Goal: Task Accomplishment & Management: Complete application form

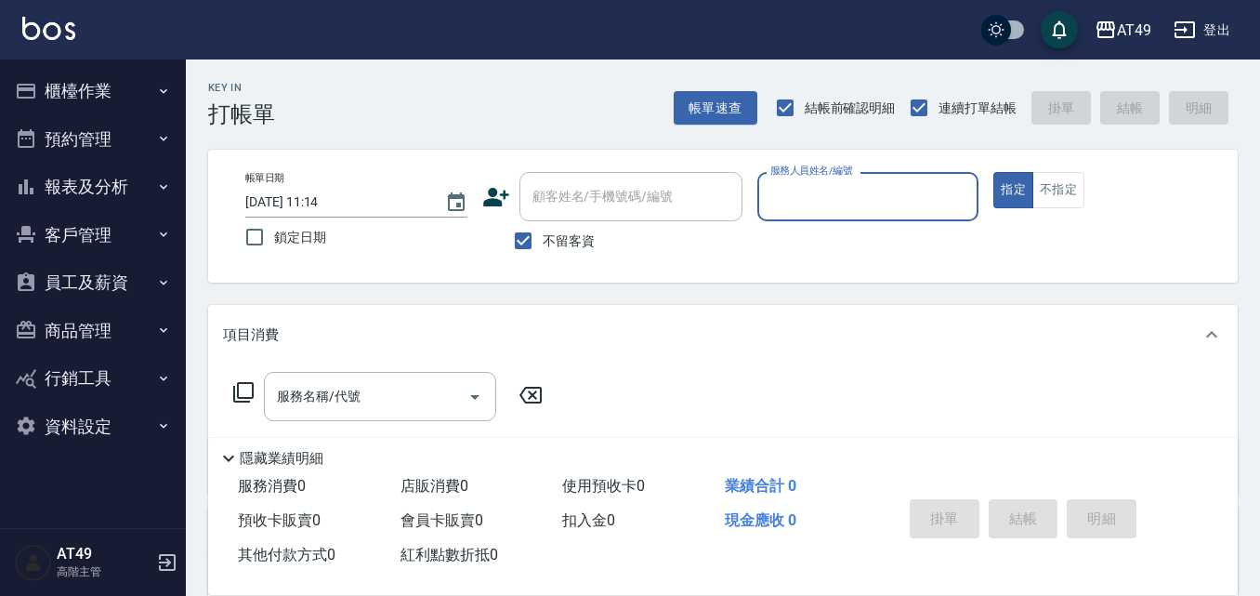
click at [824, 209] on input "服務人員姓名/編號" at bounding box center [868, 196] width 205 height 33
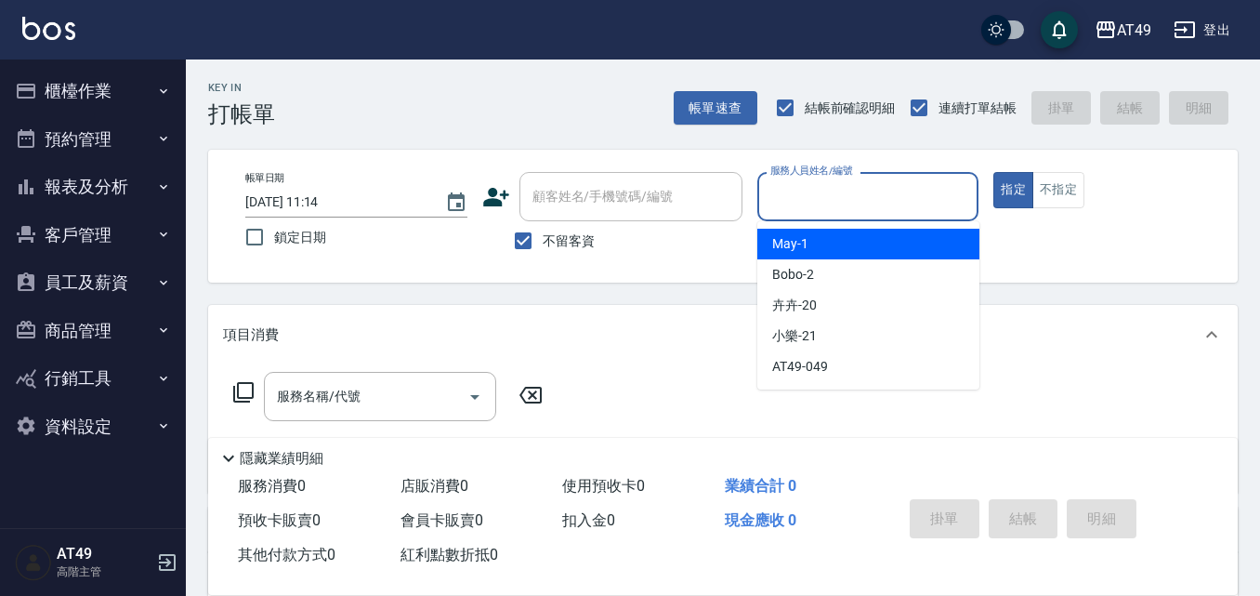
click at [833, 243] on div "May -1" at bounding box center [868, 244] width 222 height 31
type input "May-1"
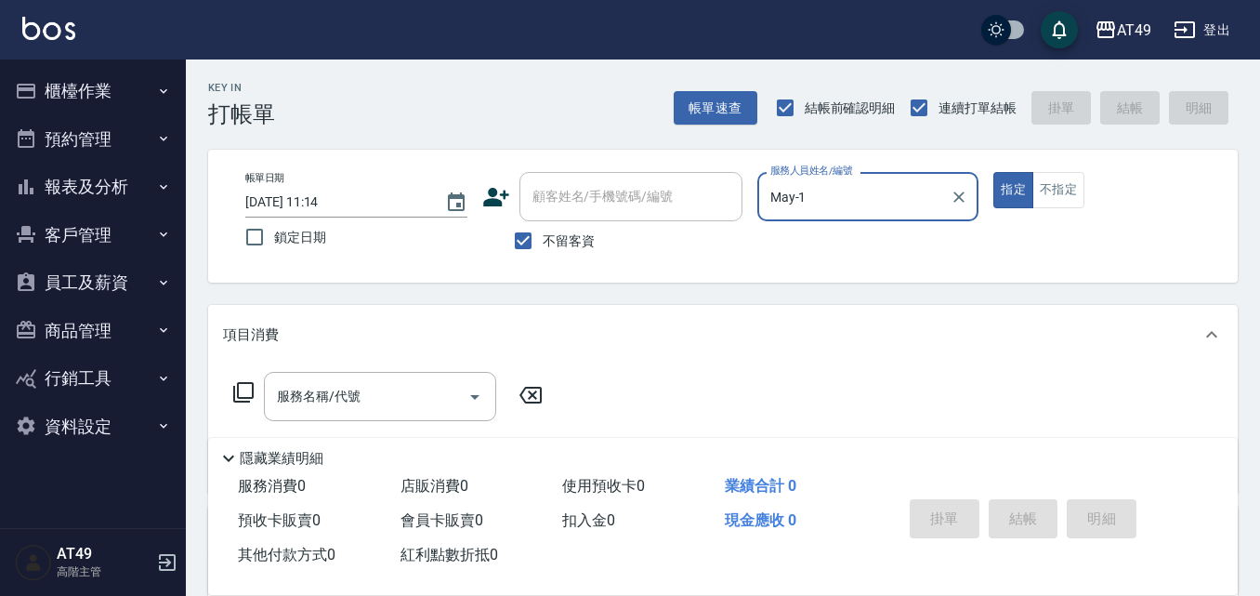
click at [242, 387] on icon at bounding box center [243, 392] width 22 height 22
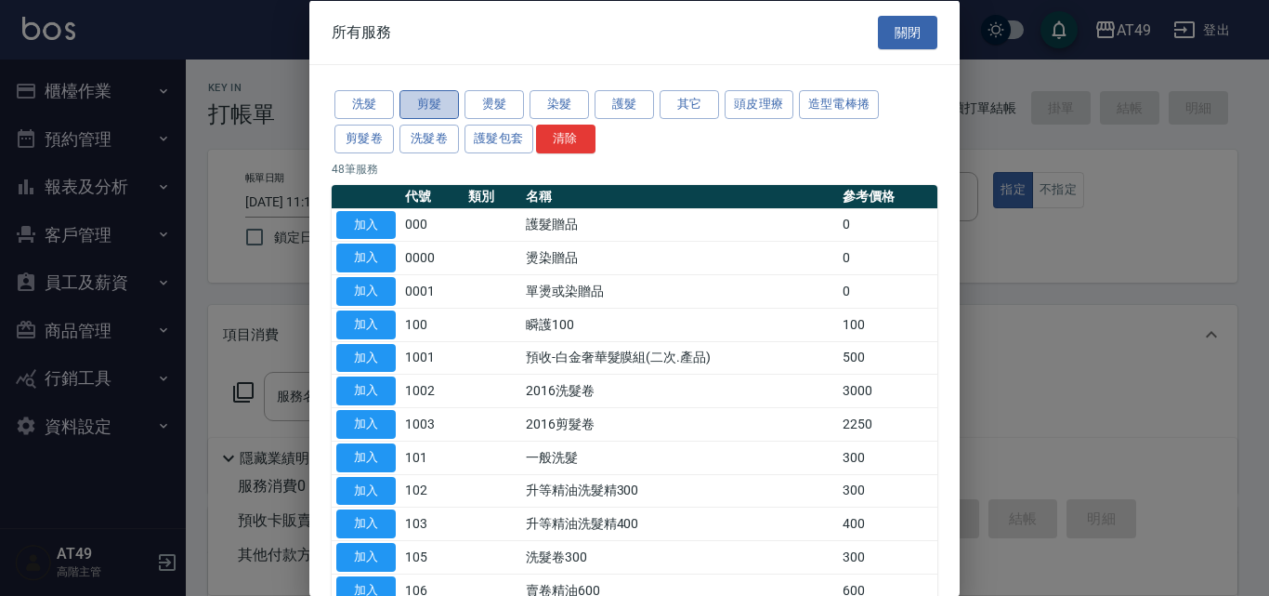
click at [447, 94] on button "剪髮" at bounding box center [429, 104] width 59 height 29
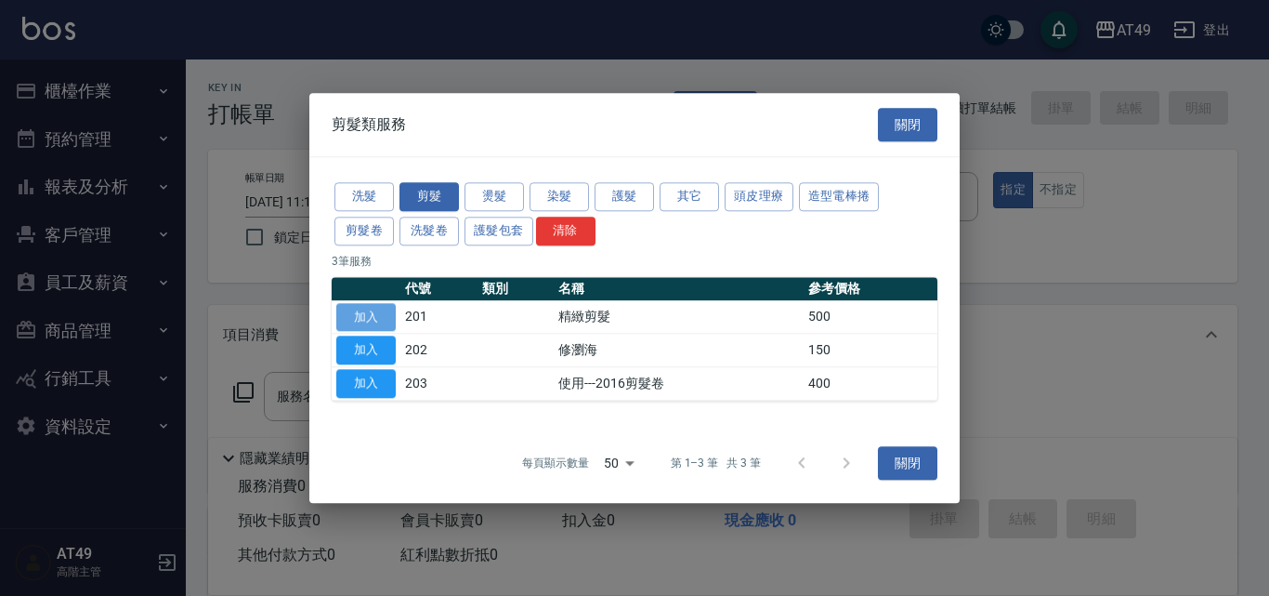
click at [373, 318] on button "加入" at bounding box center [365, 317] width 59 height 29
type input "精緻剪髮(201)"
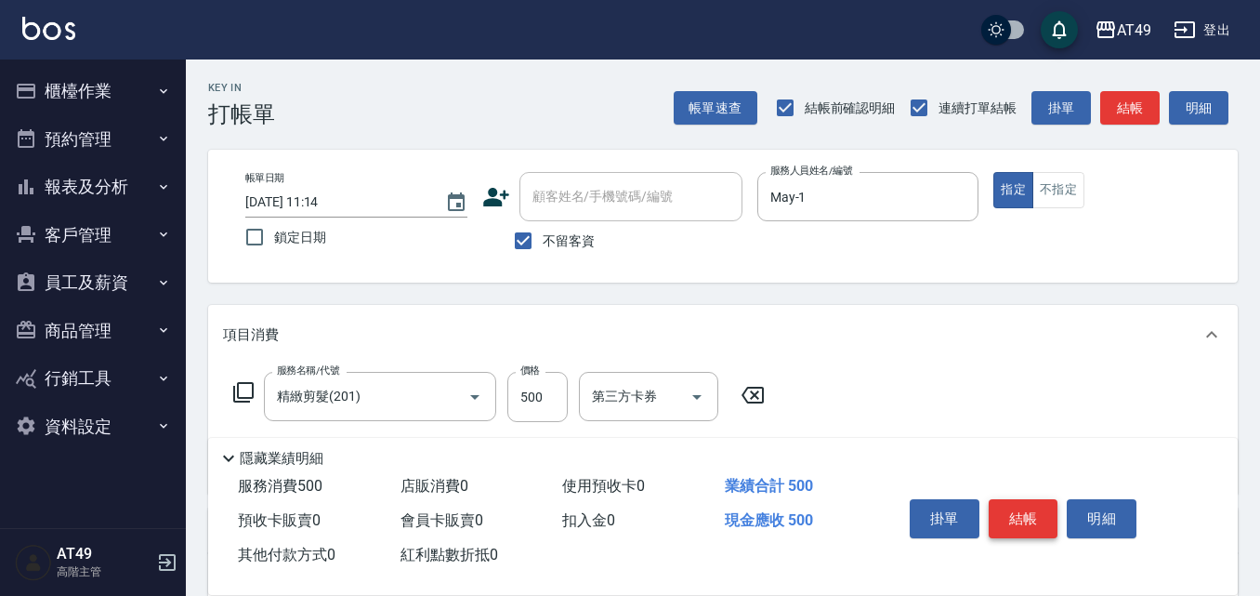
click at [1042, 518] on button "結帳" at bounding box center [1024, 518] width 70 height 39
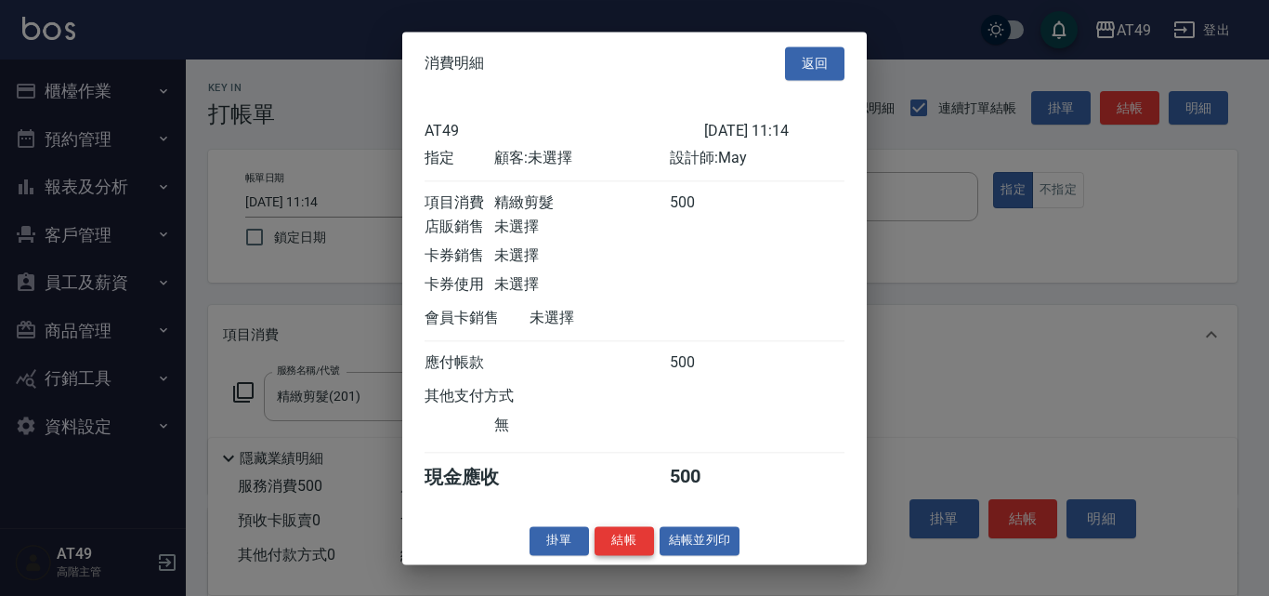
click at [629, 555] on button "結帳" at bounding box center [624, 540] width 59 height 29
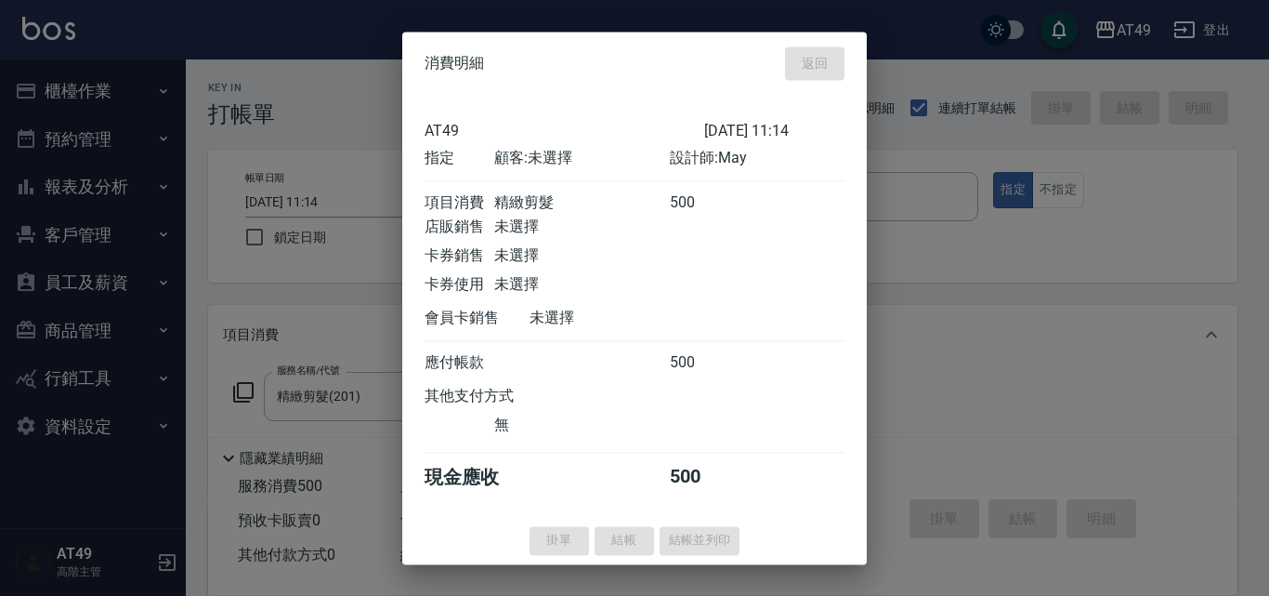
type input "[DATE] 21:54"
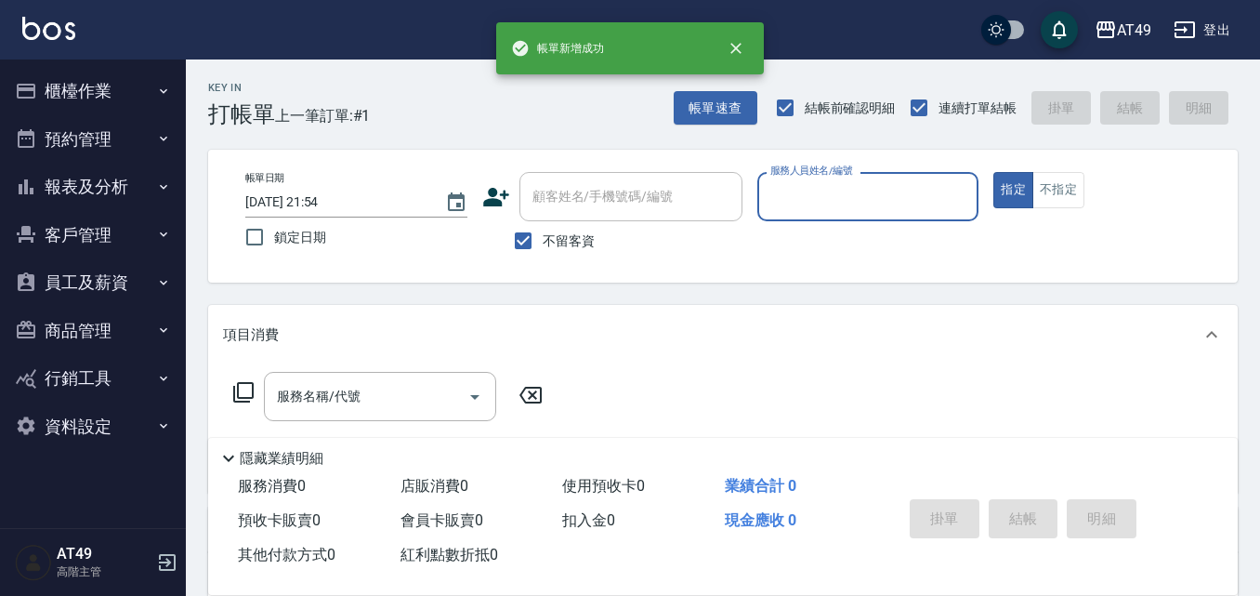
click at [861, 197] on input "服務人員姓名/編號" at bounding box center [868, 196] width 205 height 33
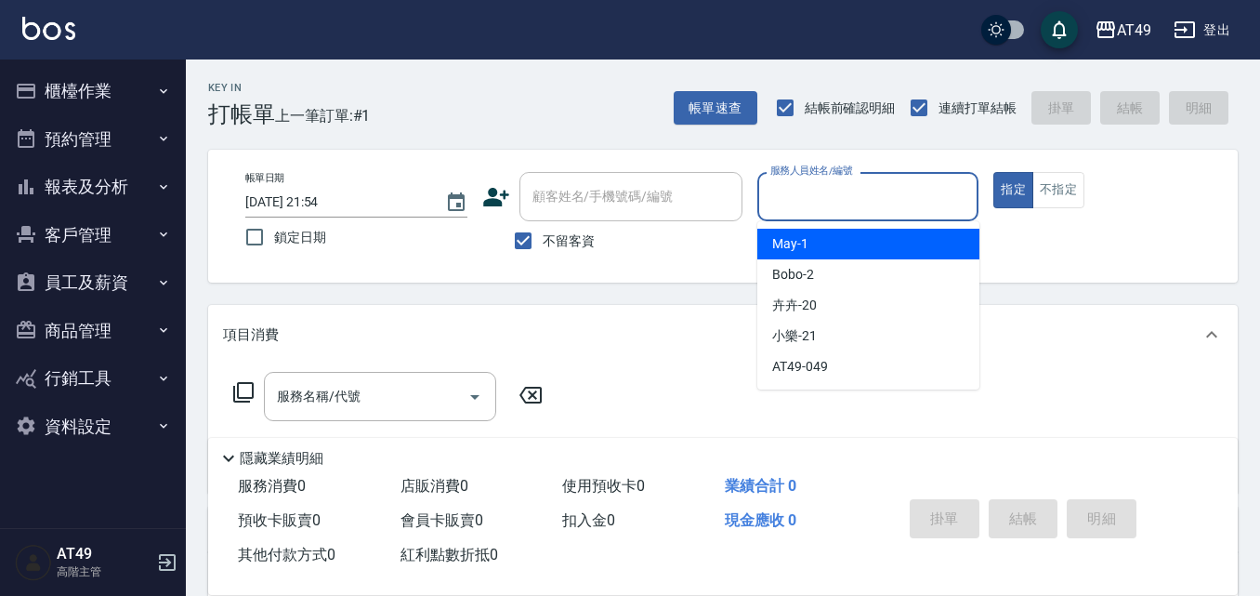
click at [868, 249] on div "May -1" at bounding box center [868, 244] width 222 height 31
type input "May-1"
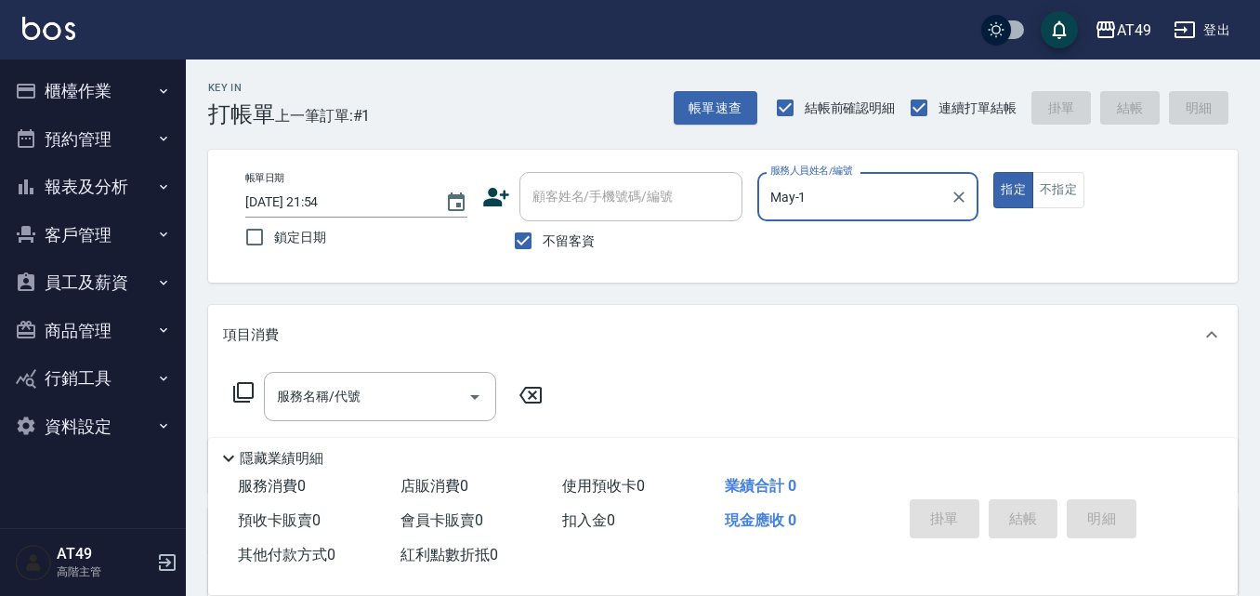
click at [248, 393] on icon at bounding box center [243, 392] width 22 height 22
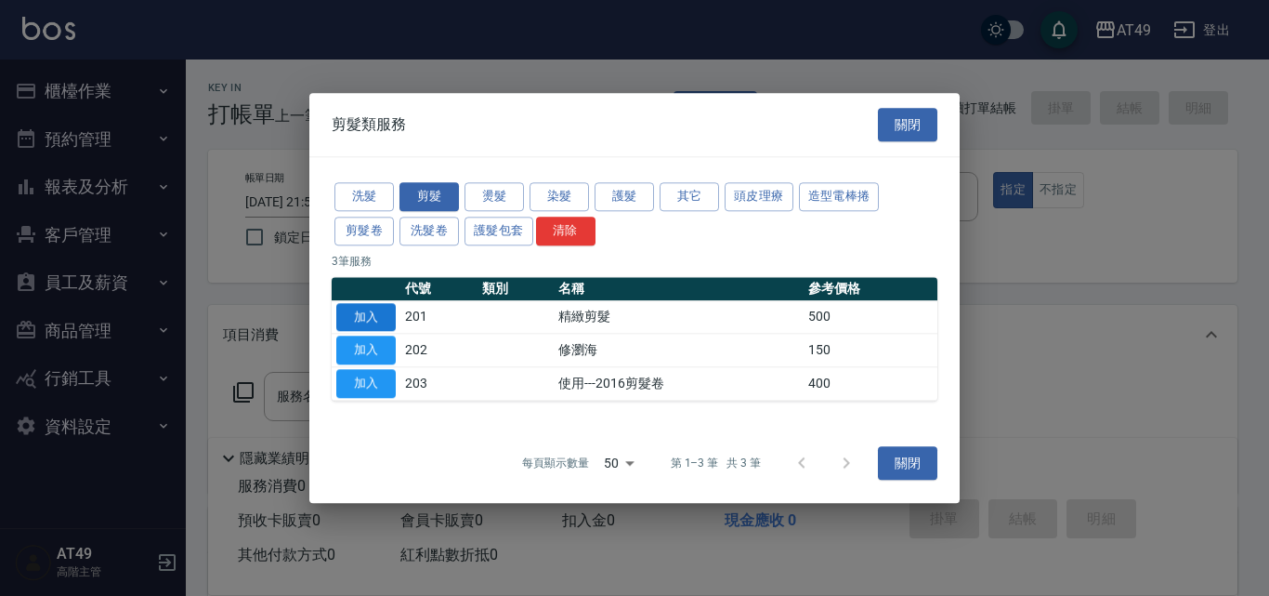
click at [387, 319] on button "加入" at bounding box center [365, 317] width 59 height 29
type input "精緻剪髮(201)"
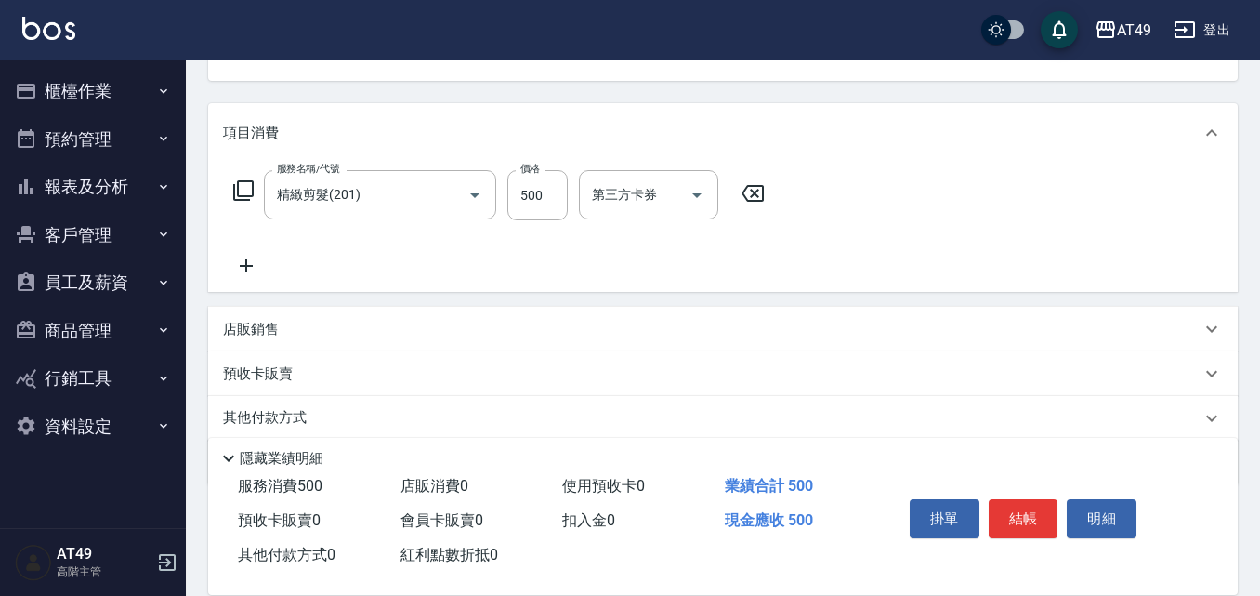
scroll to position [269, 0]
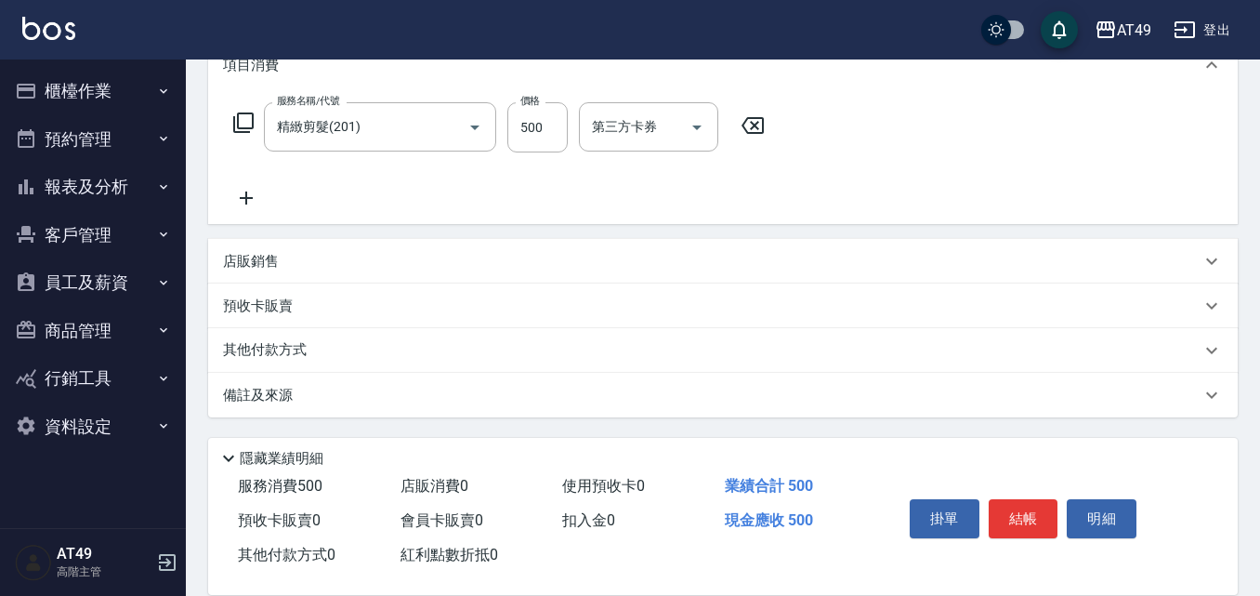
click at [95, 85] on button "櫃檯作業" at bounding box center [92, 91] width 171 height 48
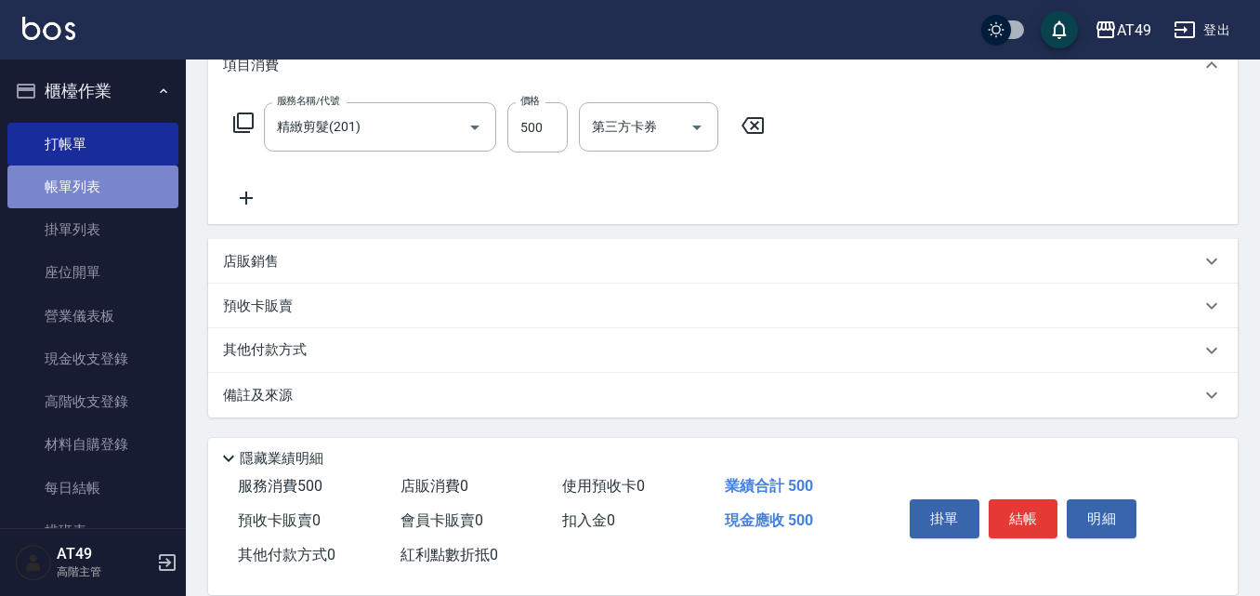
click at [120, 187] on link "帳單列表" at bounding box center [92, 186] width 171 height 43
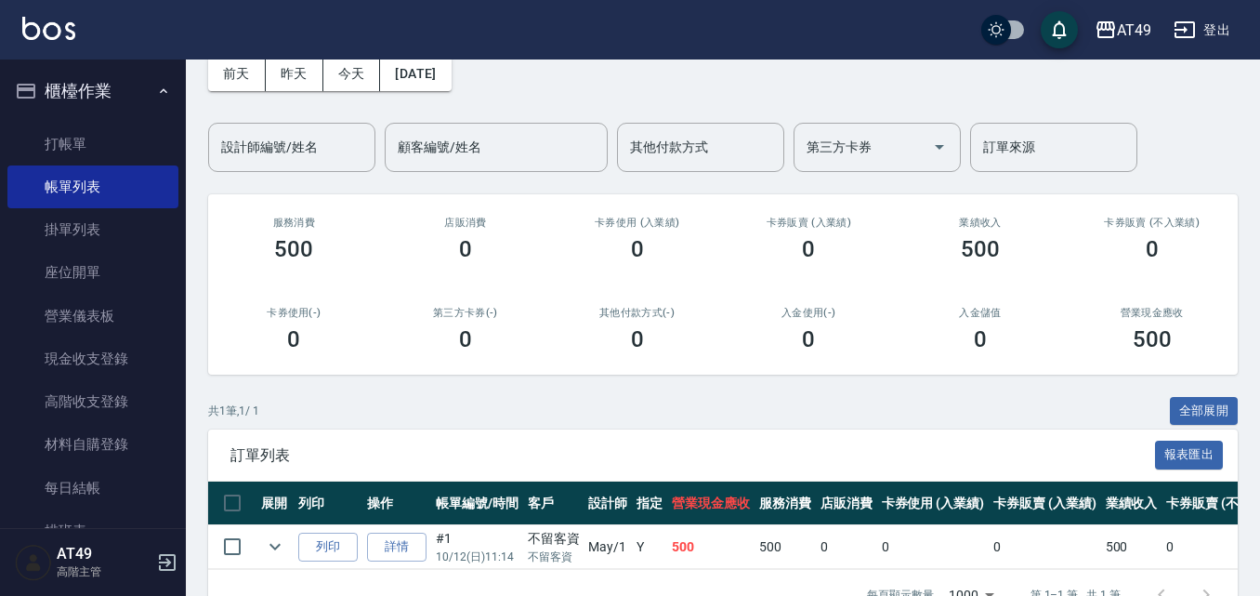
scroll to position [60, 0]
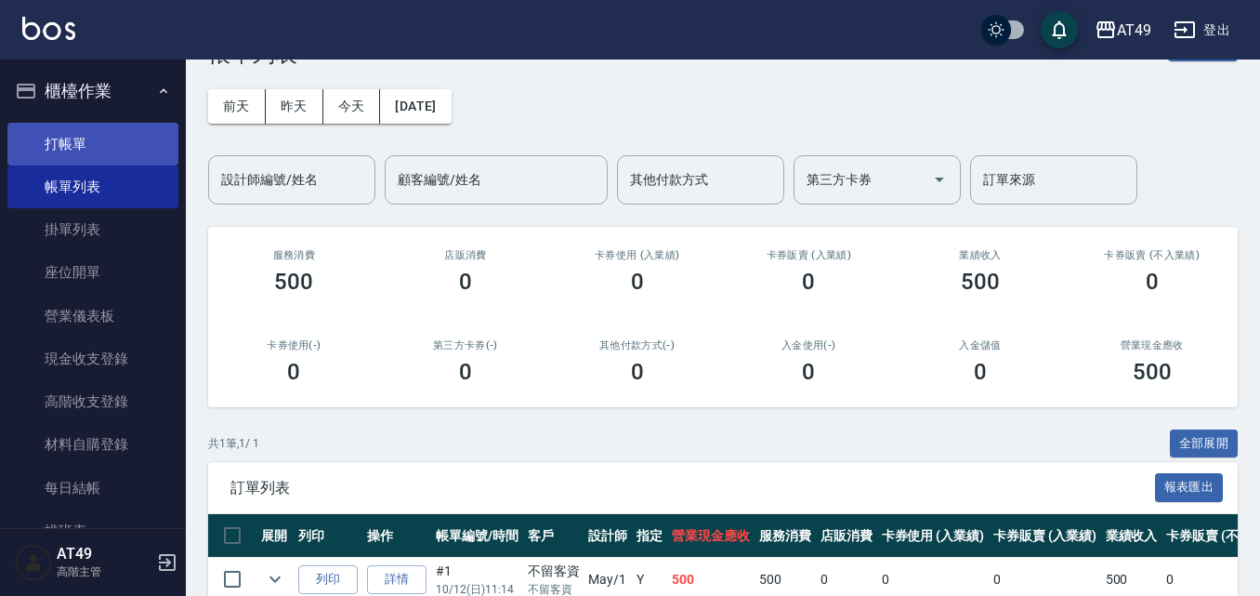
click at [126, 140] on link "打帳單" at bounding box center [92, 144] width 171 height 43
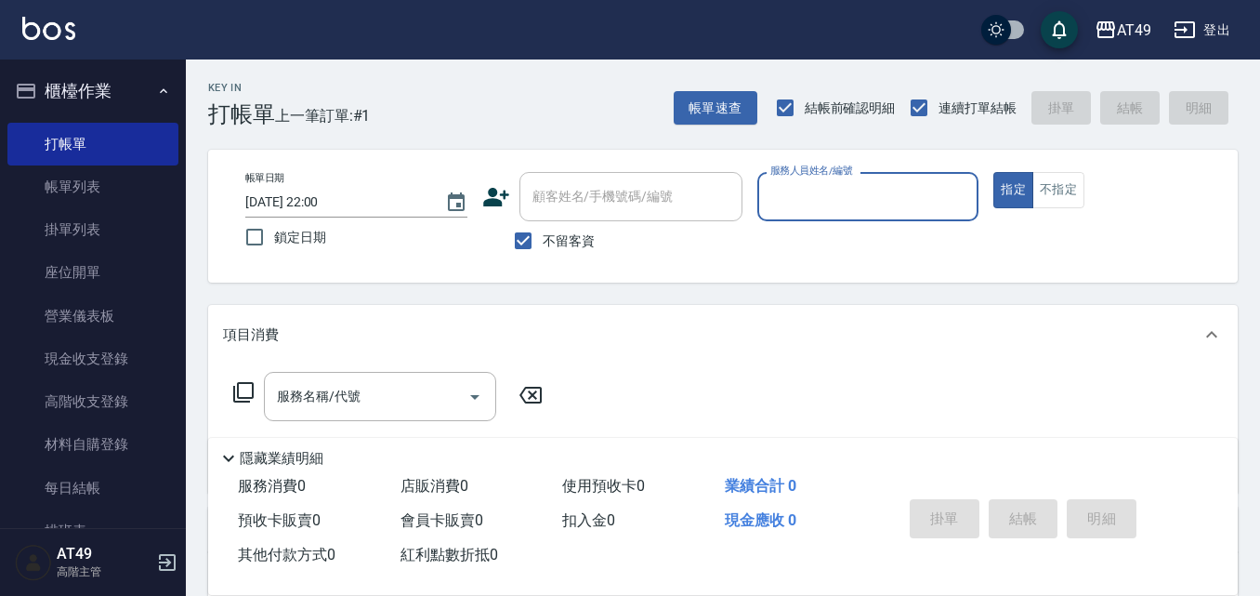
click at [242, 391] on icon at bounding box center [243, 392] width 22 height 22
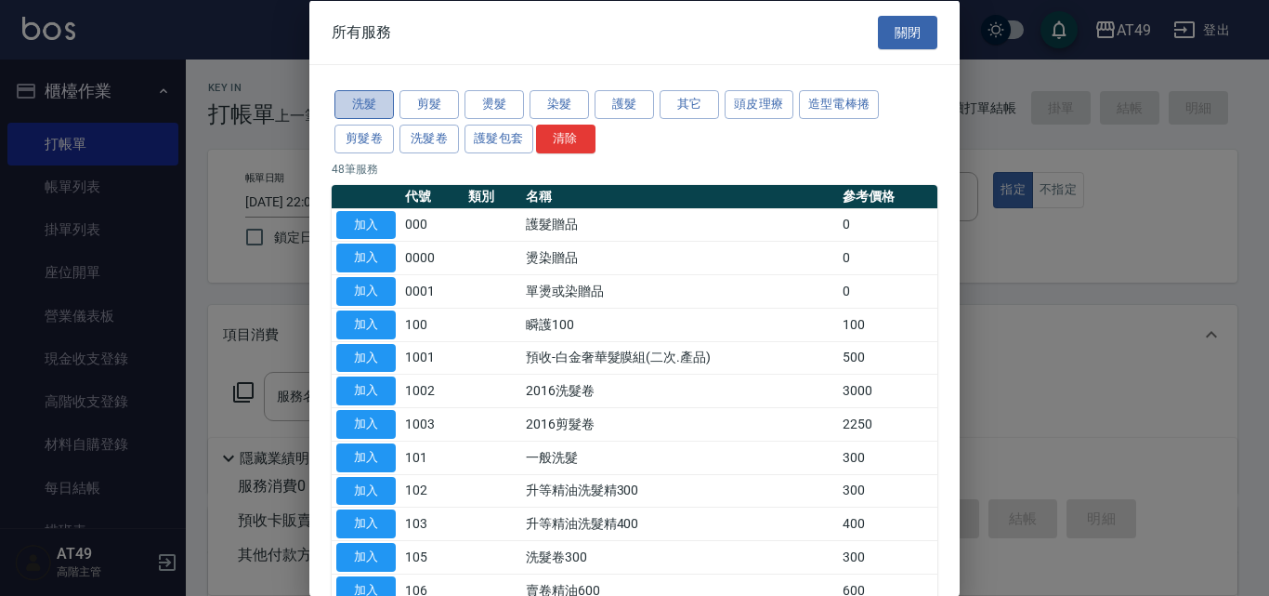
click at [344, 93] on button "洗髮" at bounding box center [363, 104] width 59 height 29
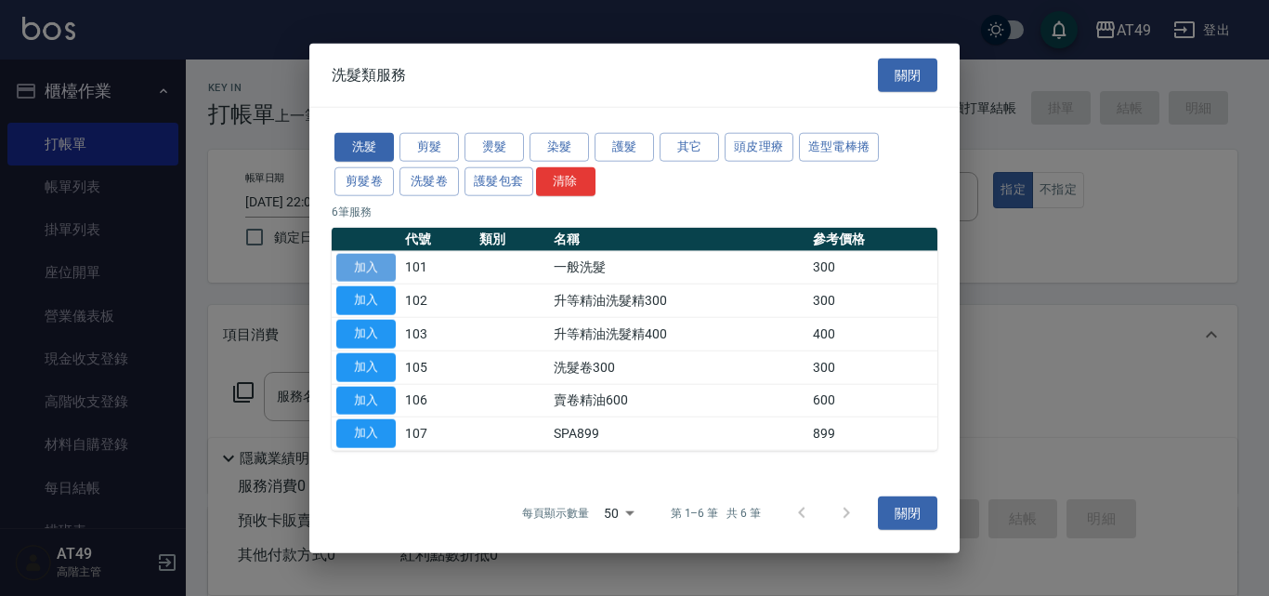
click at [369, 270] on button "加入" at bounding box center [365, 267] width 59 height 29
type input "一般洗髮(101)"
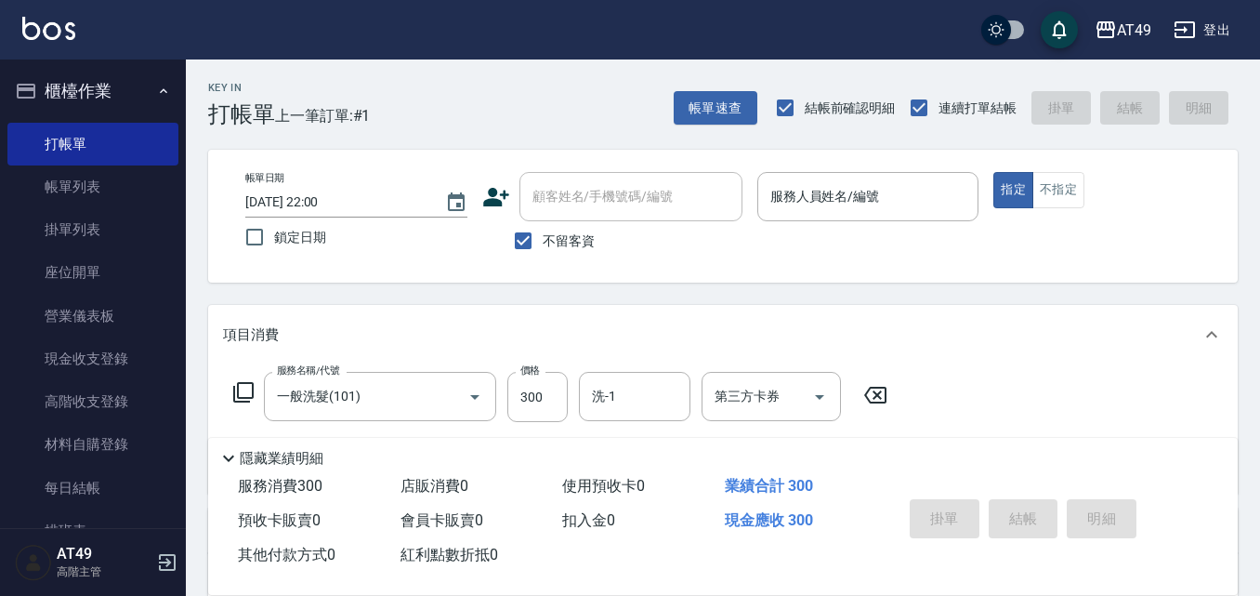
click at [247, 390] on icon at bounding box center [243, 392] width 22 height 22
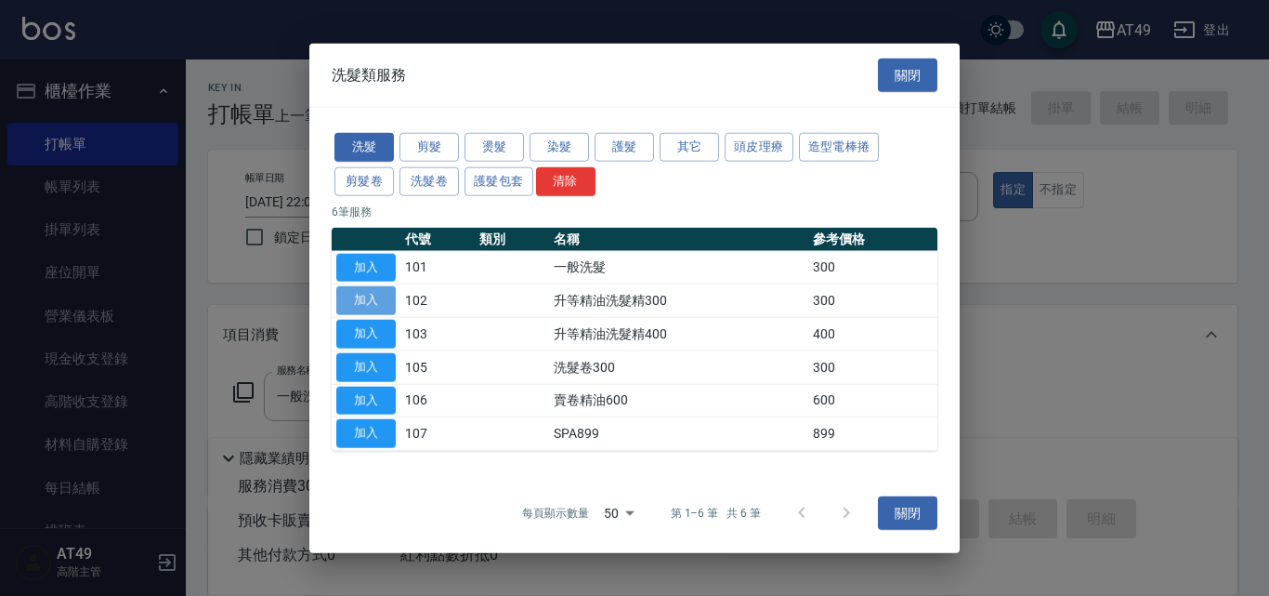
click at [348, 302] on button "加入" at bounding box center [365, 300] width 59 height 29
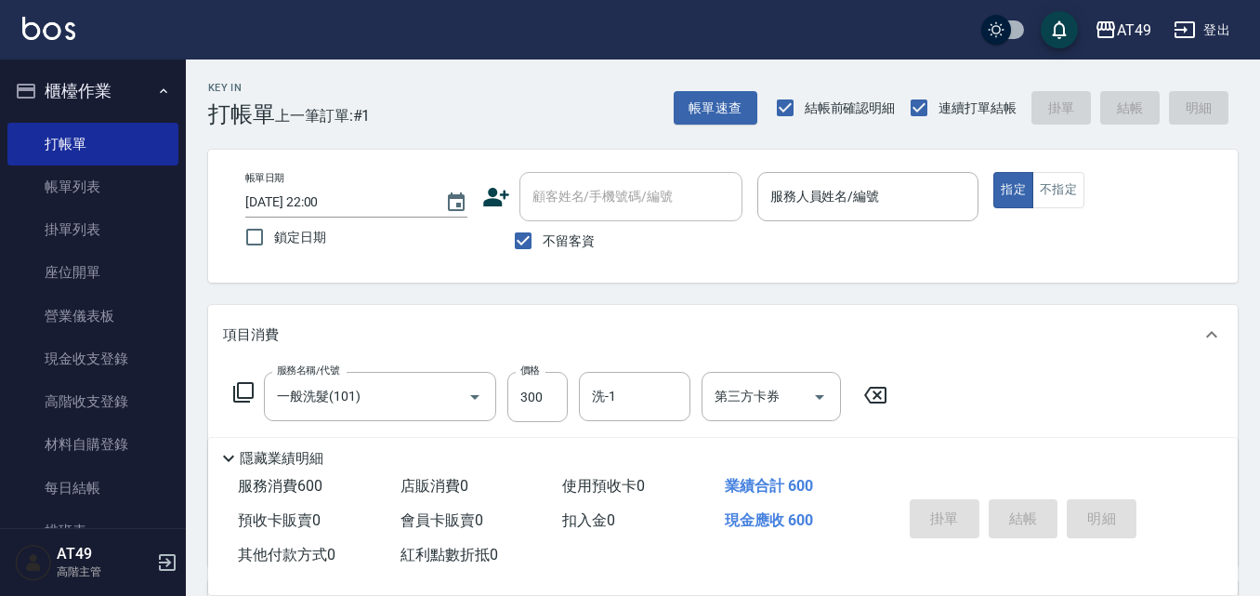
click at [242, 391] on icon at bounding box center [243, 392] width 22 height 22
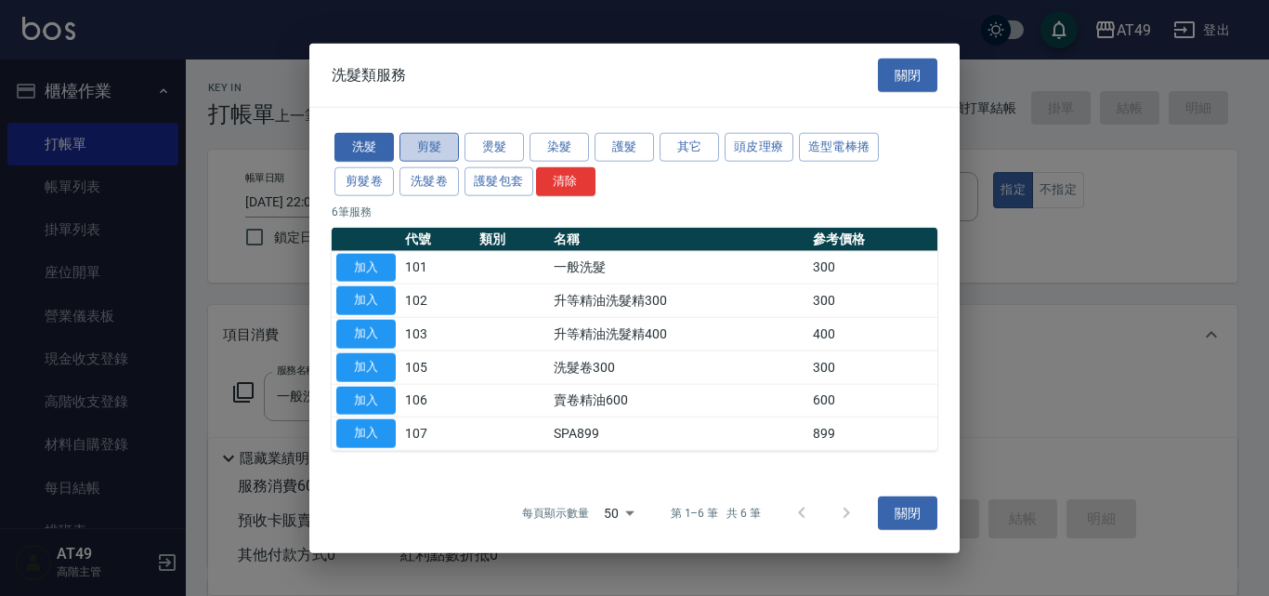
click at [418, 145] on button "剪髮" at bounding box center [429, 147] width 59 height 29
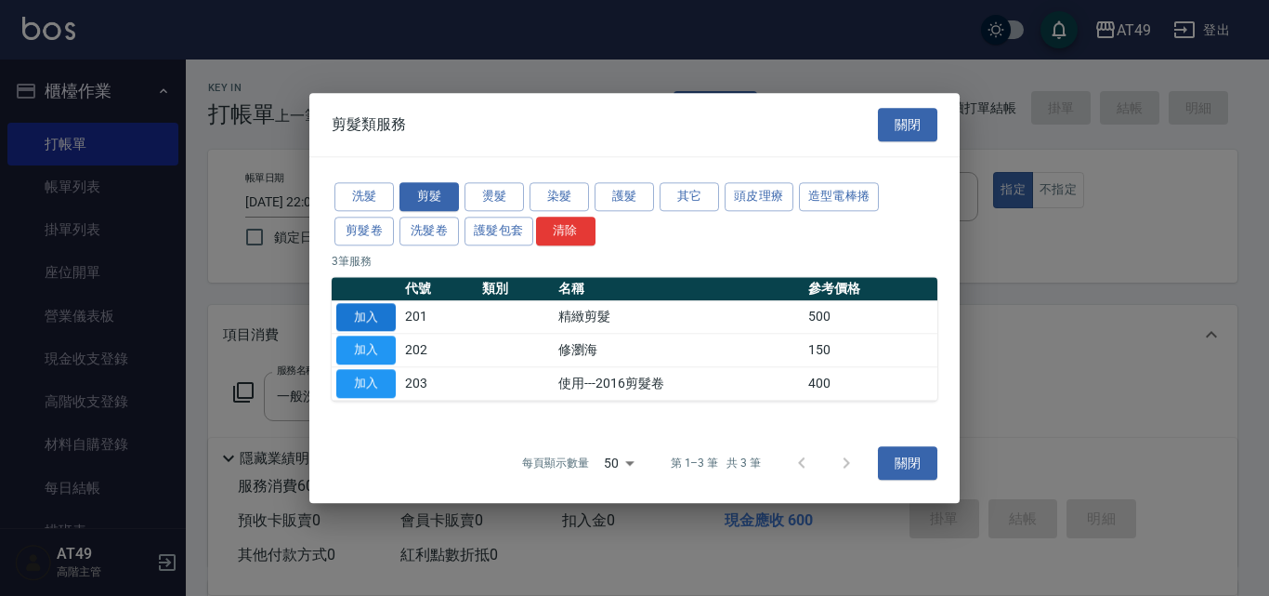
click at [371, 309] on button "加入" at bounding box center [365, 317] width 59 height 29
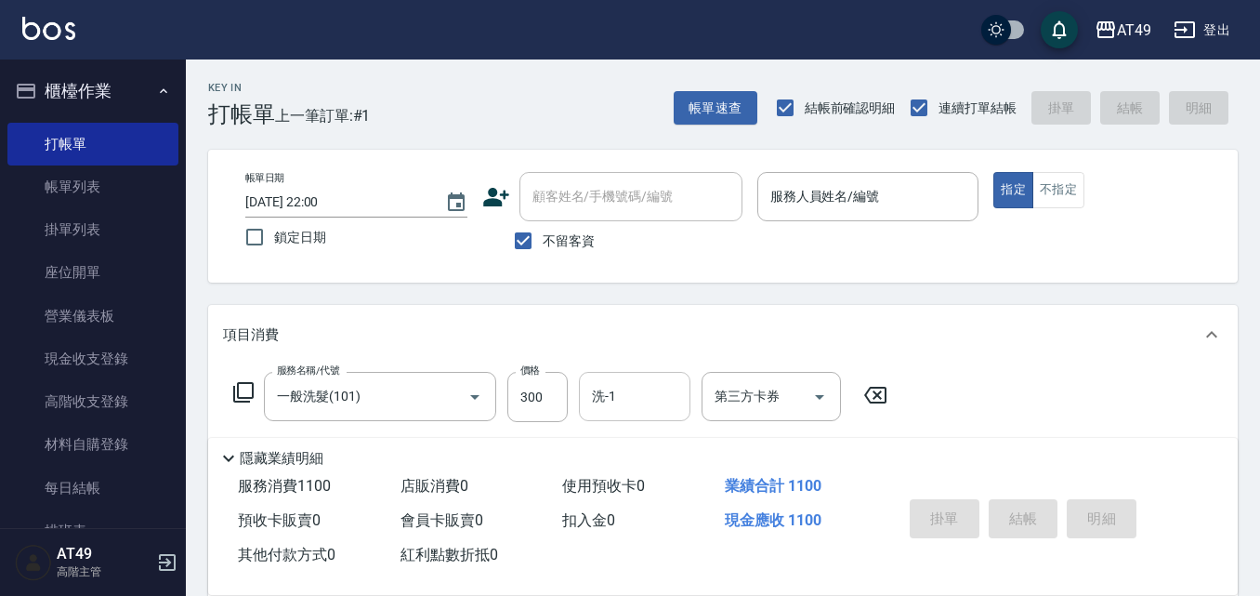
click at [627, 404] on input "洗-1" at bounding box center [634, 396] width 95 height 33
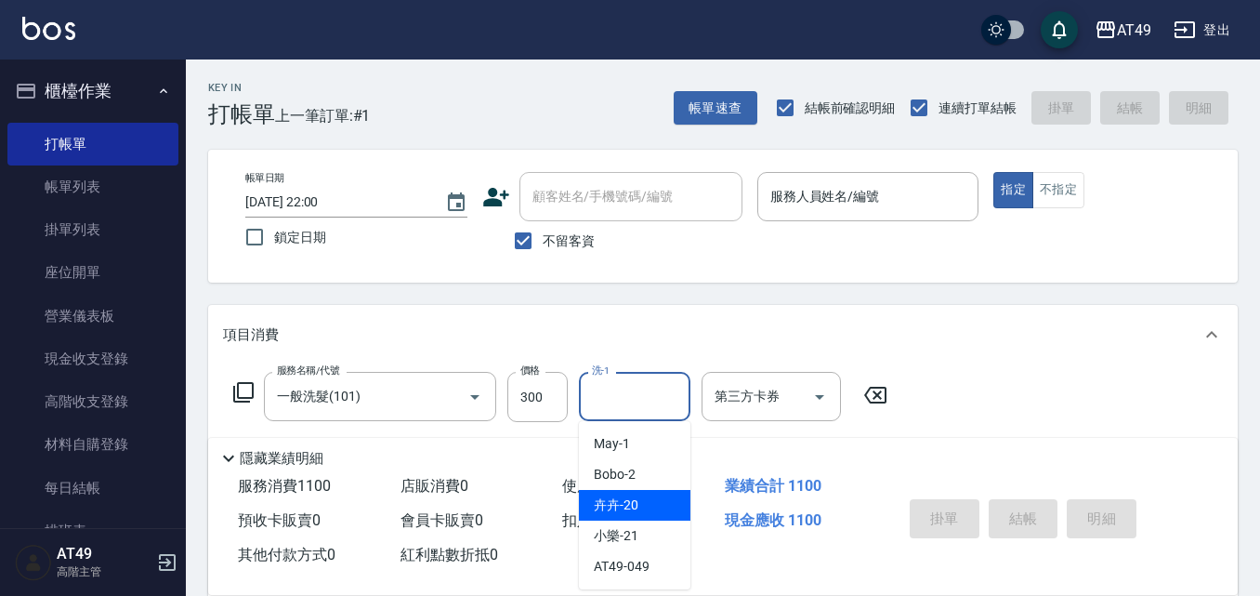
click at [642, 505] on div "卉卉 -20" at bounding box center [634, 505] width 111 height 31
type input "卉卉-20"
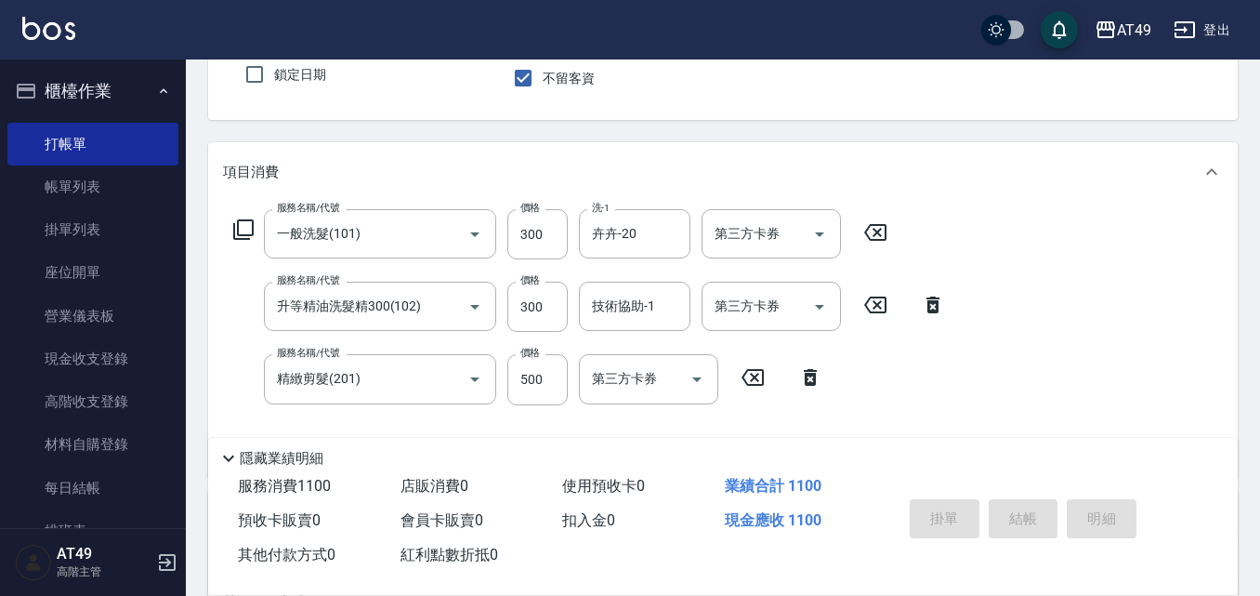
scroll to position [186, 0]
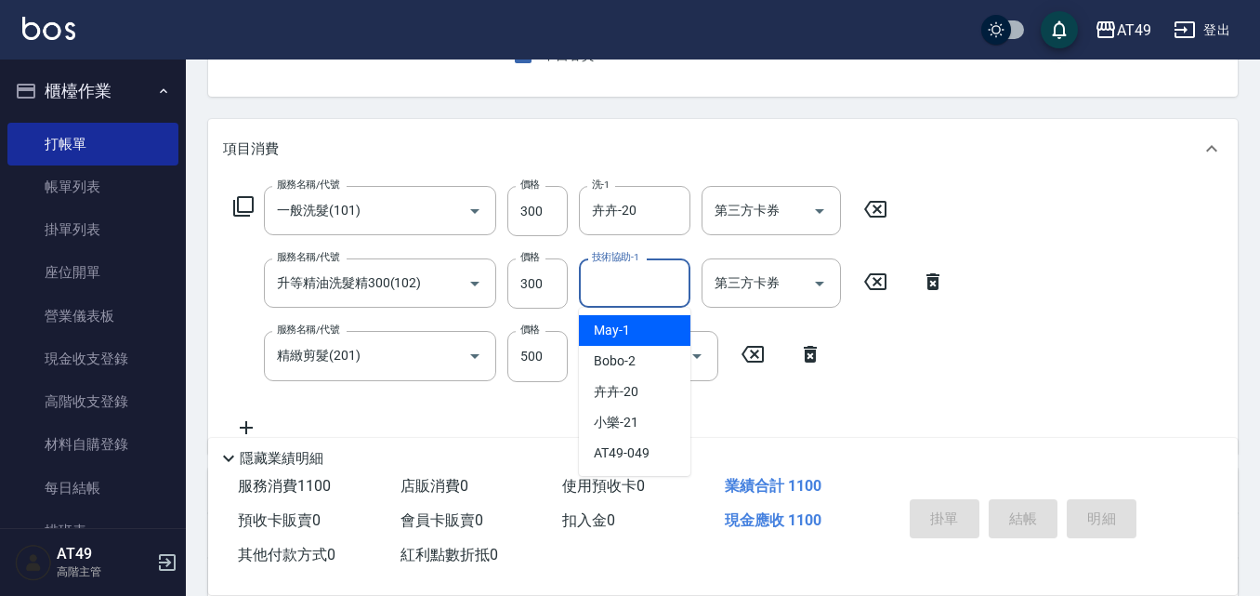
click at [623, 291] on input "技術協助-1" at bounding box center [634, 283] width 95 height 33
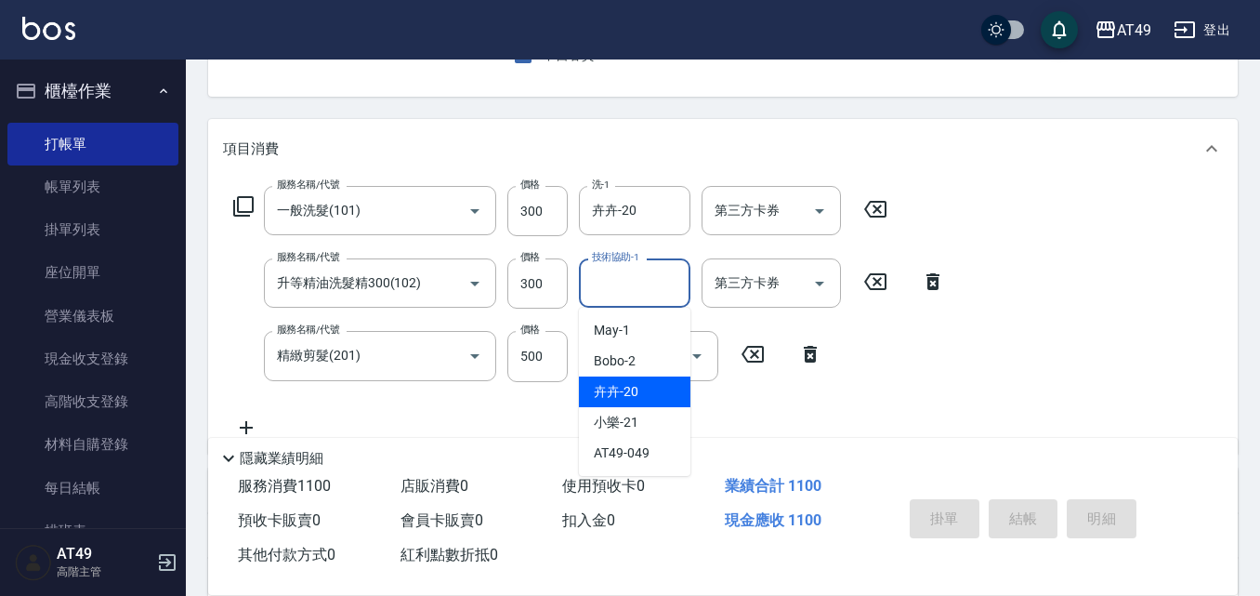
click at [644, 393] on div "卉卉 -20" at bounding box center [634, 391] width 111 height 31
type input "卉卉-20"
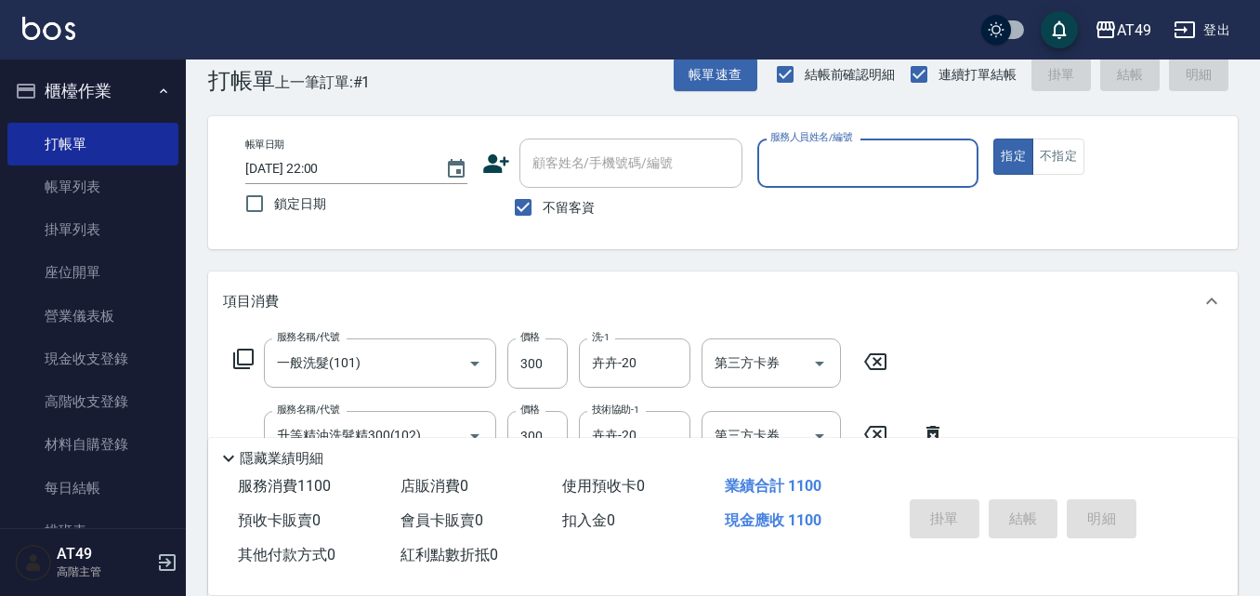
scroll to position [0, 0]
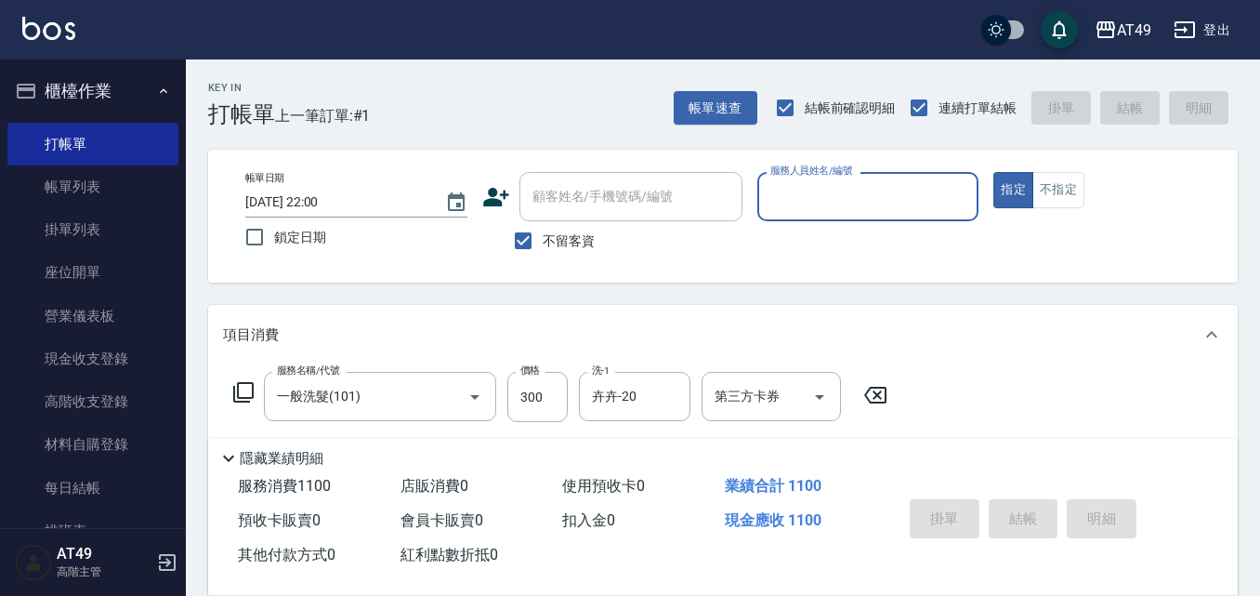
click at [818, 202] on input "服務人員姓名/編號" at bounding box center [868, 196] width 205 height 33
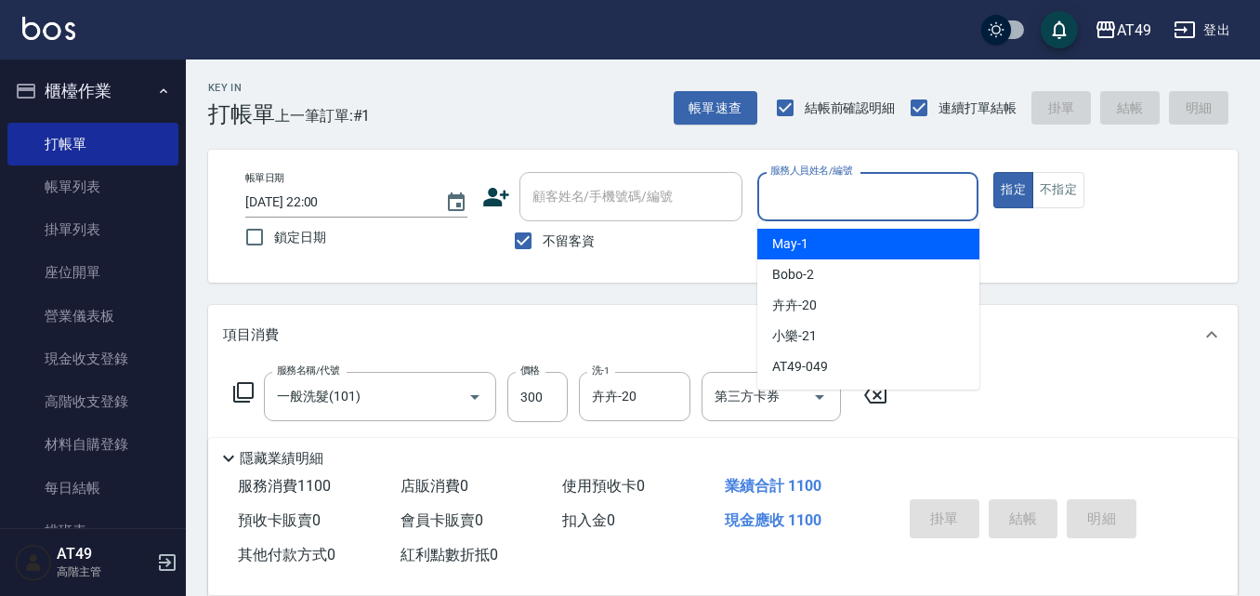
click at [849, 244] on div "May -1" at bounding box center [868, 244] width 222 height 31
type input "May-1"
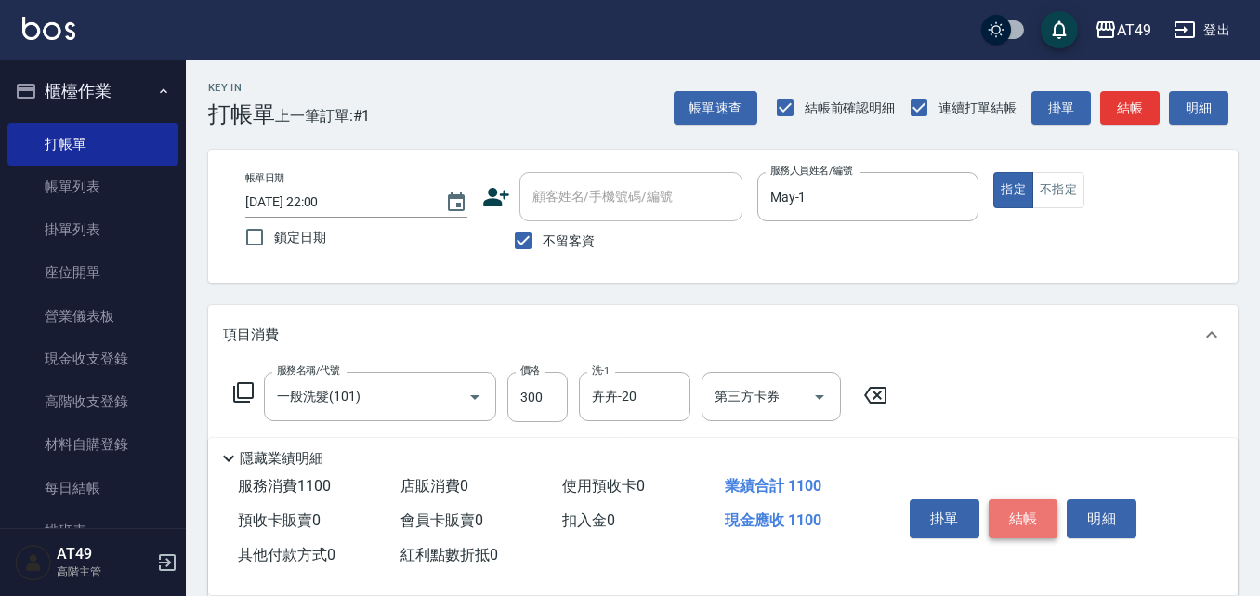
click at [1024, 514] on button "結帳" at bounding box center [1024, 518] width 70 height 39
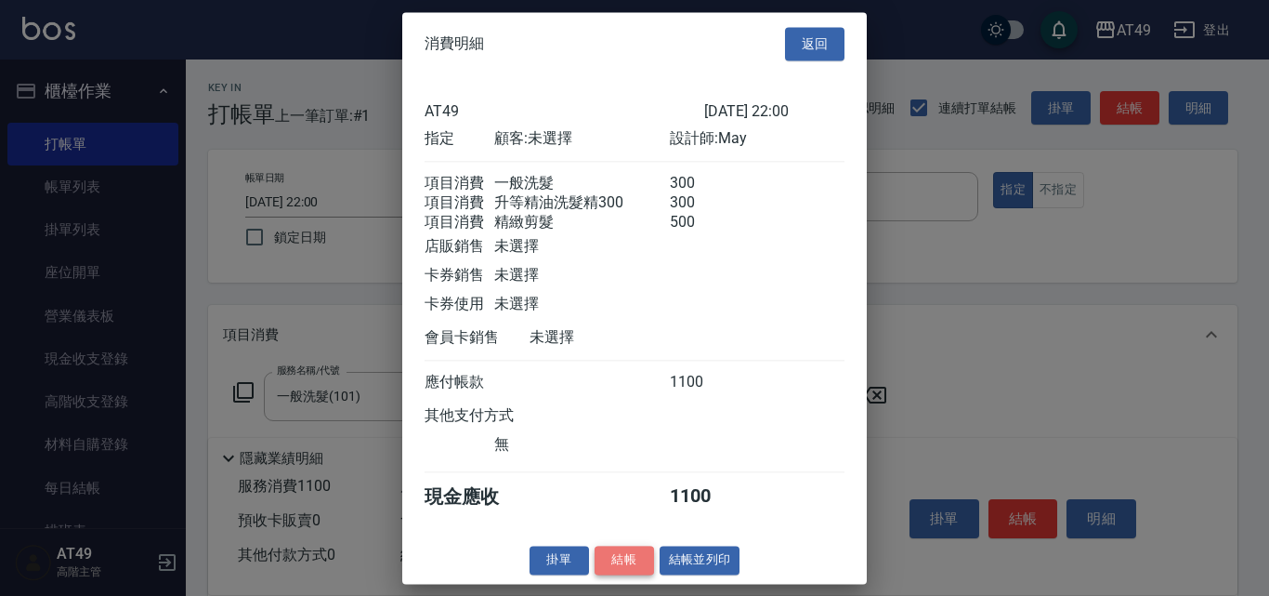
click at [629, 574] on button "結帳" at bounding box center [624, 559] width 59 height 29
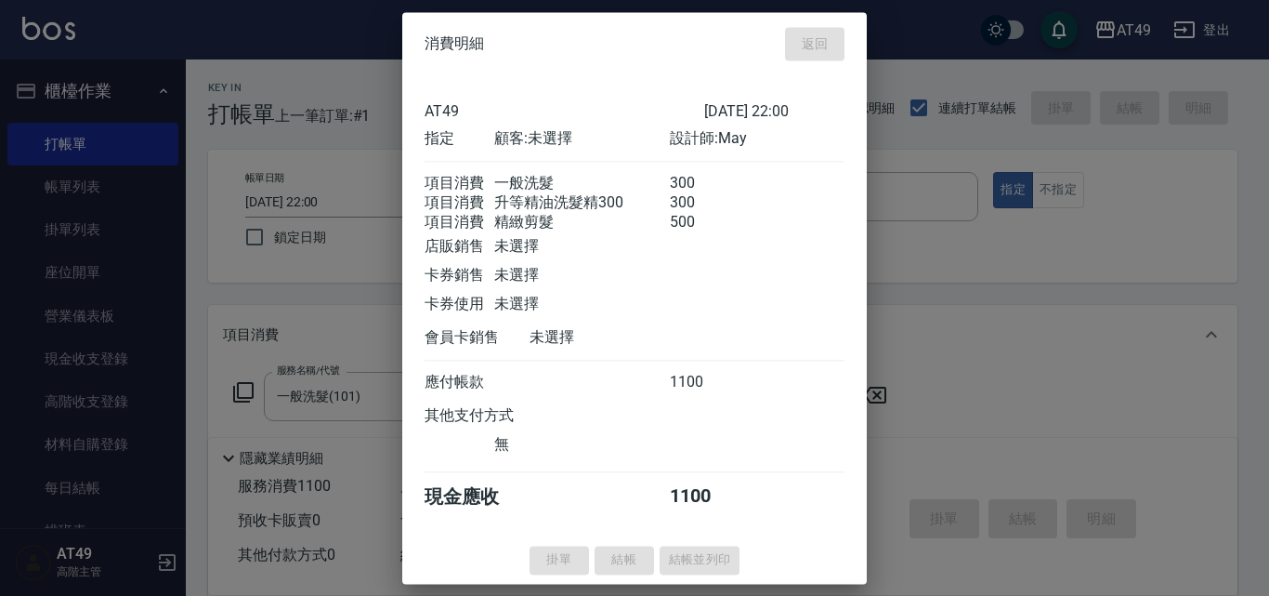
type input "[DATE] 22:01"
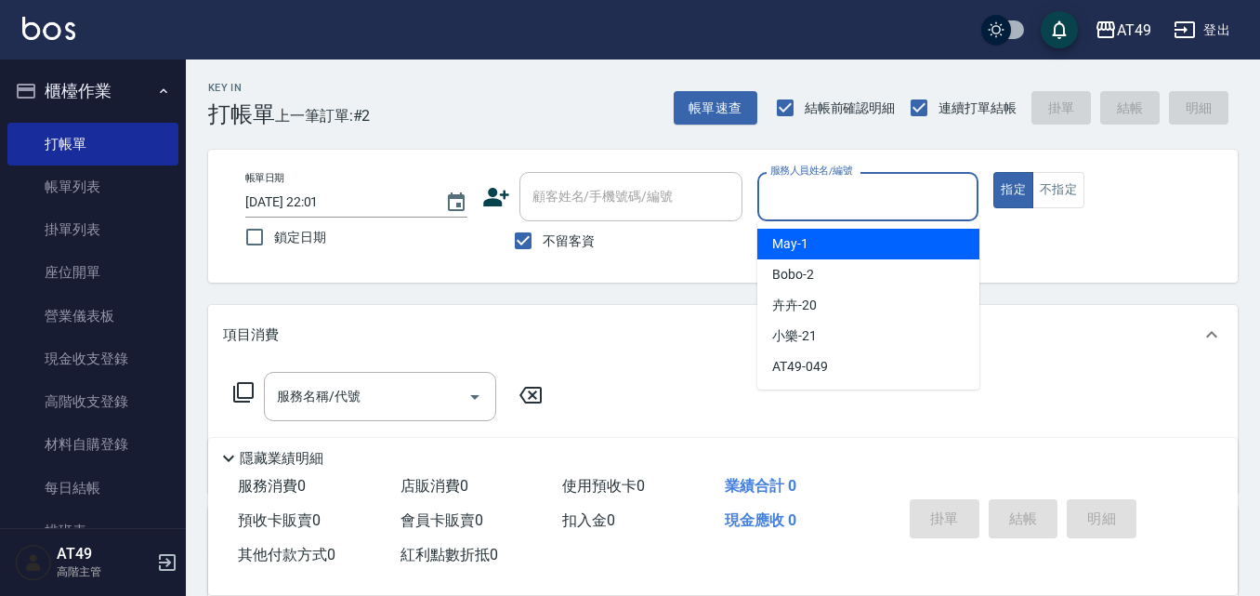
click at [808, 203] on input "服務人員姓名/編號" at bounding box center [868, 196] width 205 height 33
click at [812, 243] on div "May -1" at bounding box center [868, 244] width 222 height 31
type input "May-1"
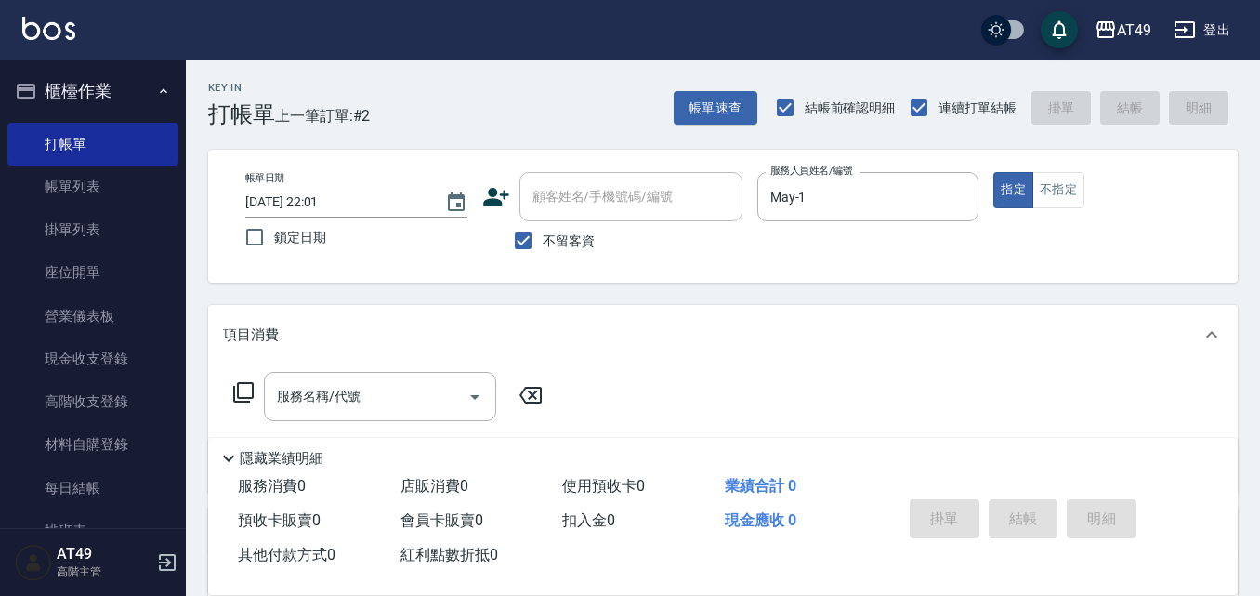
click at [236, 392] on icon at bounding box center [243, 392] width 22 height 22
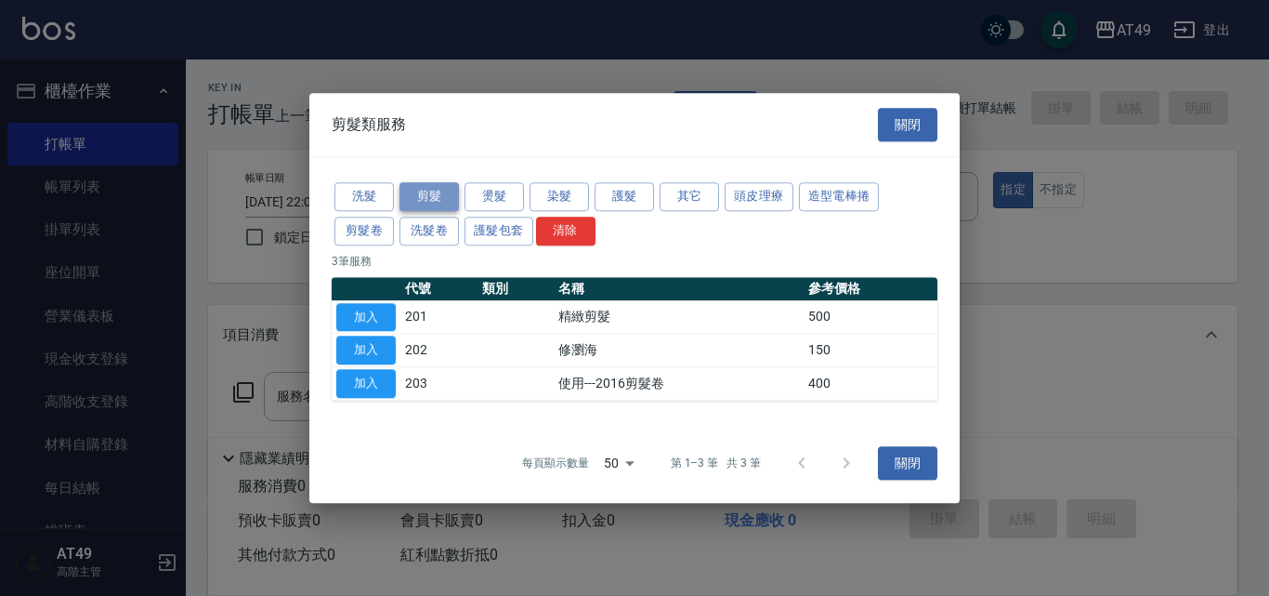
click at [446, 194] on button "剪髮" at bounding box center [429, 196] width 59 height 29
click at [360, 349] on button "加入" at bounding box center [365, 350] width 59 height 29
type input "修瀏海(202)"
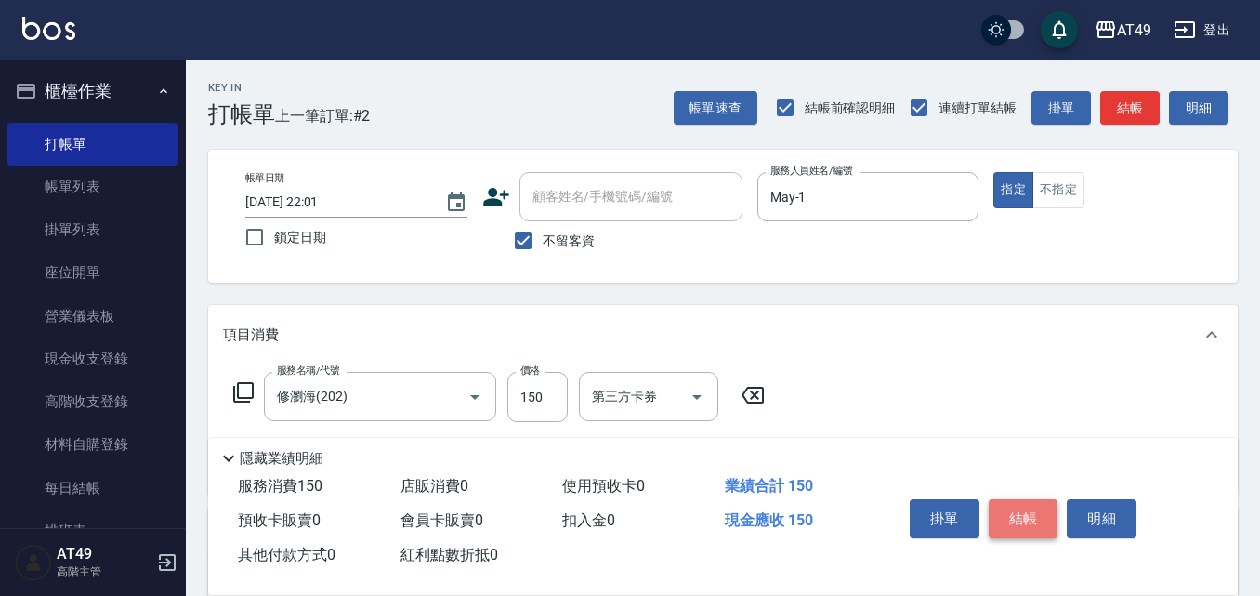
click at [1029, 529] on button "結帳" at bounding box center [1024, 518] width 70 height 39
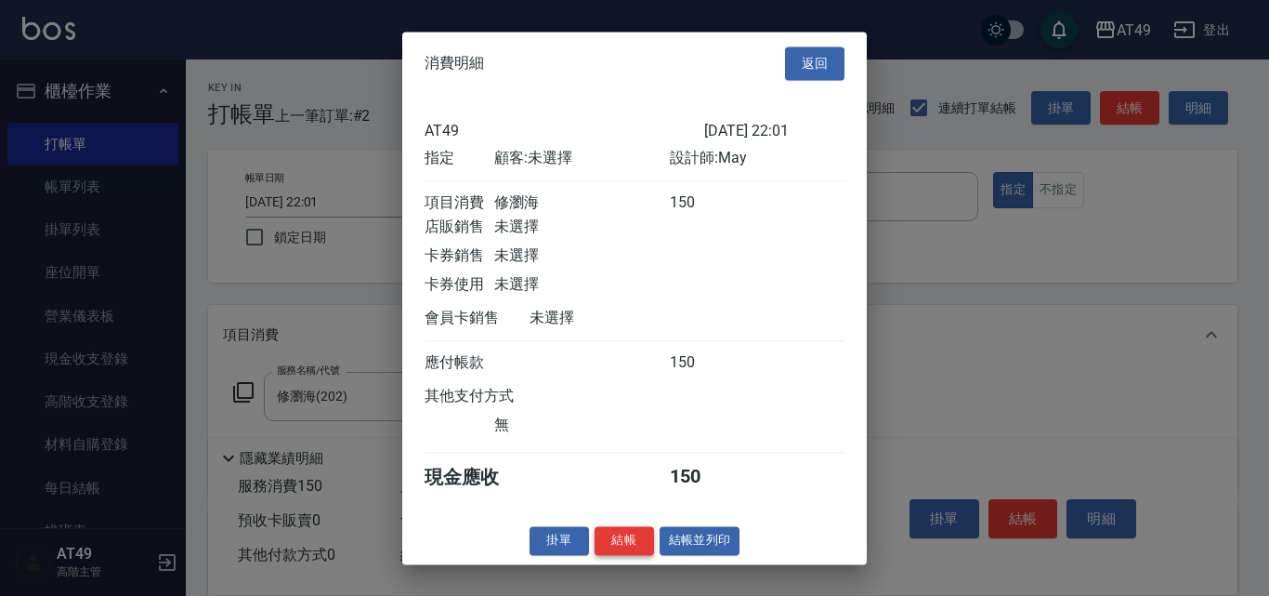
click at [649, 554] on button "結帳" at bounding box center [624, 540] width 59 height 29
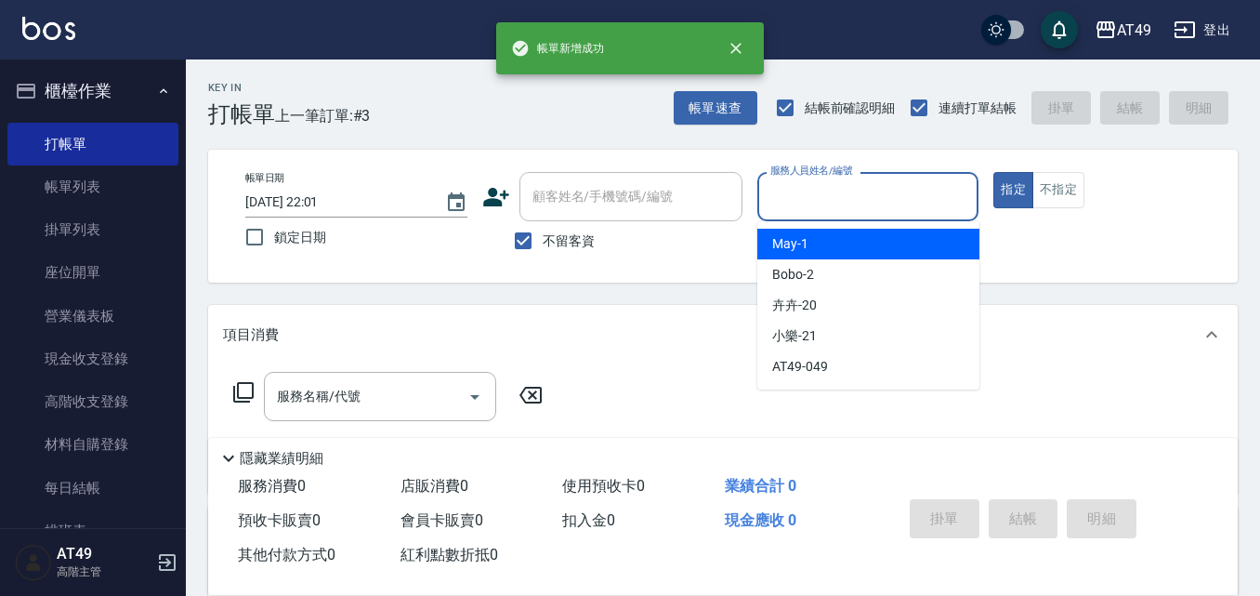
click at [773, 200] on input "服務人員姓名/編號" at bounding box center [868, 196] width 205 height 33
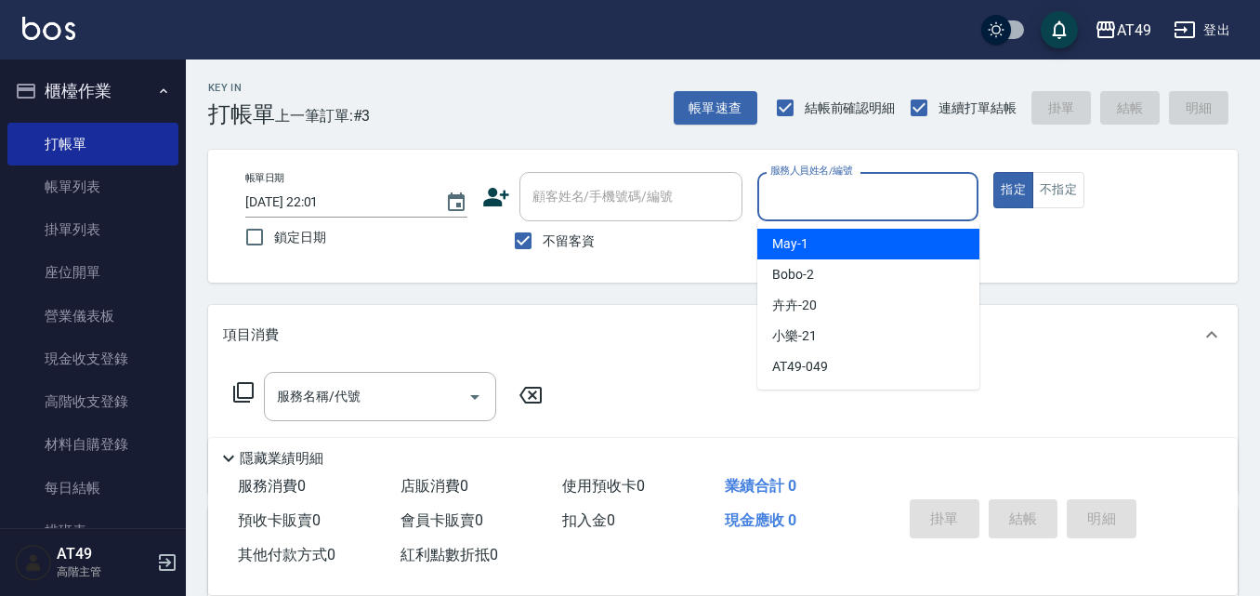
click at [822, 243] on div "May -1" at bounding box center [868, 244] width 222 height 31
type input "May-1"
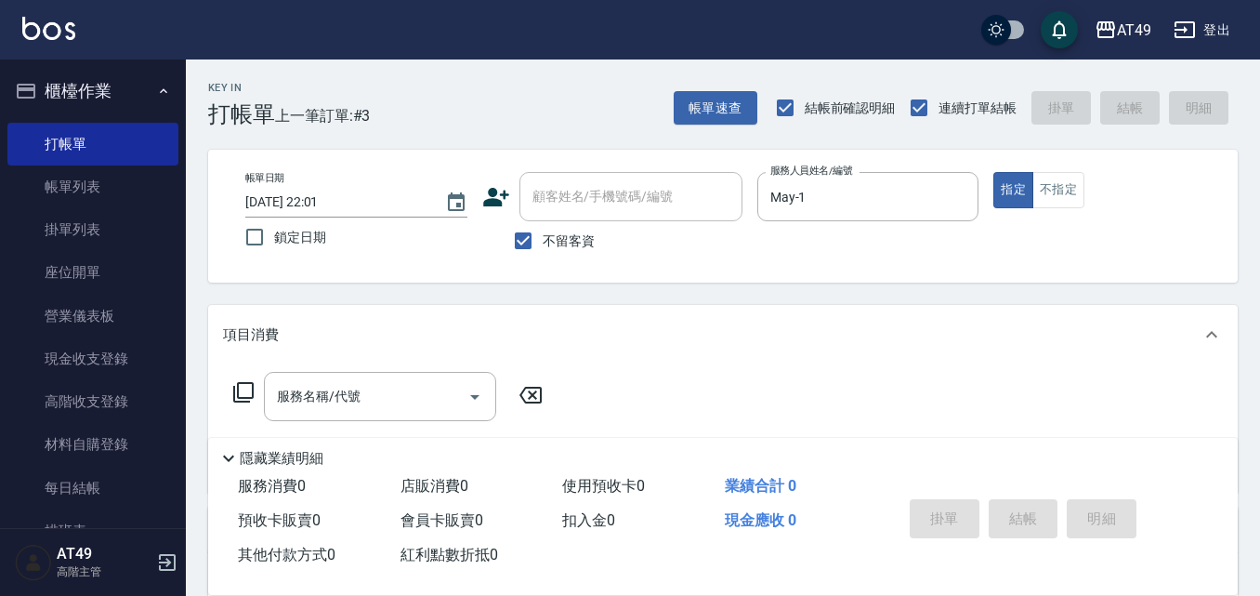
click at [241, 390] on icon at bounding box center [243, 392] width 22 height 22
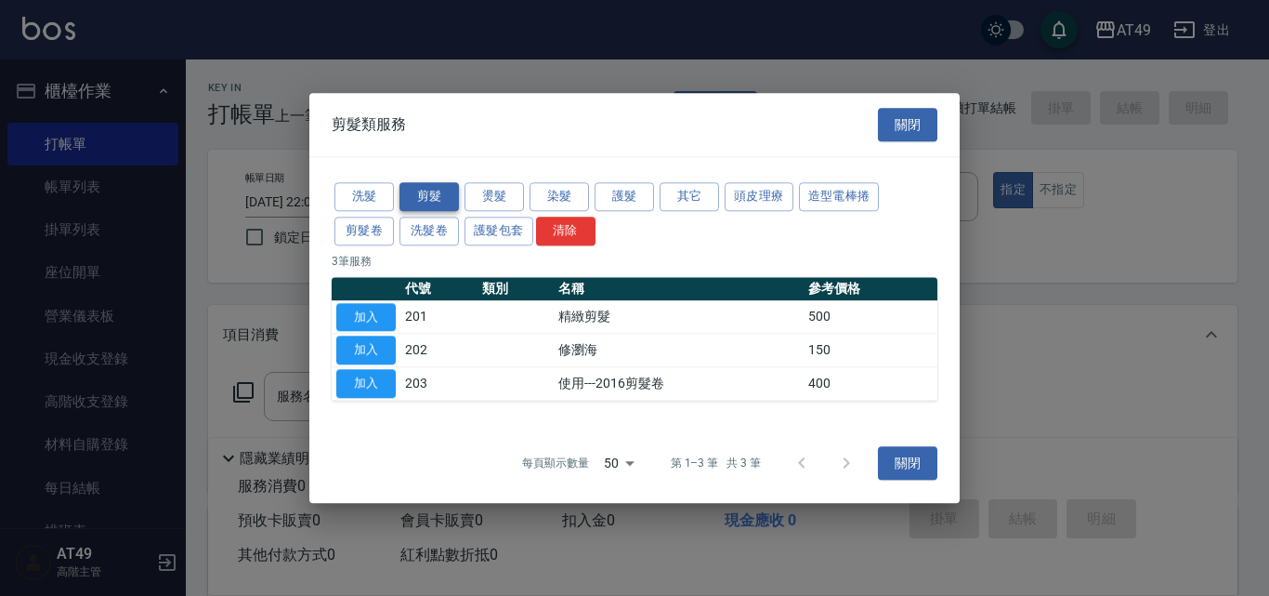
click at [436, 194] on button "剪髮" at bounding box center [429, 196] width 59 height 29
click at [361, 312] on button "加入" at bounding box center [365, 317] width 59 height 29
type input "精緻剪髮(201)"
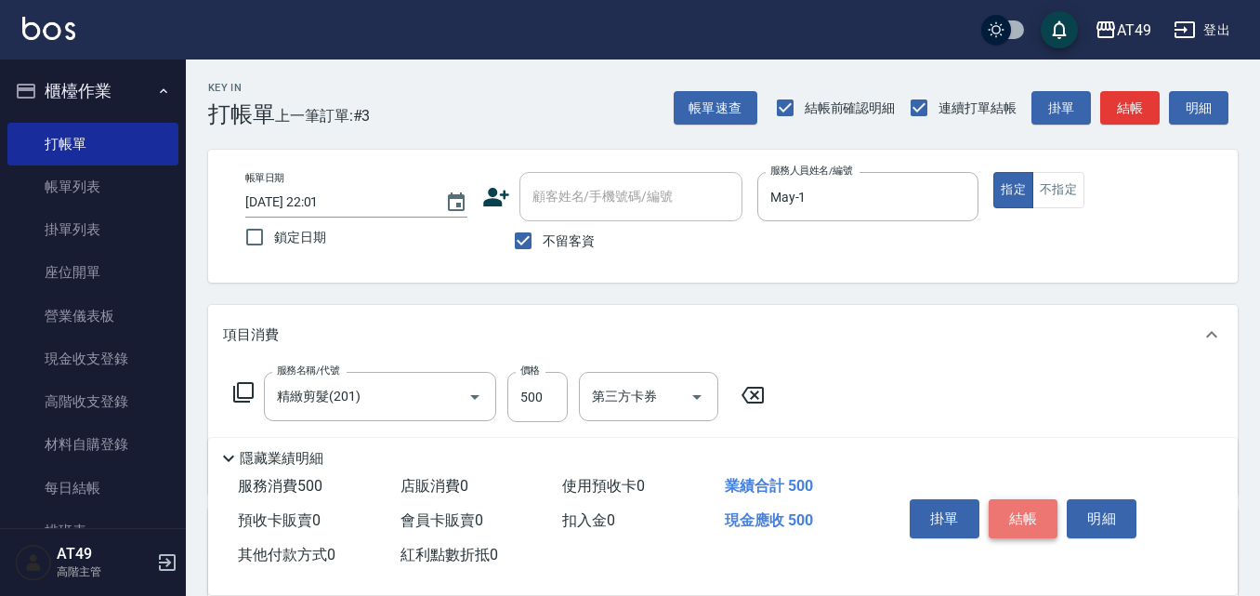
click at [1034, 506] on button "結帳" at bounding box center [1024, 518] width 70 height 39
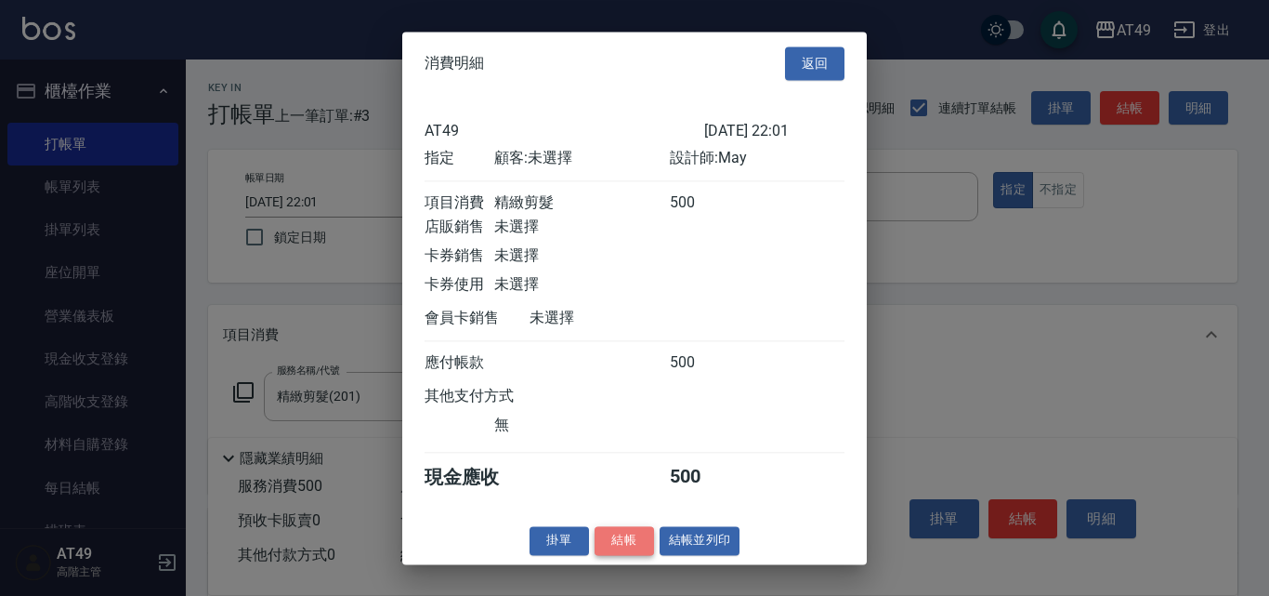
click at [645, 555] on button "結帳" at bounding box center [624, 540] width 59 height 29
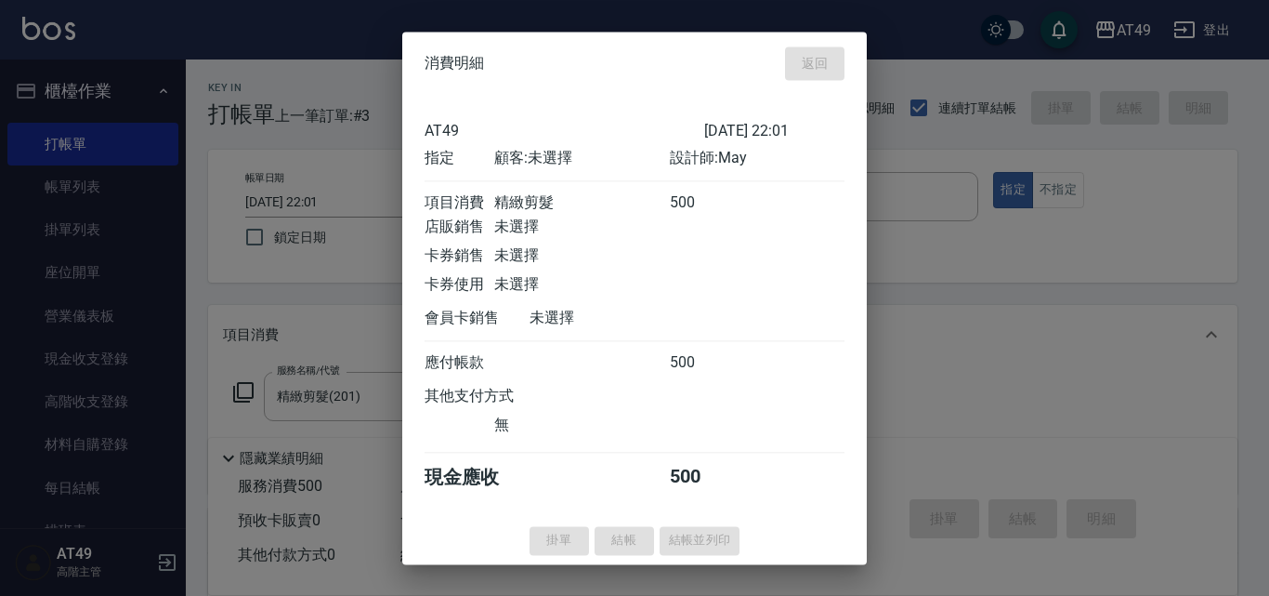
type input "[DATE] 22:02"
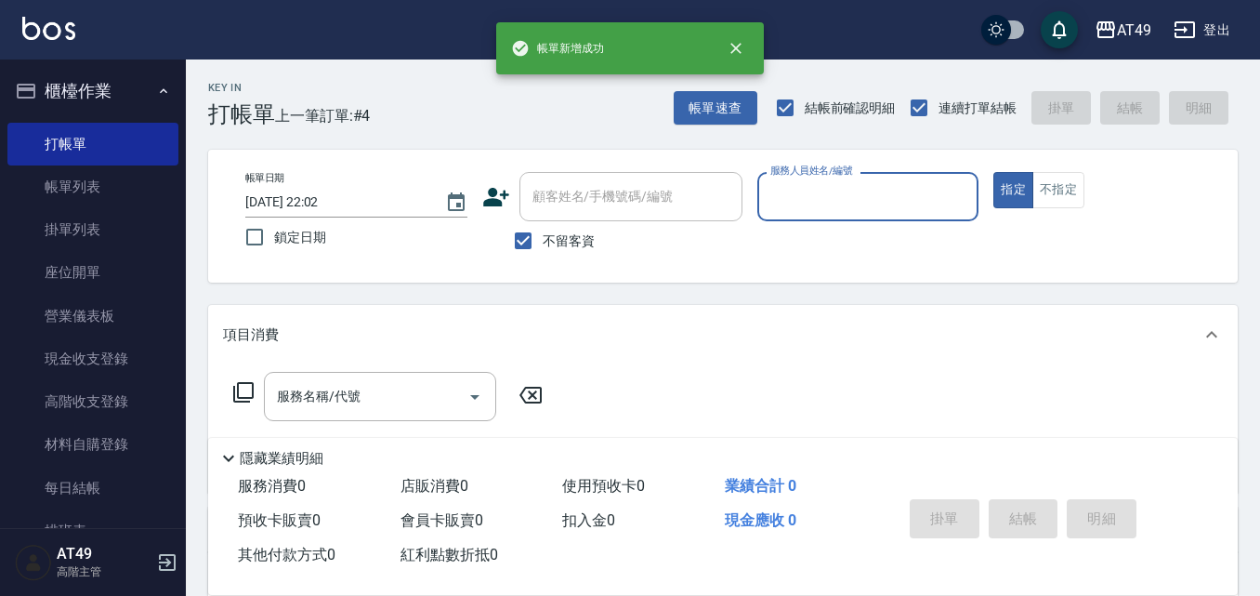
click at [826, 204] on input "服務人員姓名/編號" at bounding box center [868, 196] width 205 height 33
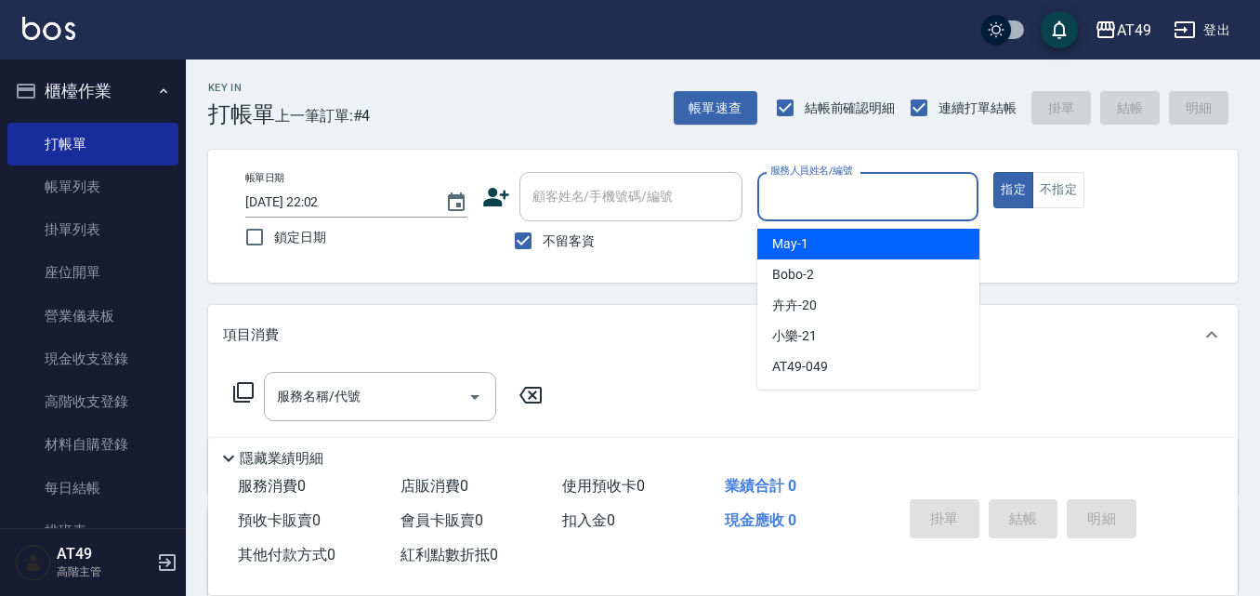
click at [834, 241] on div "May -1" at bounding box center [868, 244] width 222 height 31
type input "May-1"
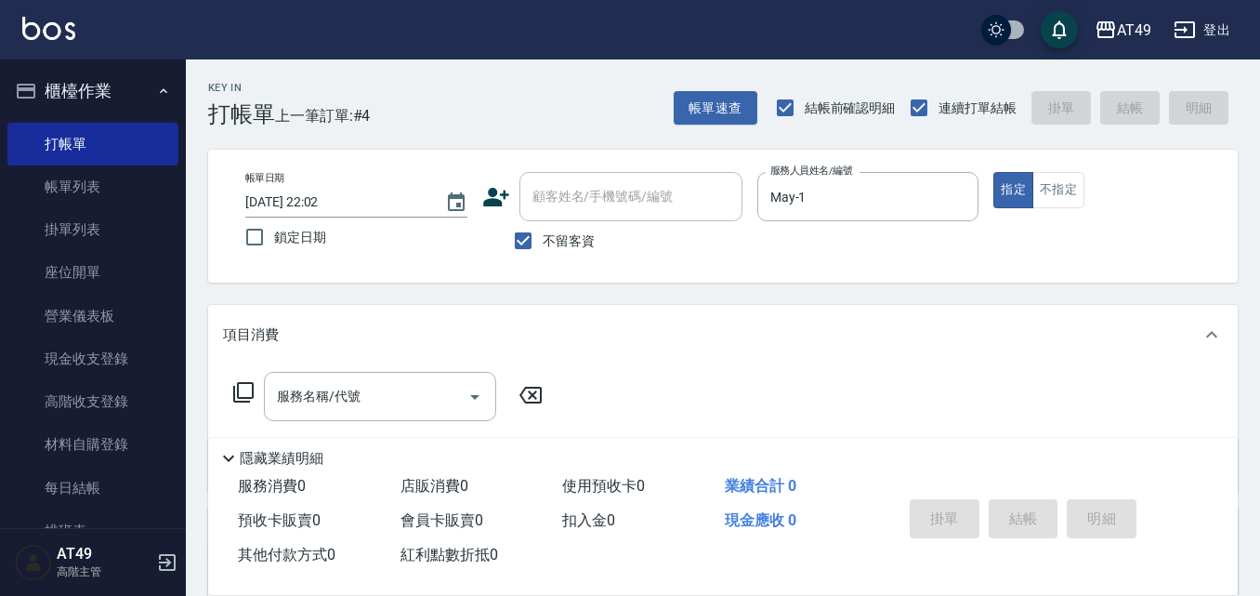
click at [242, 392] on icon at bounding box center [243, 392] width 22 height 22
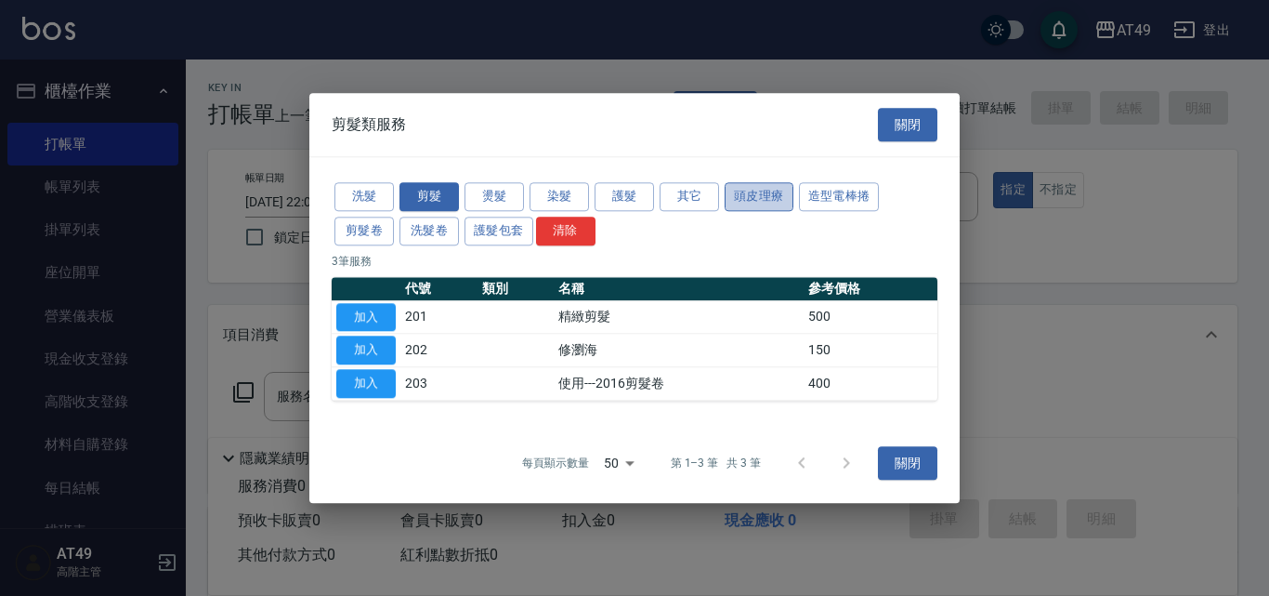
click at [755, 196] on button "頭皮理療" at bounding box center [759, 196] width 69 height 29
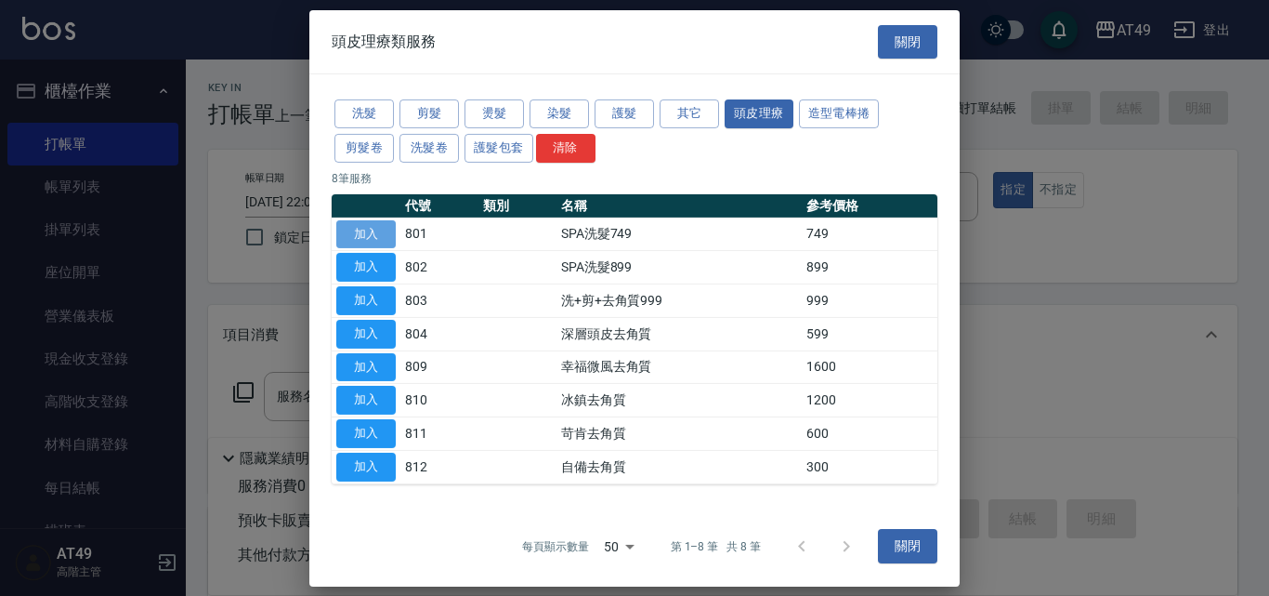
click at [388, 234] on button "加入" at bounding box center [365, 233] width 59 height 29
type input "SPA洗髮749(801)"
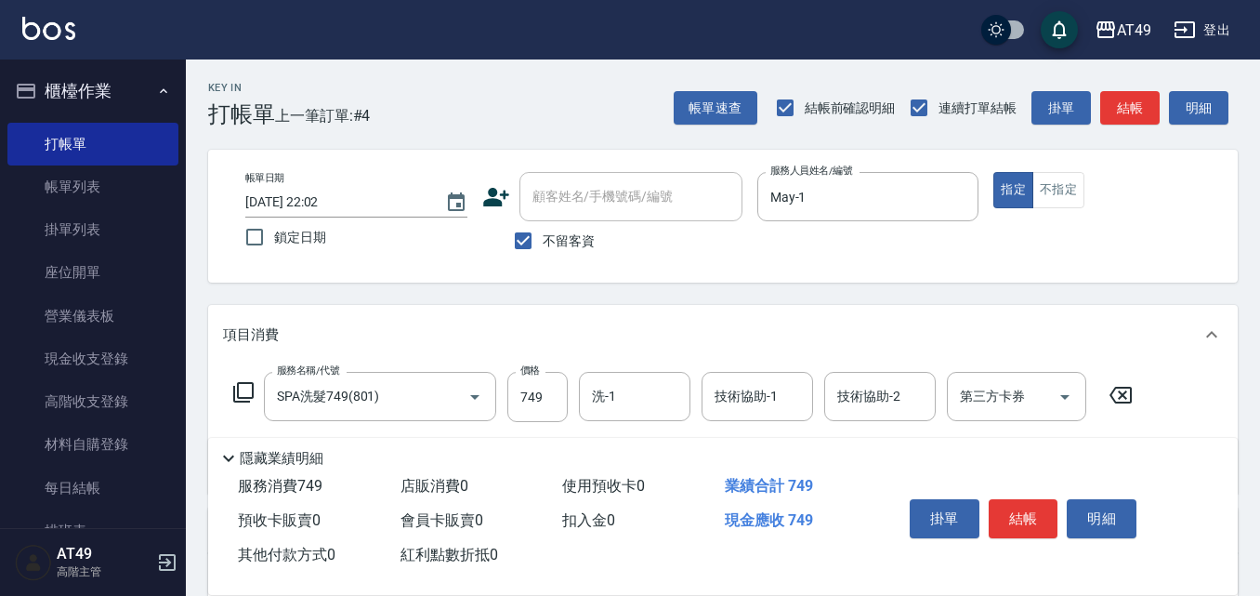
click at [235, 390] on icon at bounding box center [243, 392] width 20 height 20
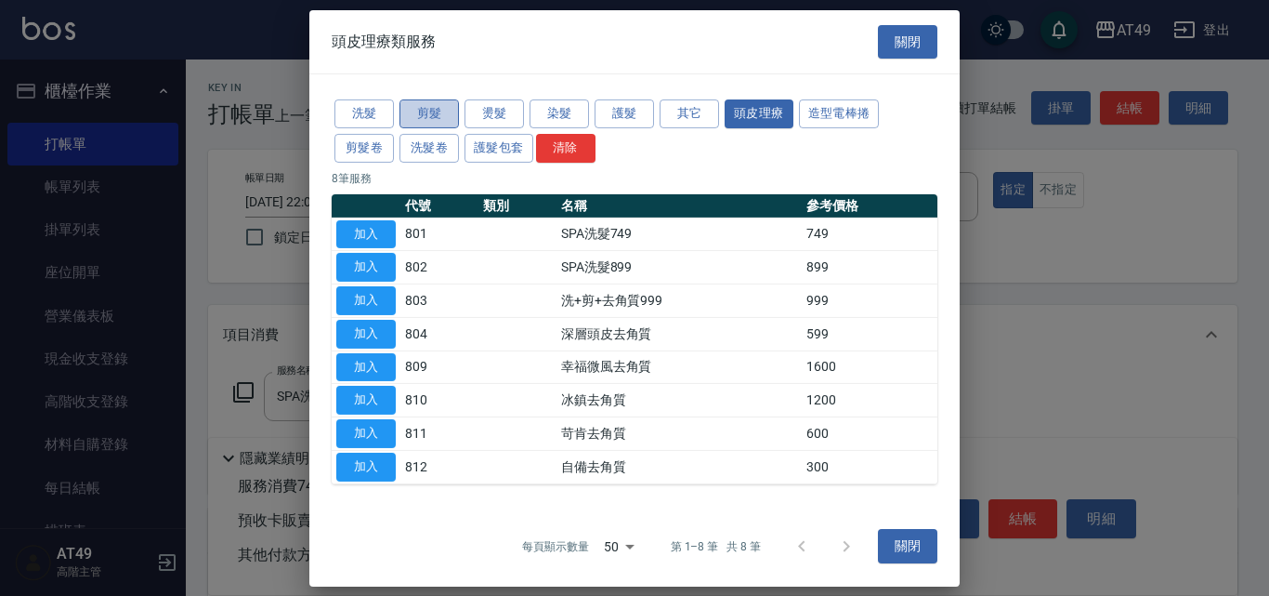
click at [426, 114] on button "剪髮" at bounding box center [429, 113] width 59 height 29
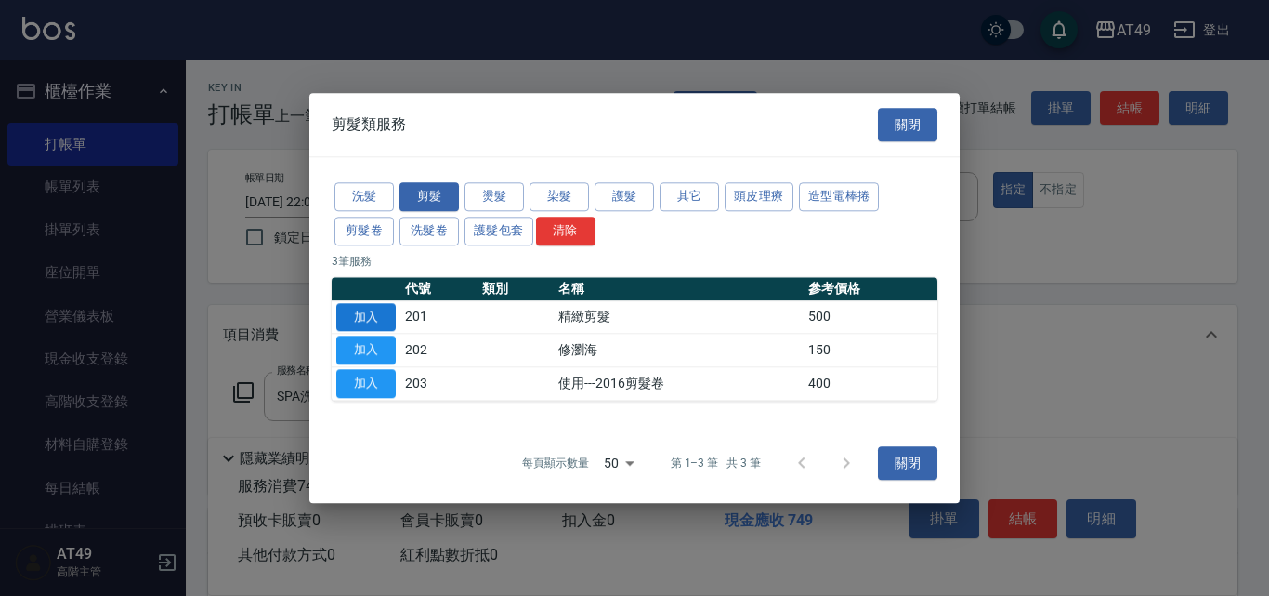
click at [382, 313] on button "加入" at bounding box center [365, 317] width 59 height 29
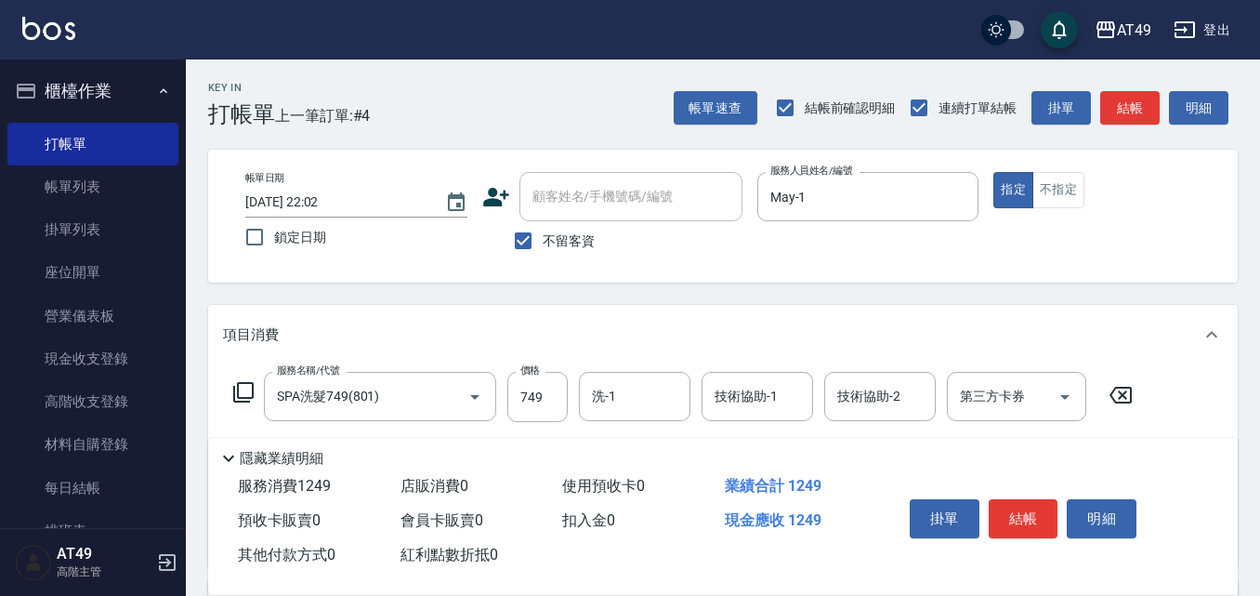
click at [248, 392] on icon at bounding box center [243, 392] width 22 height 22
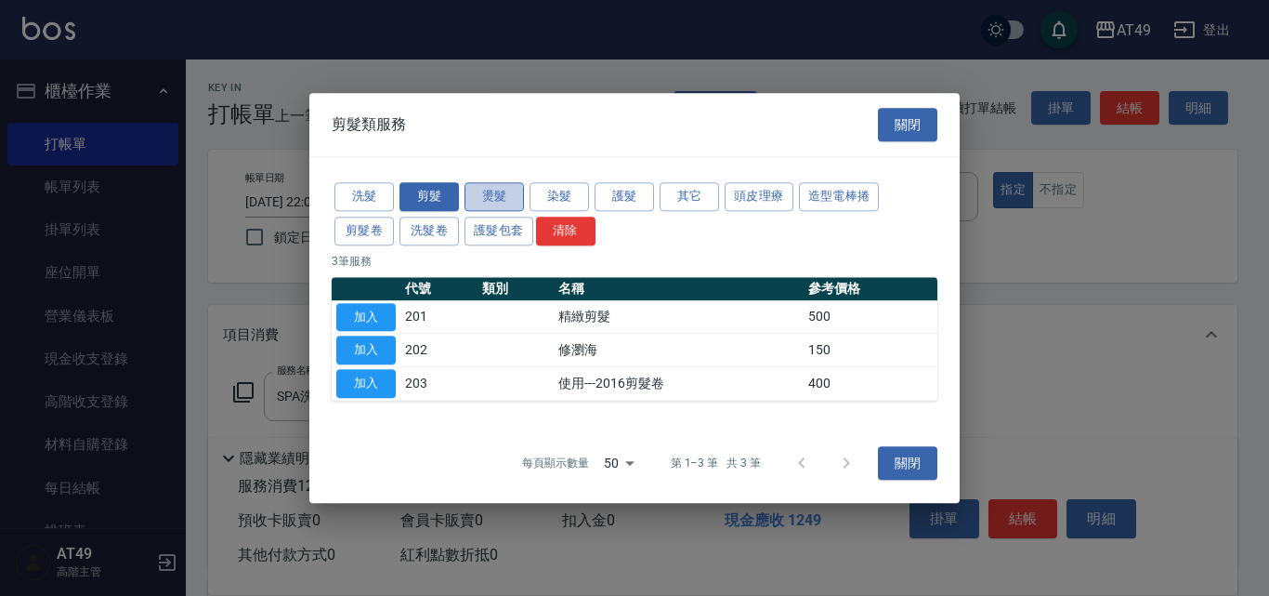
click at [497, 199] on button "燙髮" at bounding box center [494, 196] width 59 height 29
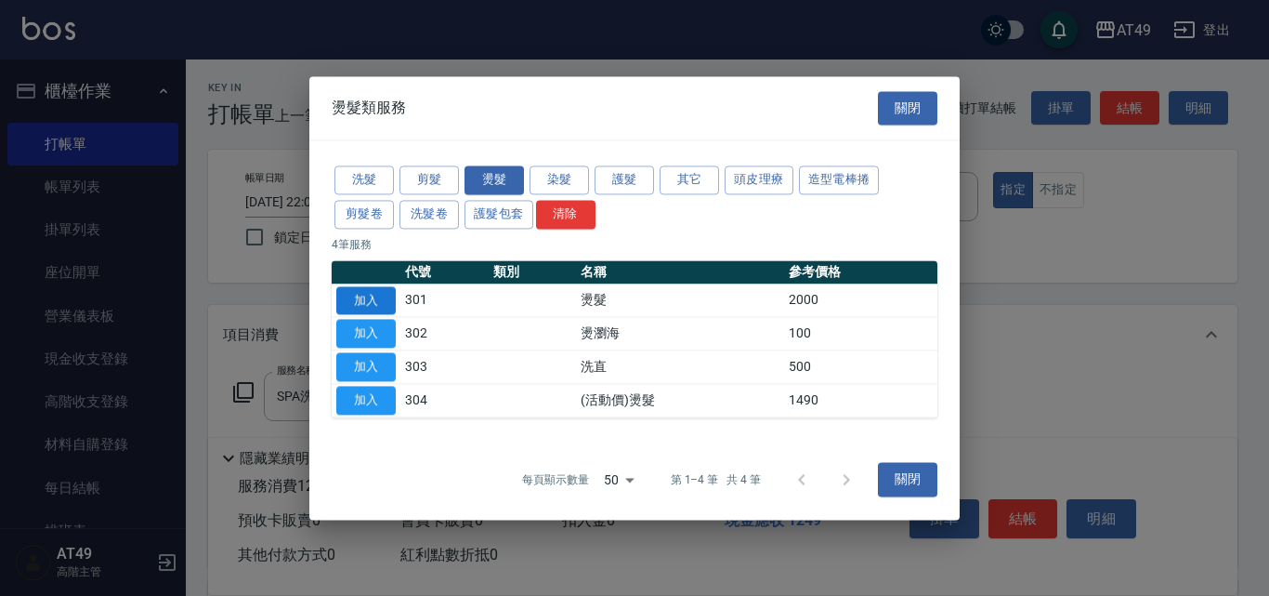
click at [365, 305] on button "加入" at bounding box center [365, 300] width 59 height 29
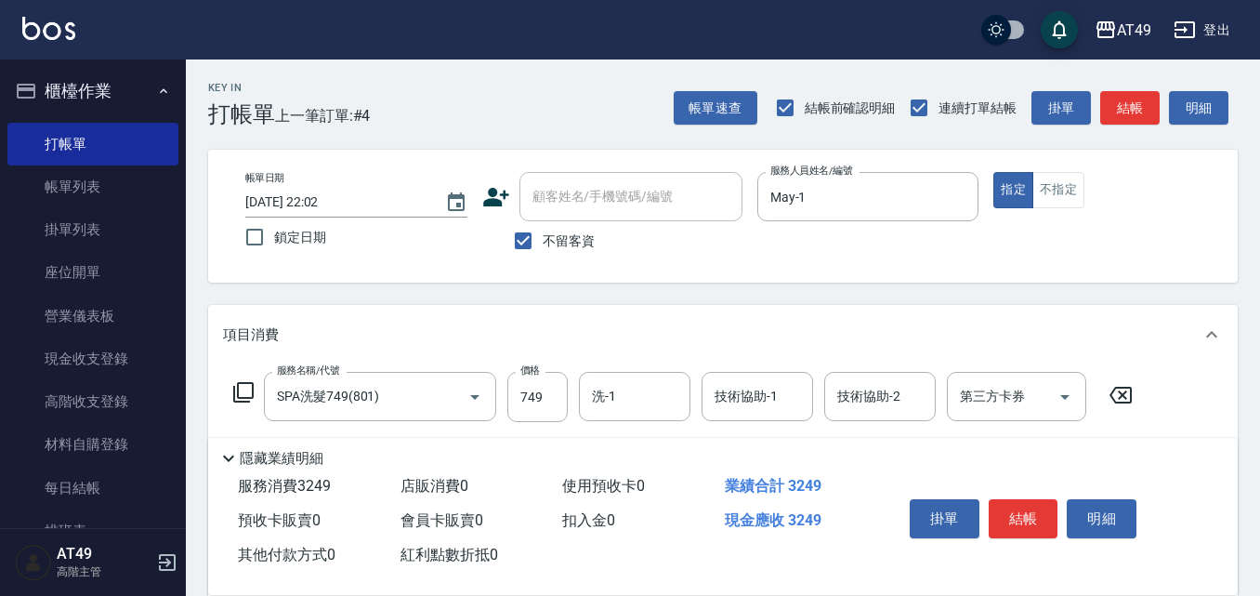
click at [241, 395] on icon at bounding box center [243, 392] width 22 height 22
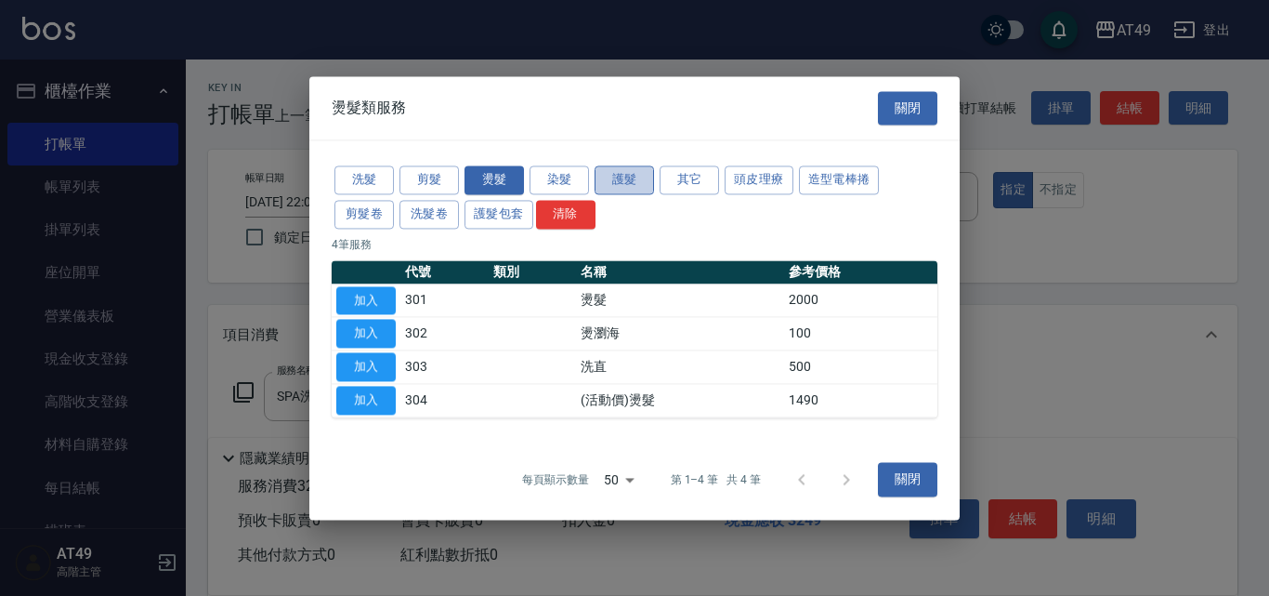
click at [651, 181] on button "護髮" at bounding box center [624, 179] width 59 height 29
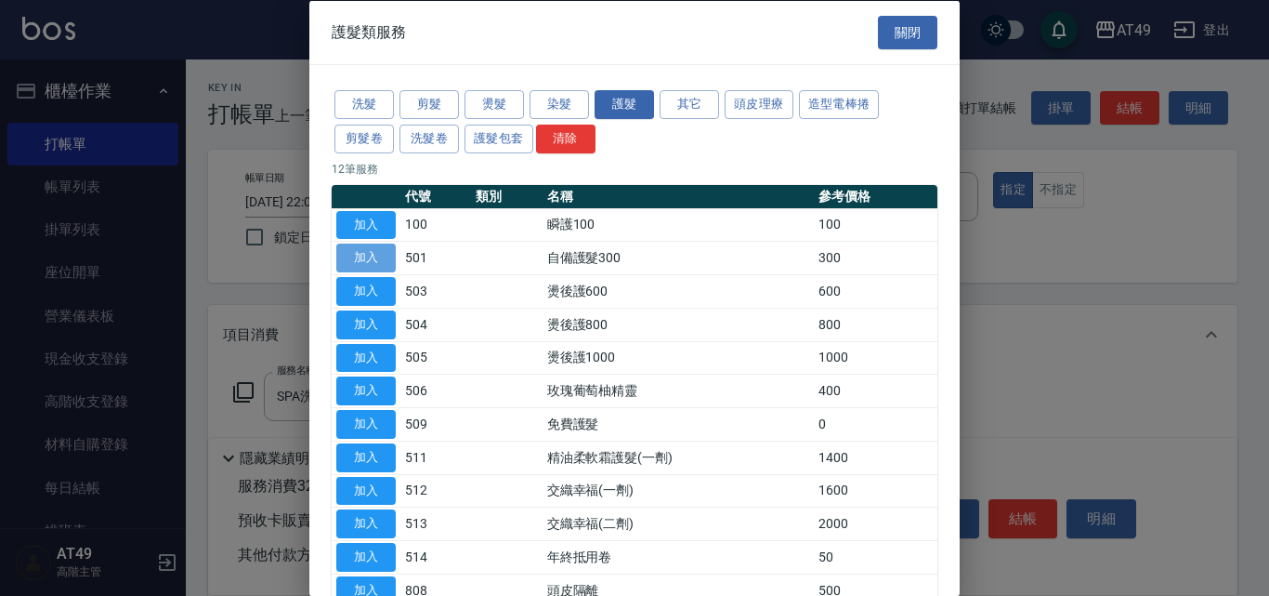
click at [387, 258] on button "加入" at bounding box center [365, 257] width 59 height 29
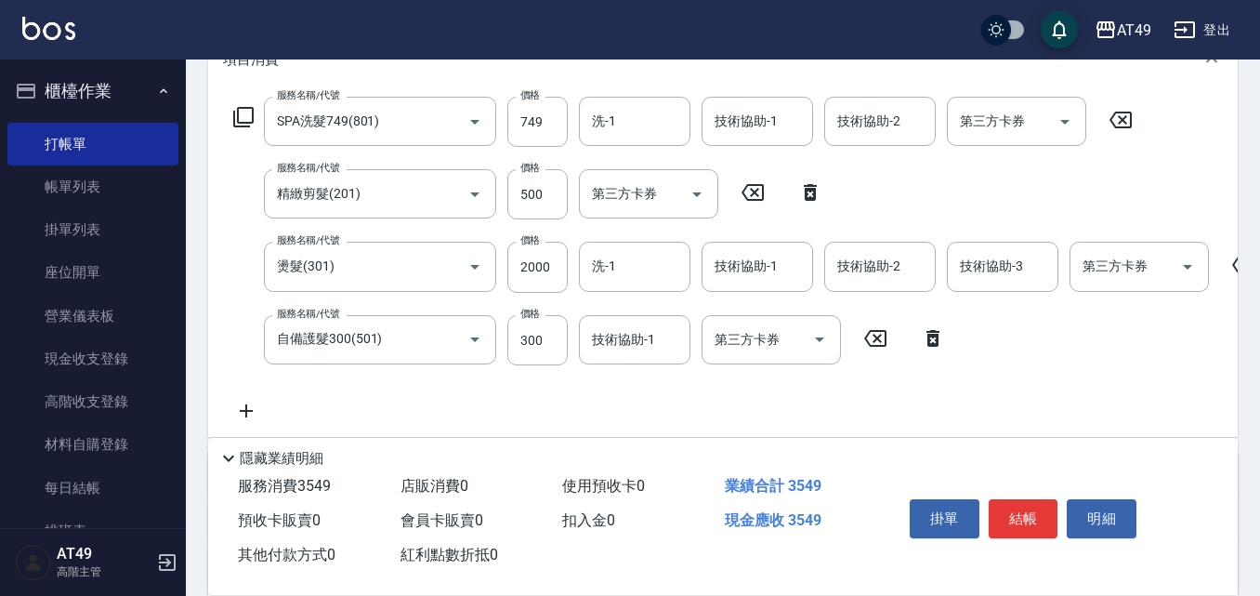
scroll to position [279, 0]
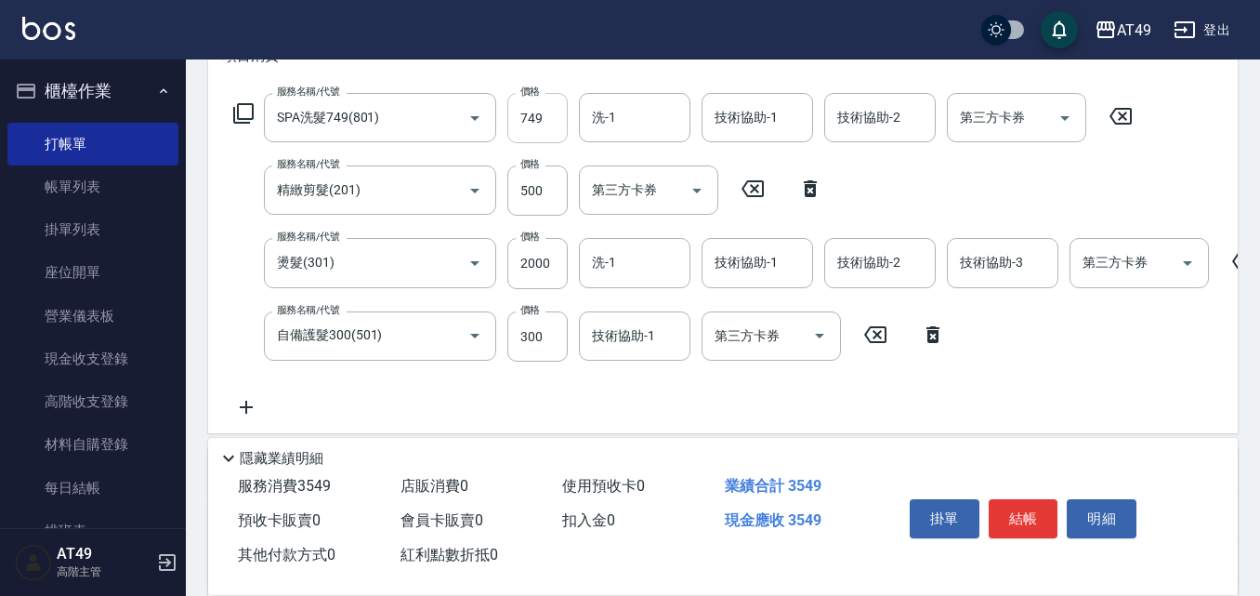
click at [532, 119] on input "749" at bounding box center [537, 118] width 60 height 50
click at [536, 115] on input "9009" at bounding box center [537, 118] width 60 height 50
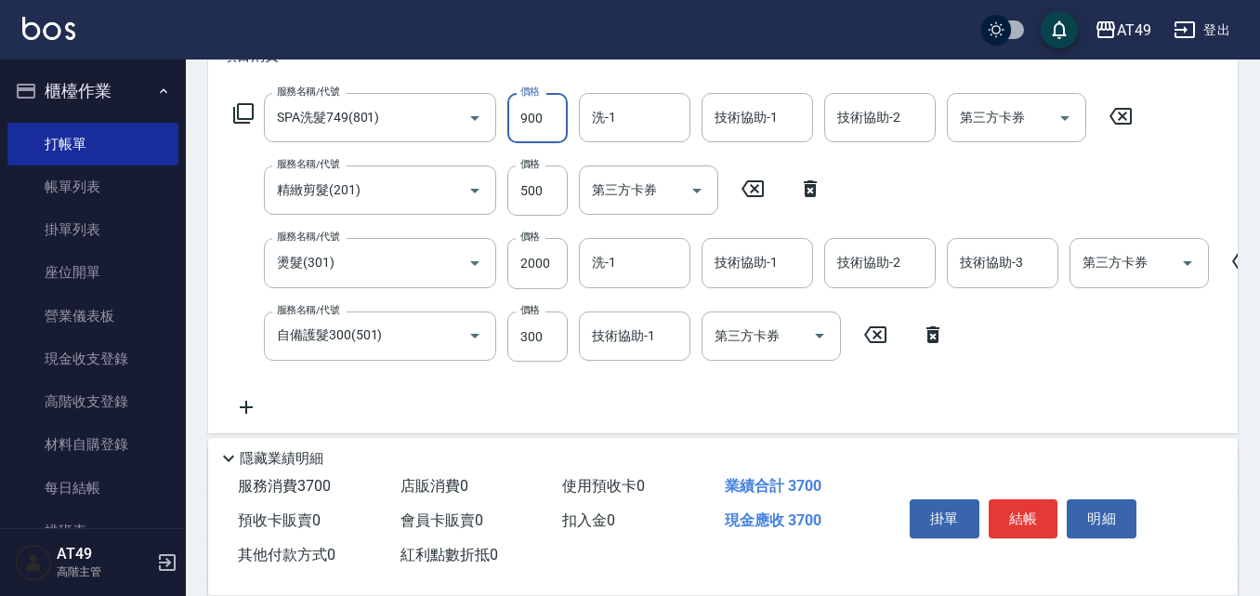
type input "900"
click at [243, 116] on icon at bounding box center [243, 113] width 22 height 22
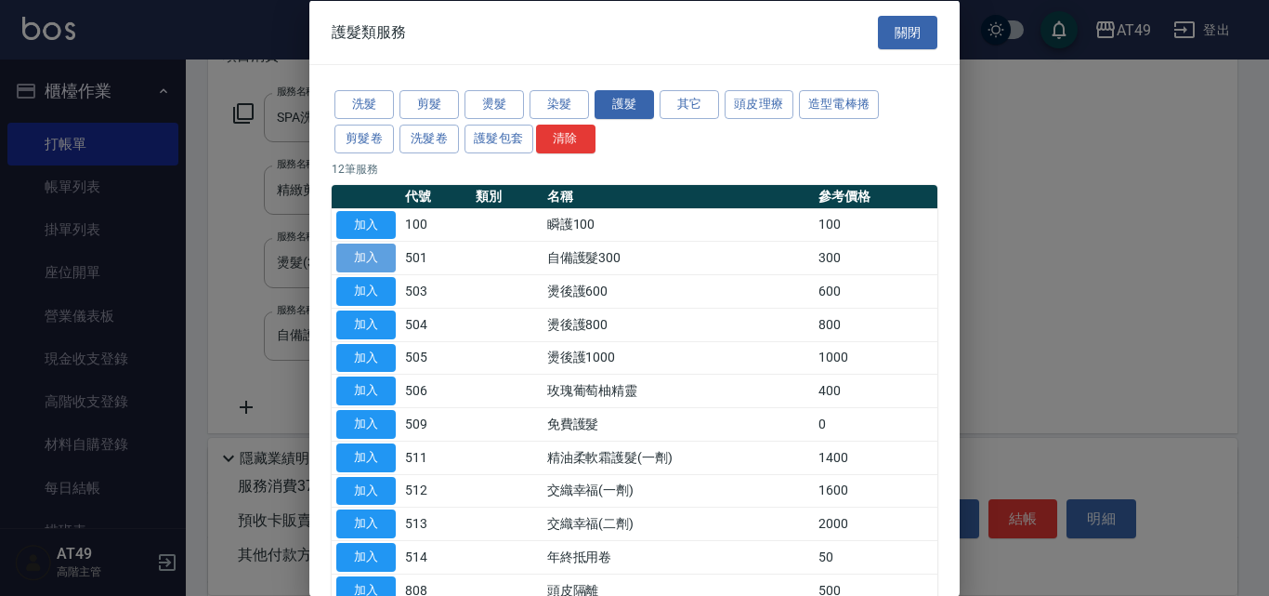
click at [375, 262] on button "加入" at bounding box center [365, 257] width 59 height 29
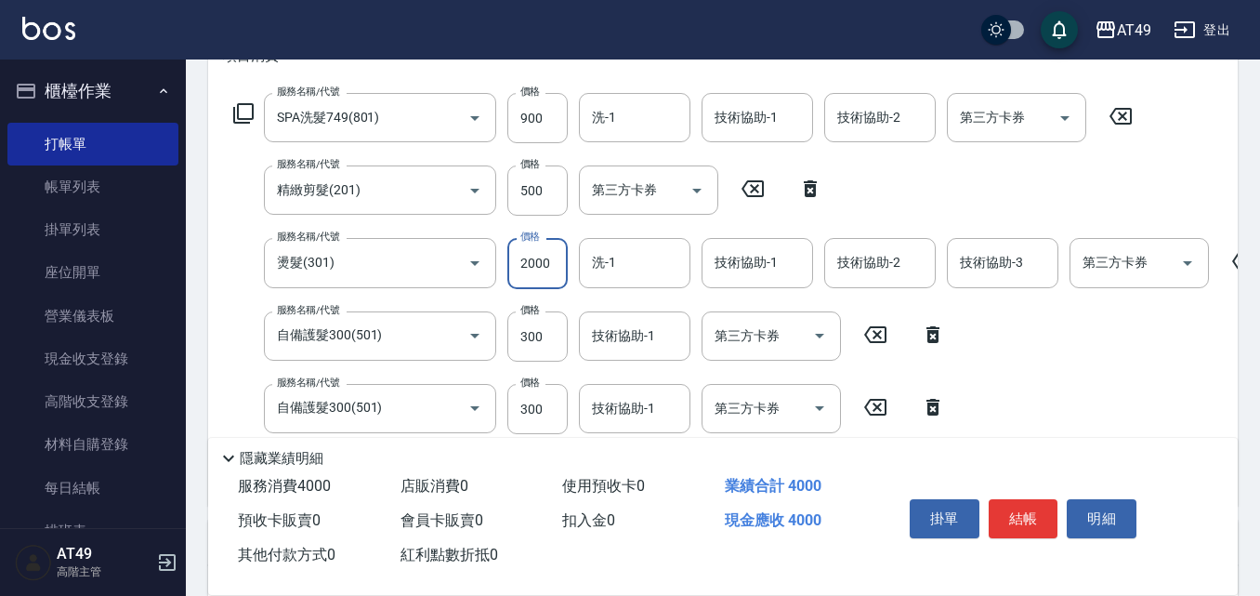
click at [530, 267] on input "2000" at bounding box center [537, 263] width 60 height 50
click at [242, 112] on icon at bounding box center [243, 113] width 22 height 22
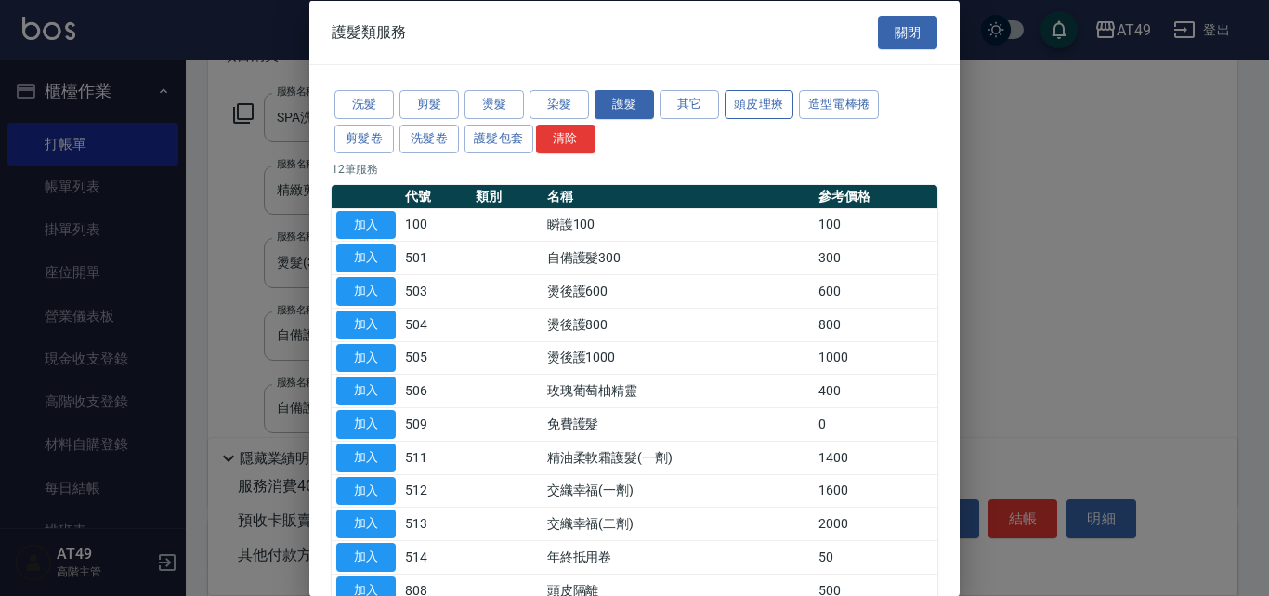
click at [765, 107] on button "頭皮理療" at bounding box center [759, 104] width 69 height 29
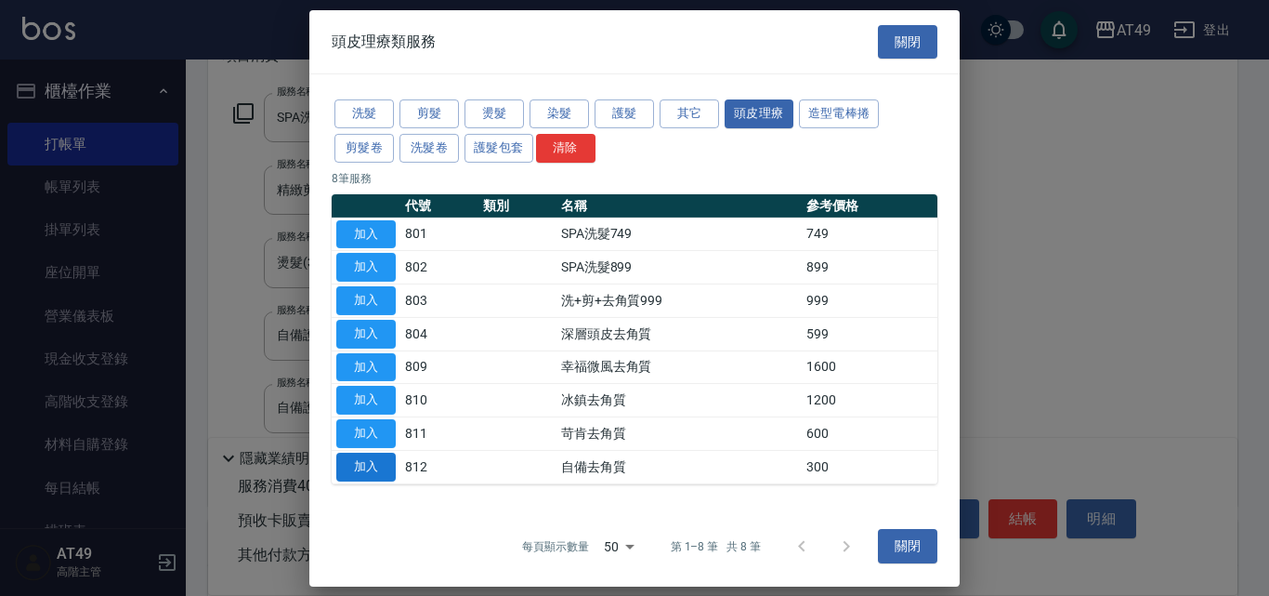
click at [384, 464] on button "加入" at bounding box center [365, 466] width 59 height 29
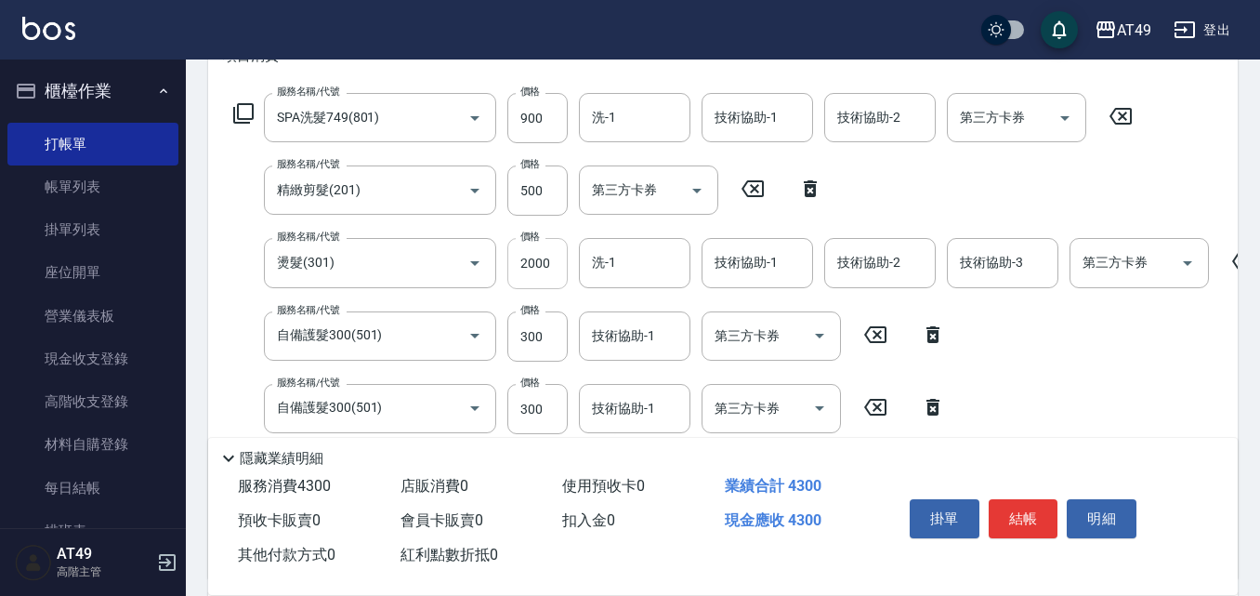
click at [537, 264] on input "2000" at bounding box center [537, 263] width 60 height 50
type input "2700"
click at [634, 122] on input "洗-1" at bounding box center [634, 117] width 95 height 33
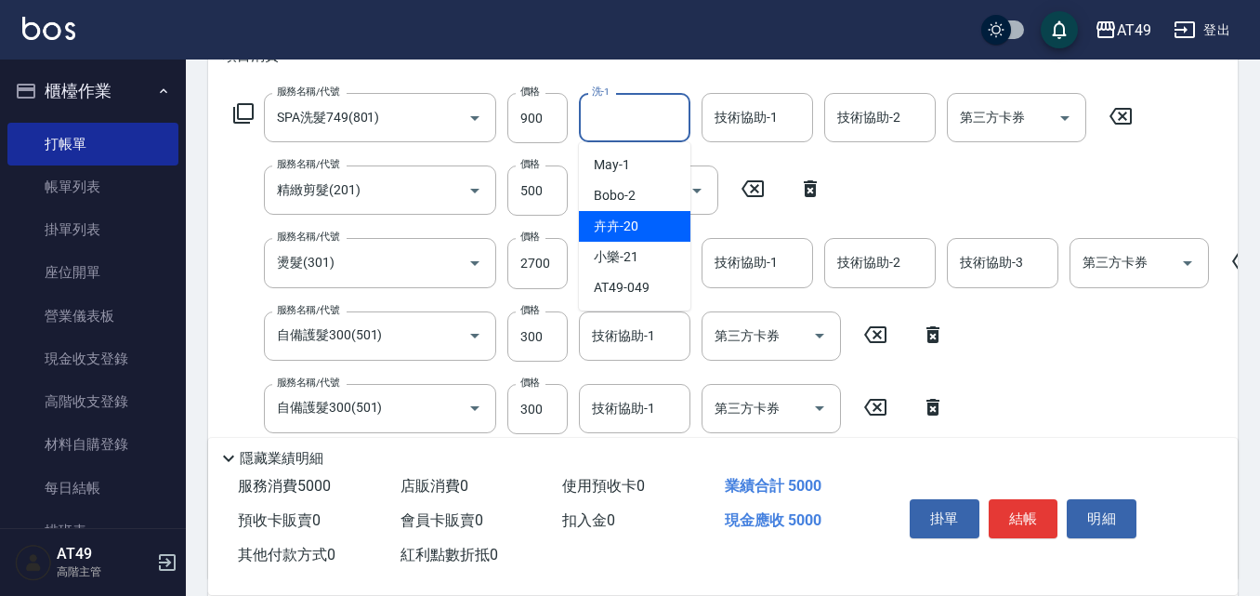
click at [619, 232] on span "卉卉 -20" at bounding box center [616, 226] width 45 height 20
type input "卉卉-20"
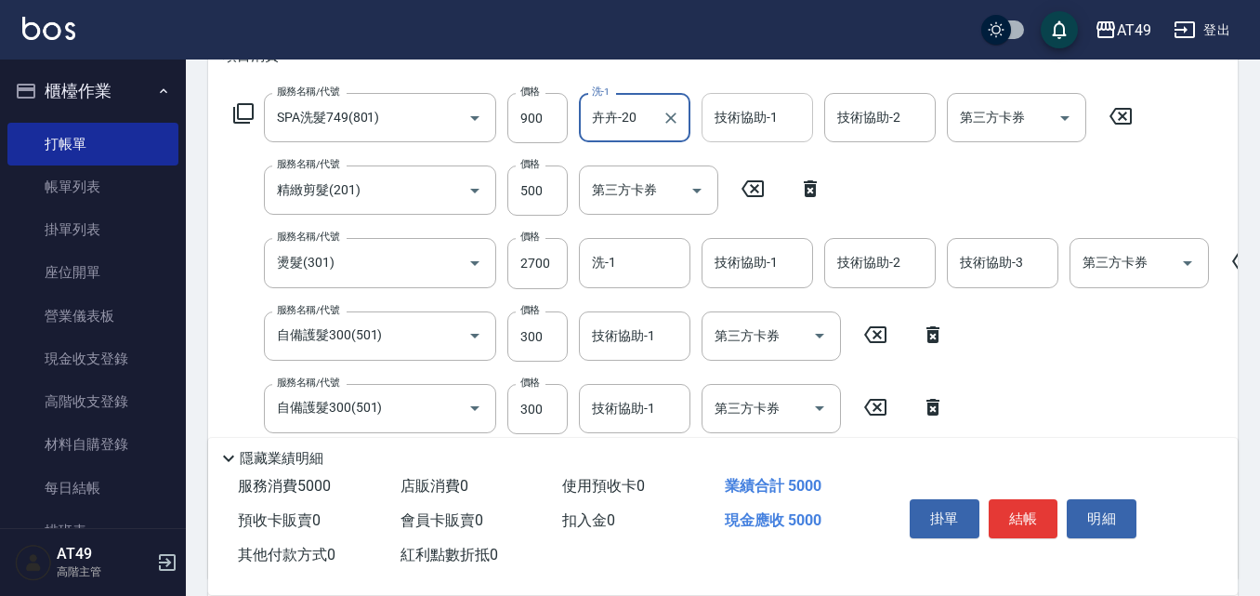
click at [760, 129] on input "技術協助-1" at bounding box center [757, 117] width 95 height 33
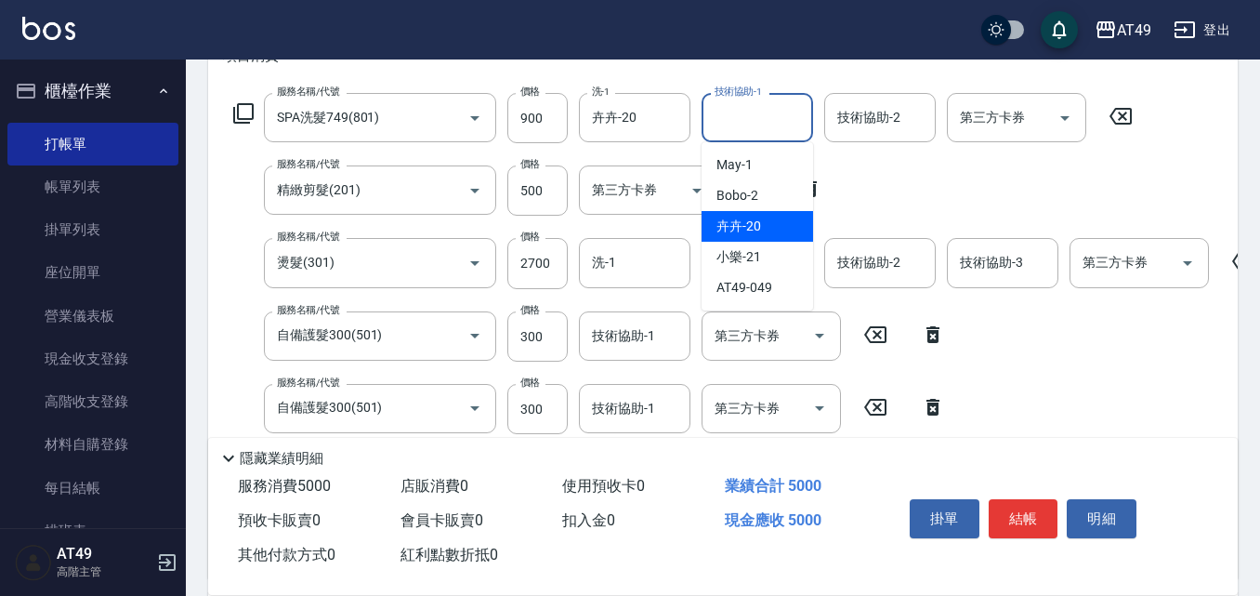
click at [770, 226] on div "卉卉 -20" at bounding box center [757, 226] width 111 height 31
type input "卉卉-20"
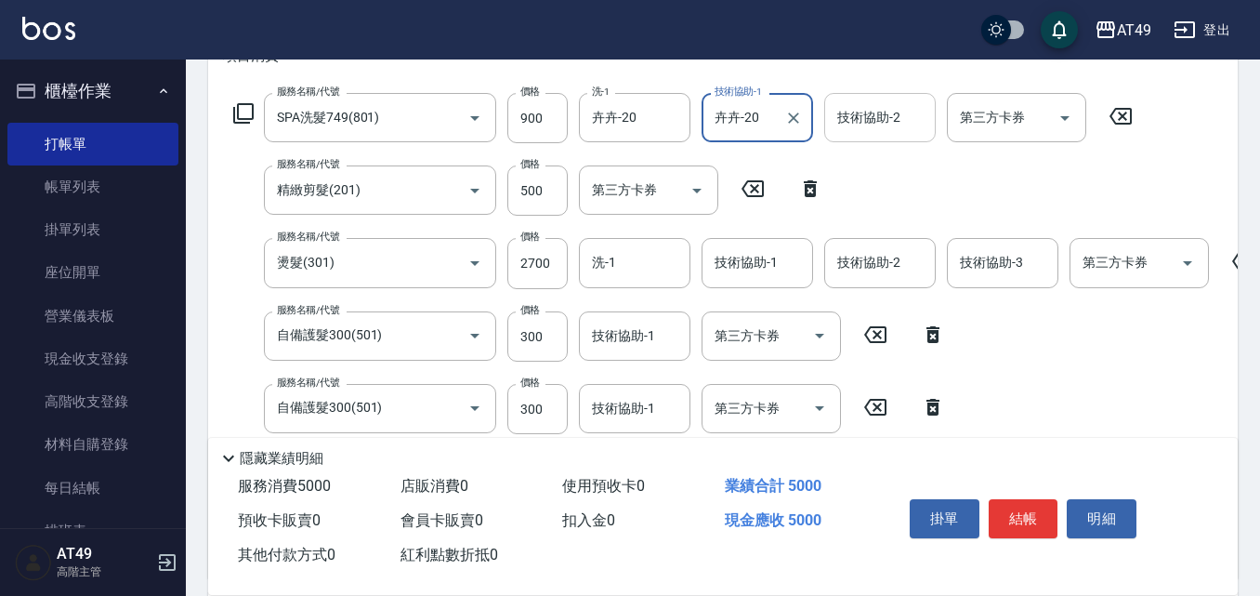
click at [878, 120] on div "技術協助-2 技術協助-2" at bounding box center [879, 117] width 111 height 49
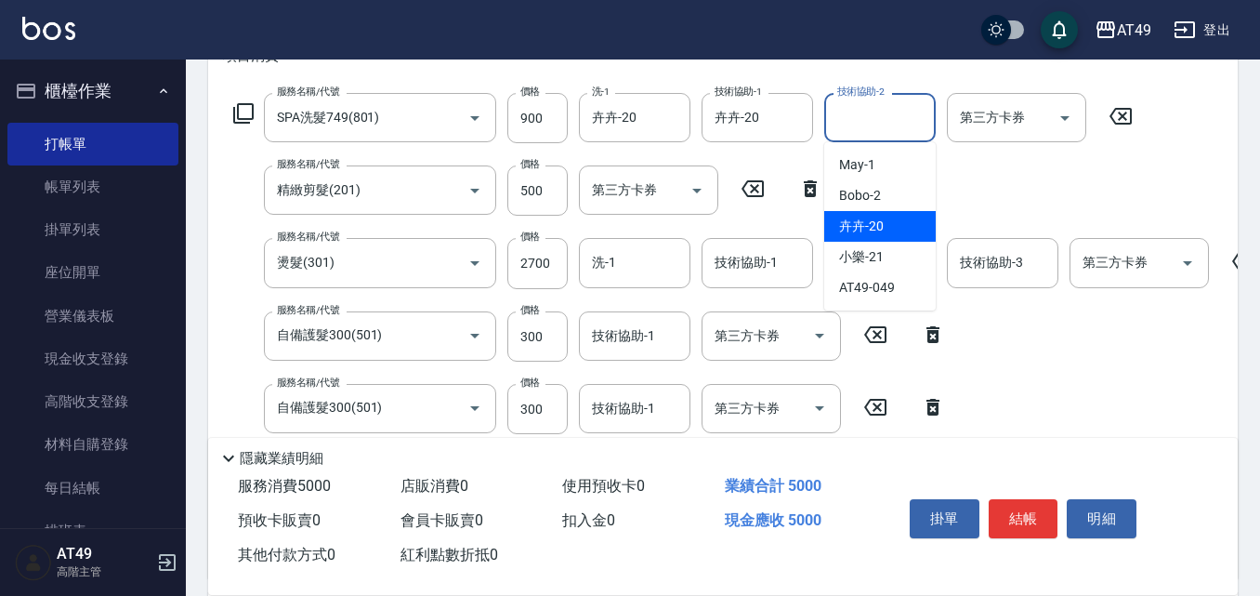
click at [863, 217] on span "卉卉 -20" at bounding box center [861, 226] width 45 height 20
type input "卉卉-20"
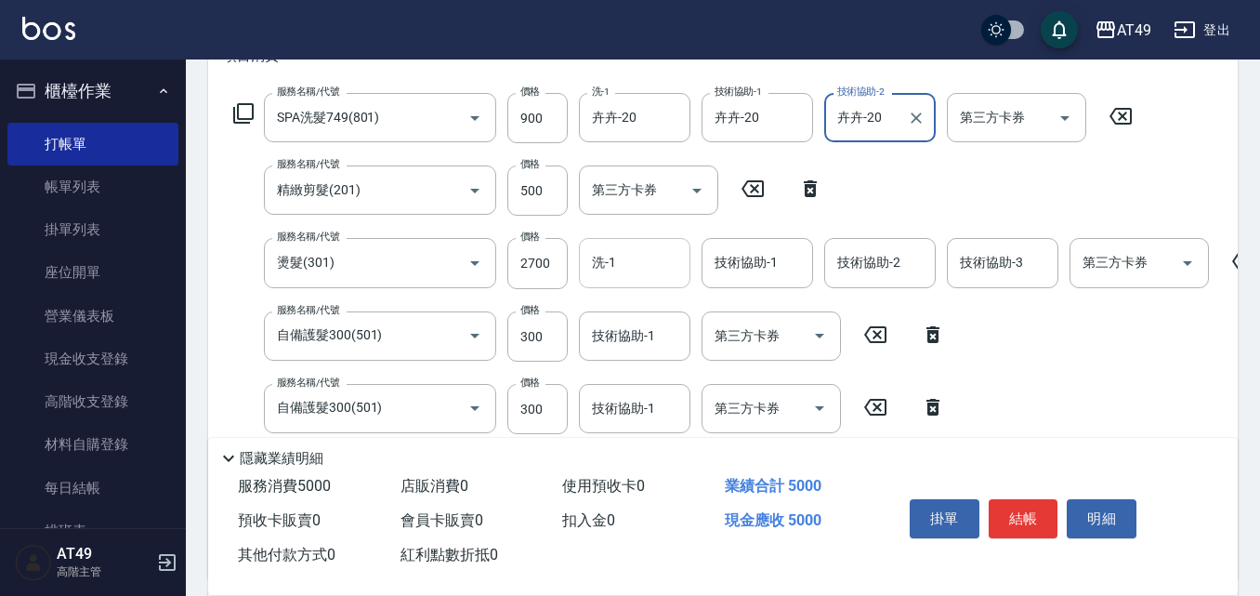
click at [616, 258] on input "洗-1" at bounding box center [634, 262] width 95 height 33
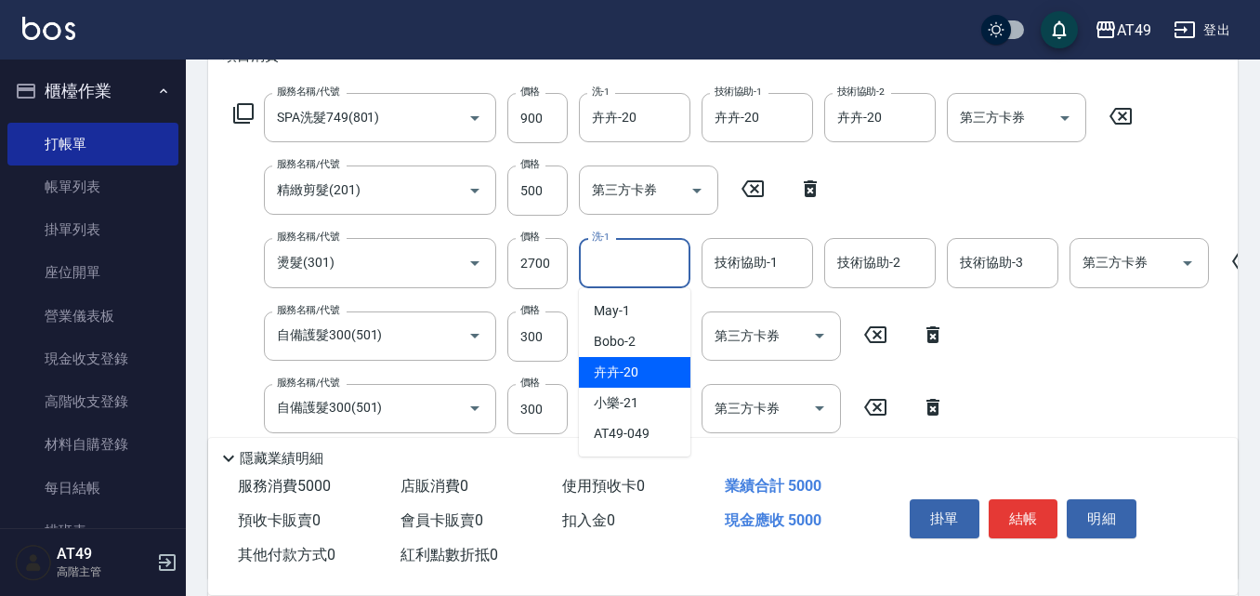
click at [649, 380] on div "卉卉 -20" at bounding box center [634, 372] width 111 height 31
type input "卉卉-20"
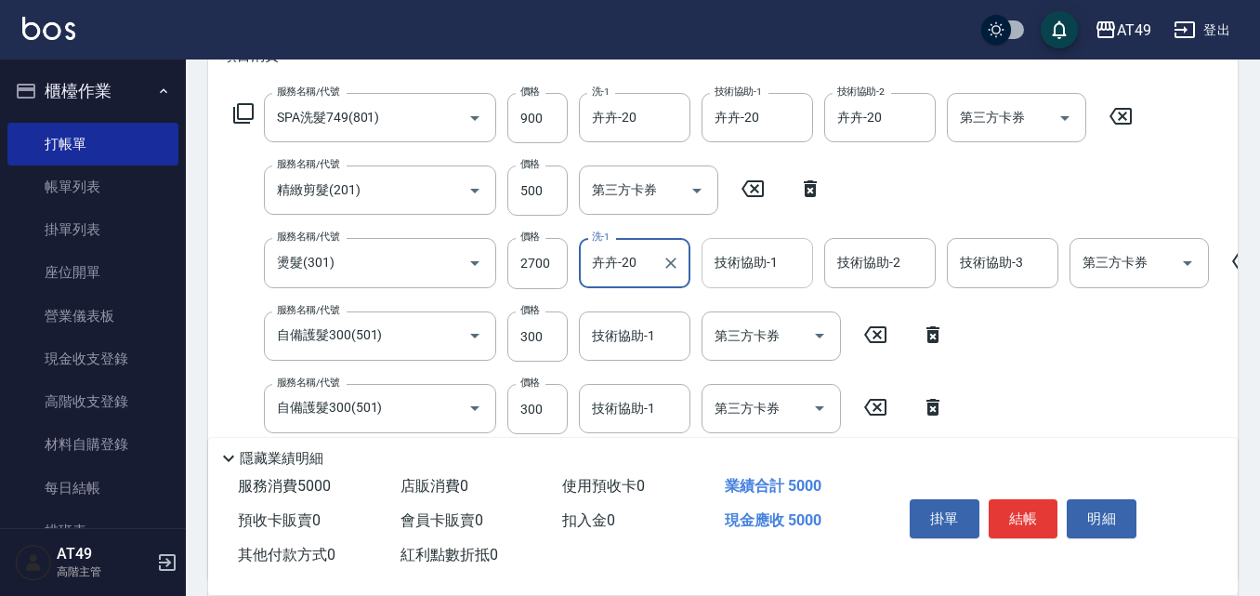
click at [756, 271] on input "技術協助-1" at bounding box center [757, 262] width 95 height 33
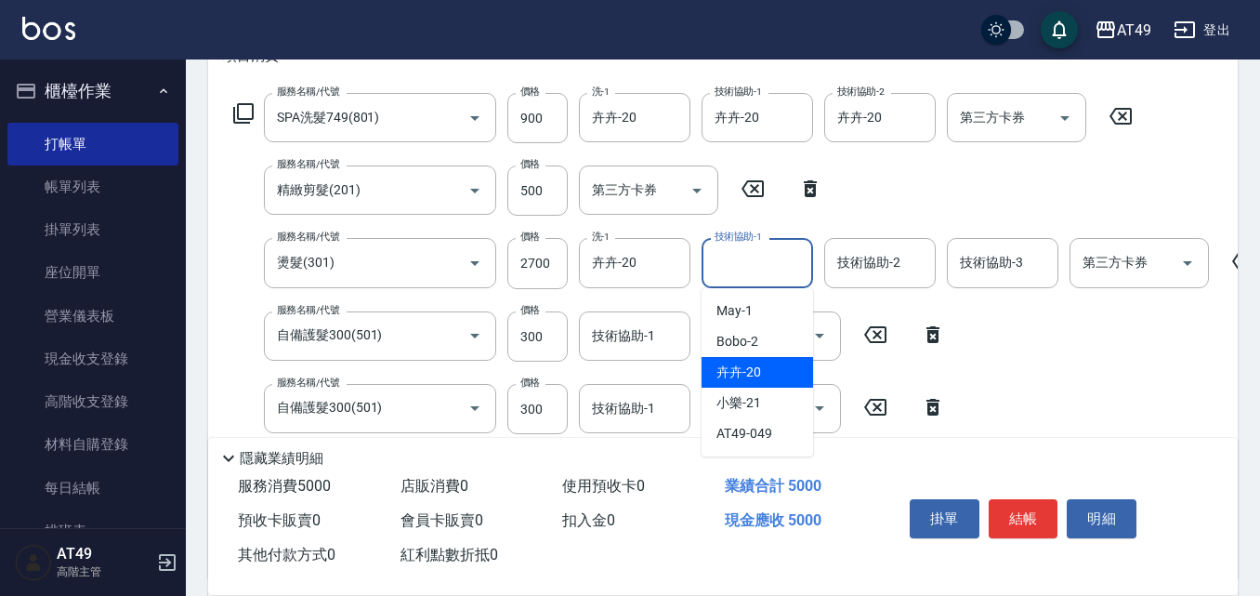
click at [761, 368] on div "卉卉 -20" at bounding box center [757, 372] width 111 height 31
type input "卉卉-20"
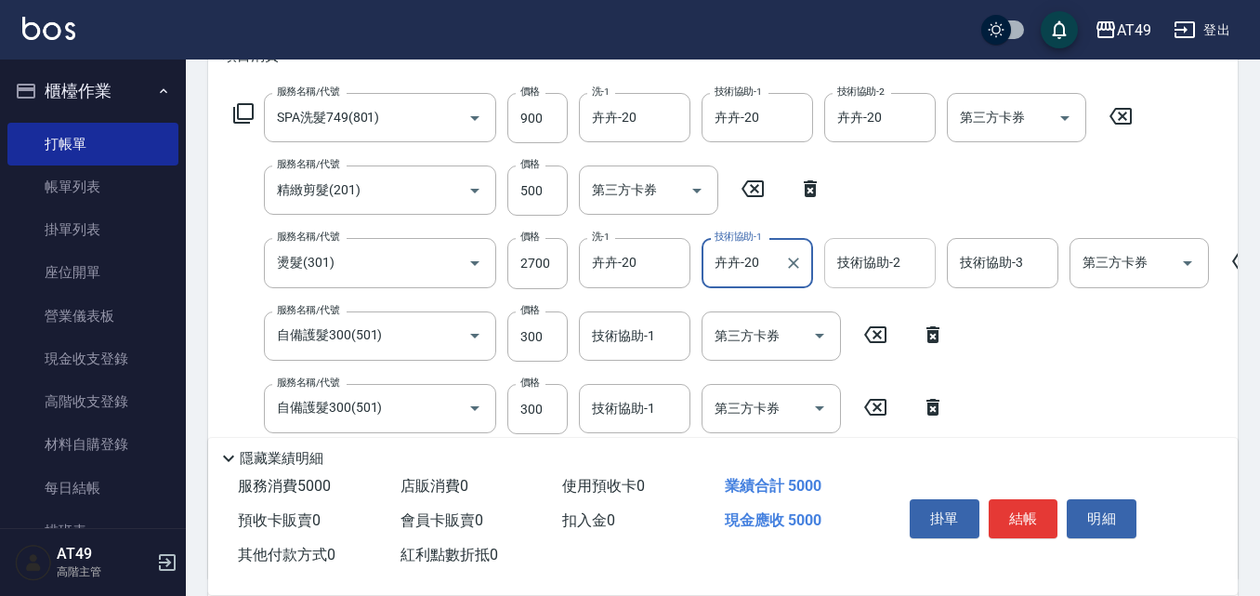
click at [859, 260] on div "技術協助-2 技術協助-2" at bounding box center [879, 262] width 111 height 49
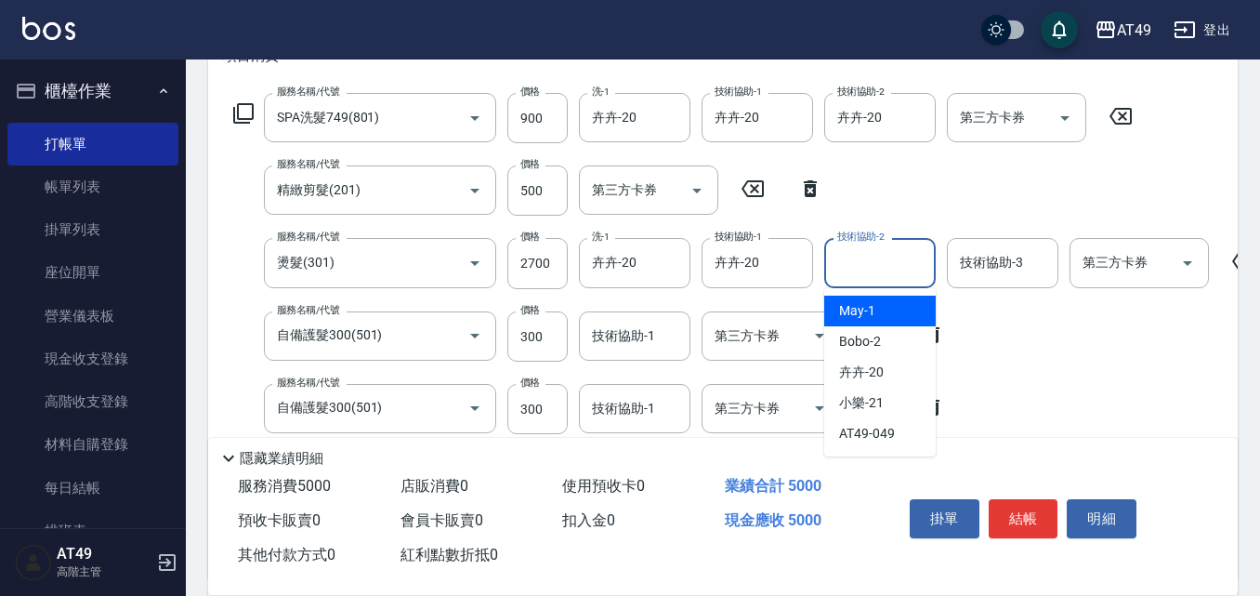
click at [848, 304] on span "May -1" at bounding box center [857, 311] width 36 height 20
type input "May-1"
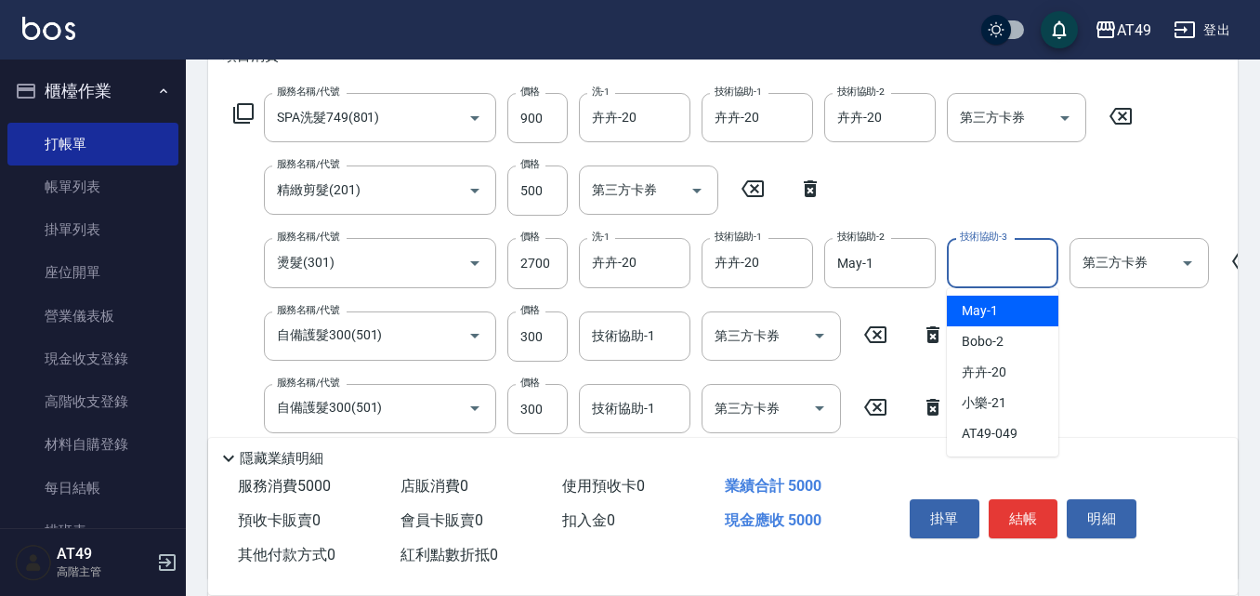
click at [966, 270] on input "技術協助-3" at bounding box center [1002, 262] width 95 height 33
click at [982, 311] on span "May -1" at bounding box center [980, 311] width 36 height 20
type input "May-1"
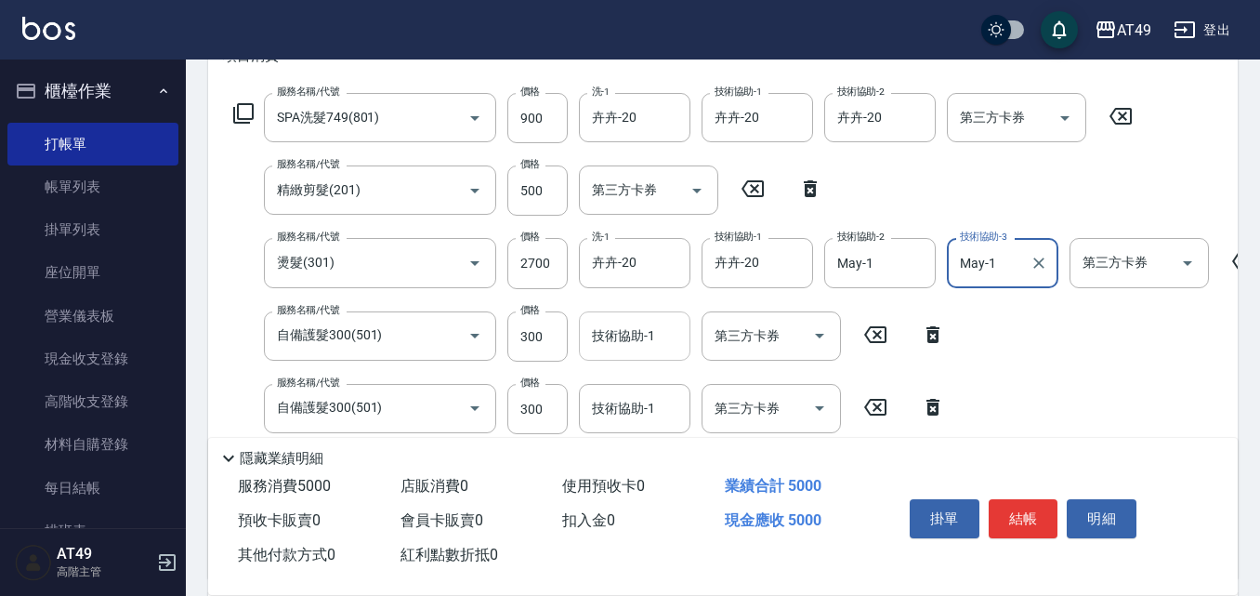
click at [609, 332] on div "技術協助-1 技術協助-1" at bounding box center [634, 335] width 111 height 49
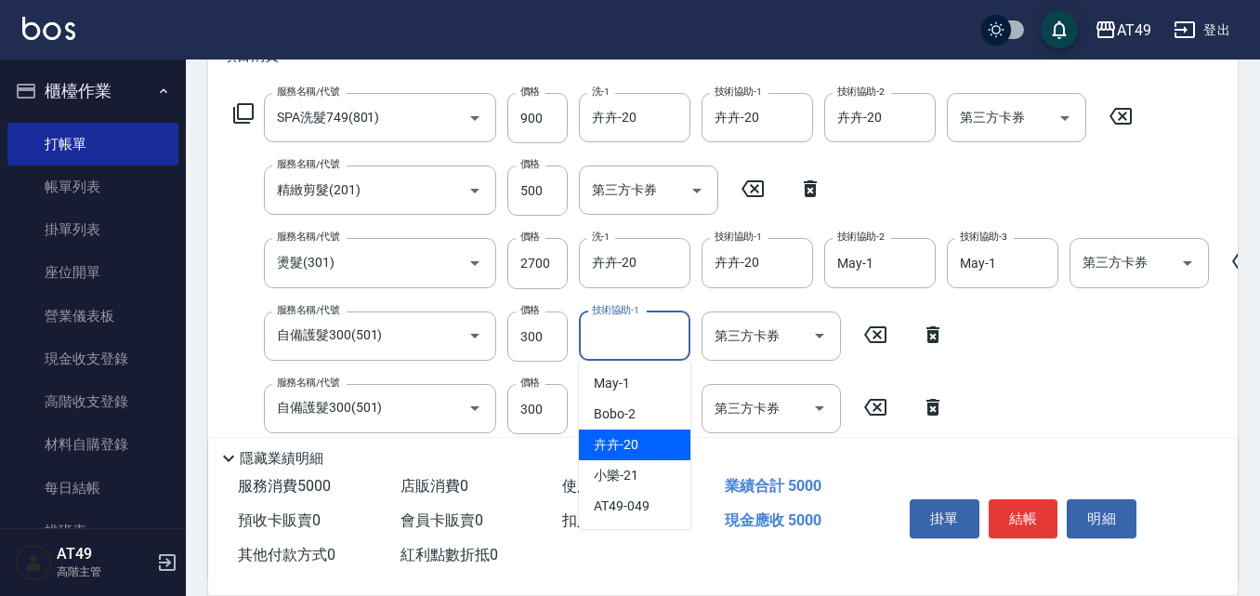
click at [643, 443] on div "卉卉 -20" at bounding box center [634, 444] width 111 height 31
type input "卉卉-20"
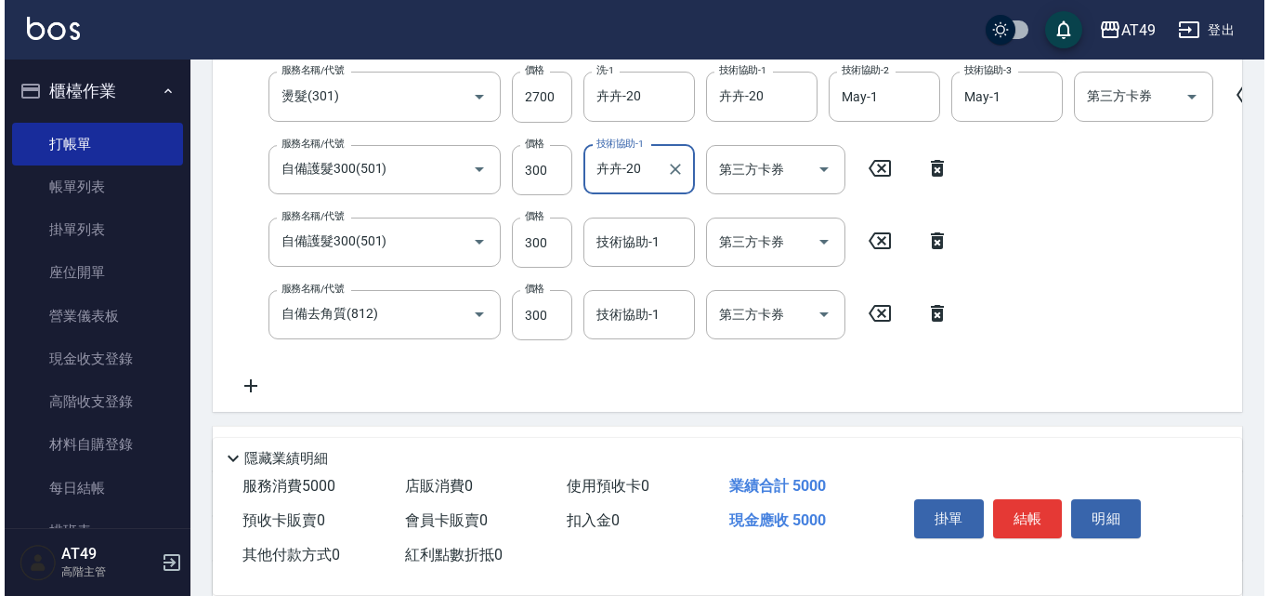
scroll to position [465, 0]
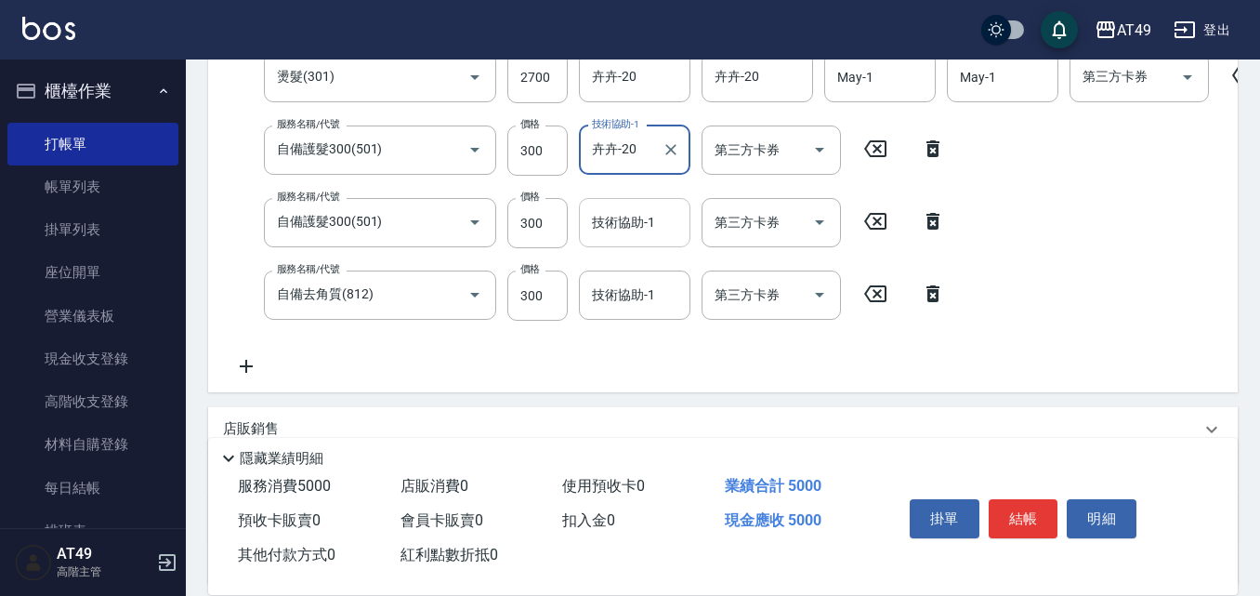
click at [638, 225] on input "技術協助-1" at bounding box center [634, 222] width 95 height 33
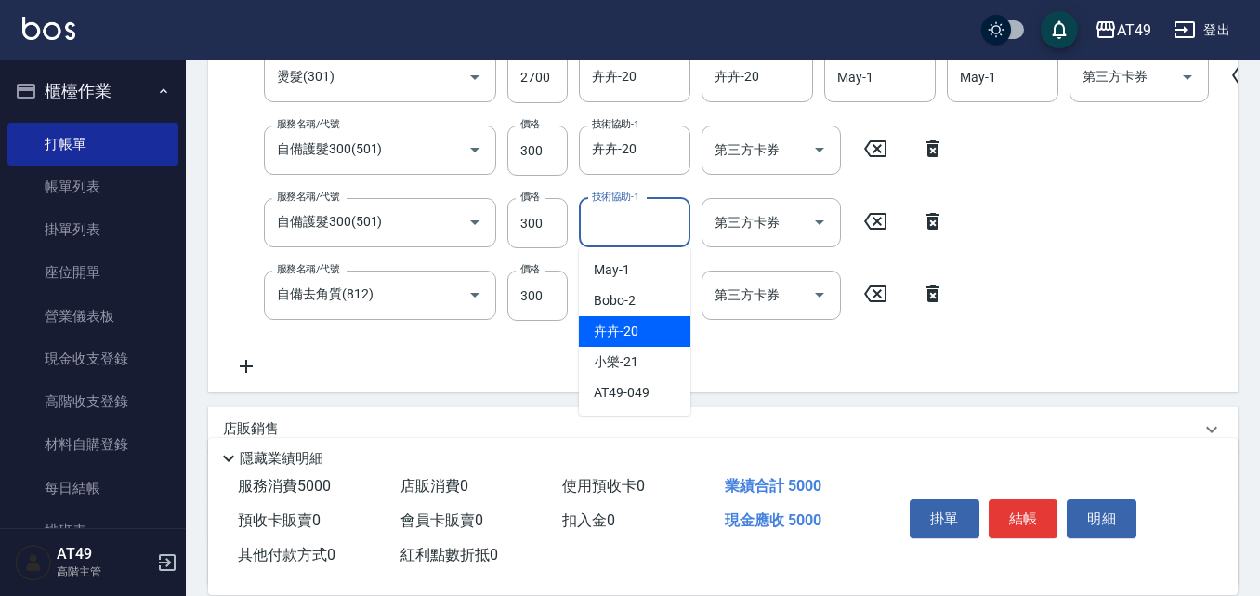
click at [635, 335] on span "卉卉 -20" at bounding box center [616, 331] width 45 height 20
type input "卉卉-20"
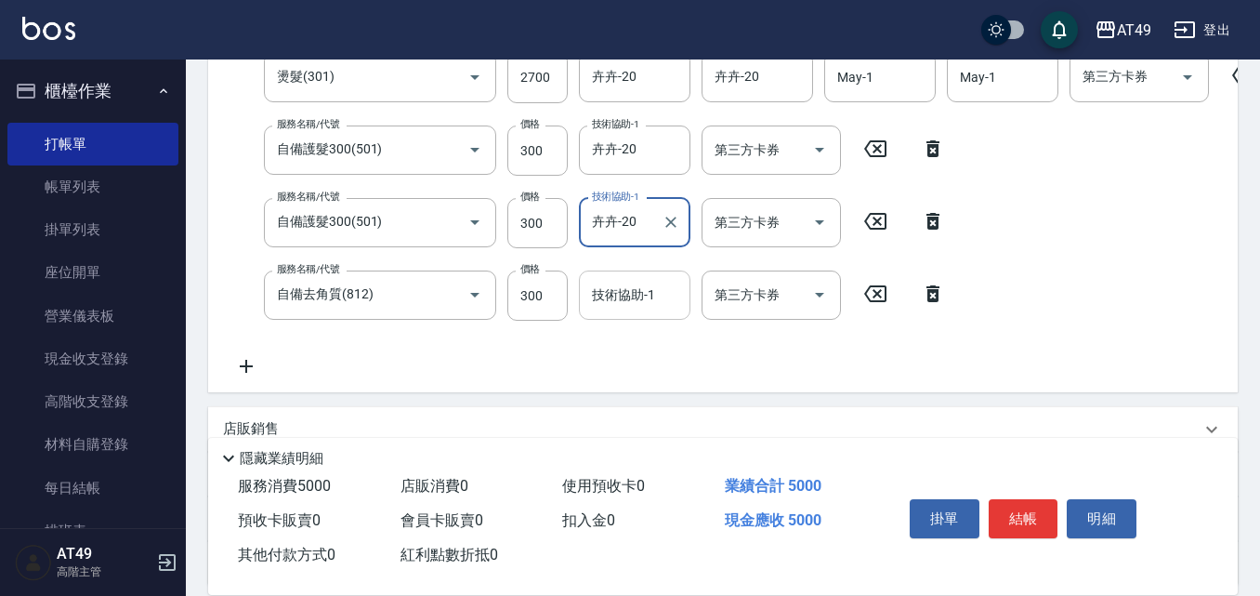
click at [620, 306] on input "技術協助-1" at bounding box center [634, 295] width 95 height 33
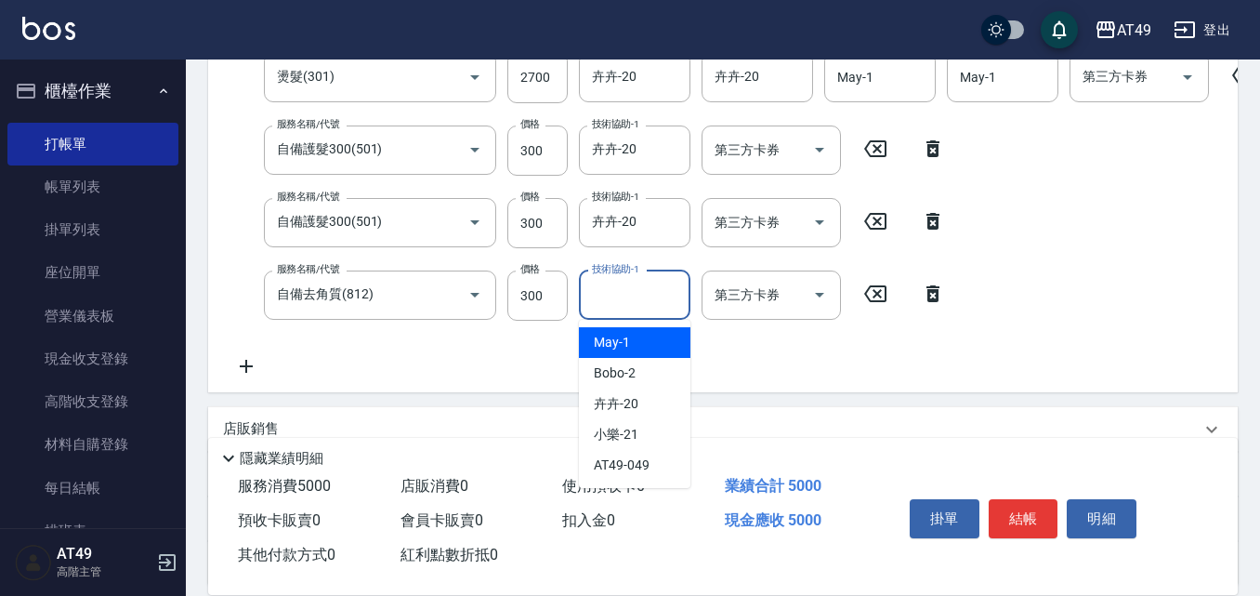
click at [638, 342] on div "May -1" at bounding box center [634, 342] width 111 height 31
type input "May-1"
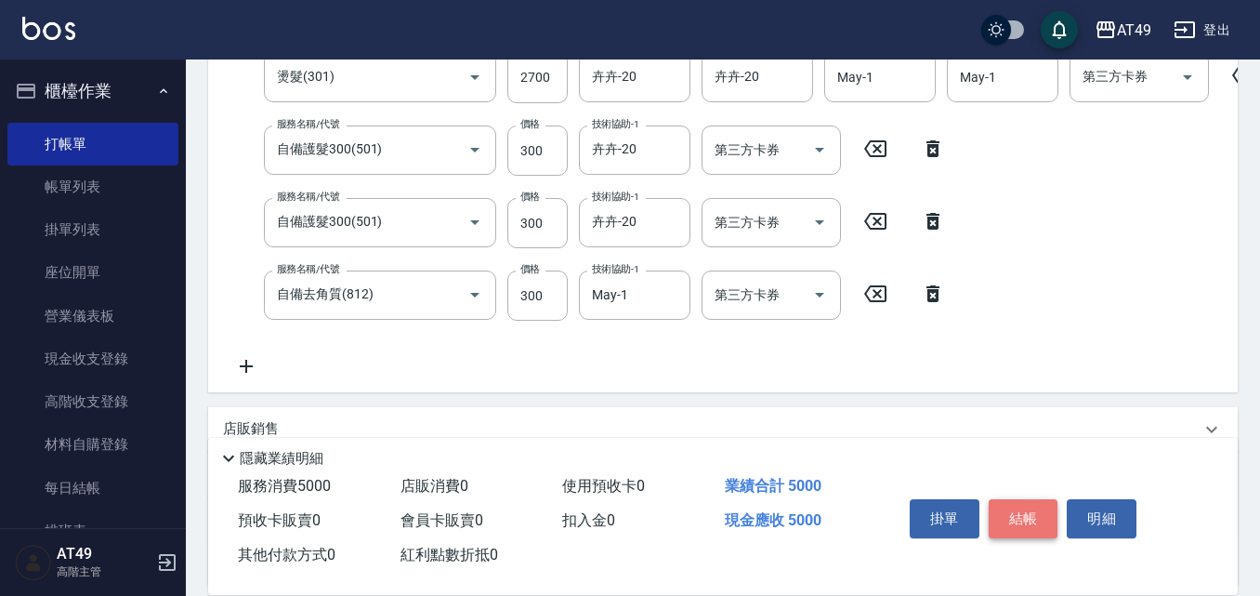
click at [1010, 509] on button "結帳" at bounding box center [1024, 518] width 70 height 39
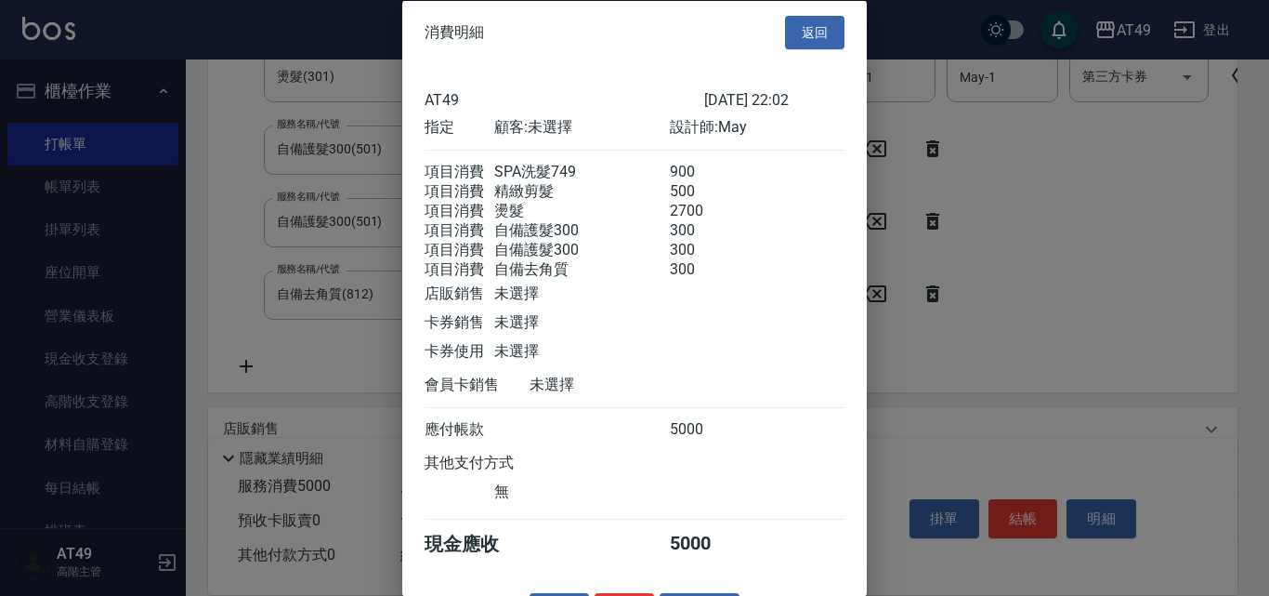
scroll to position [75, 0]
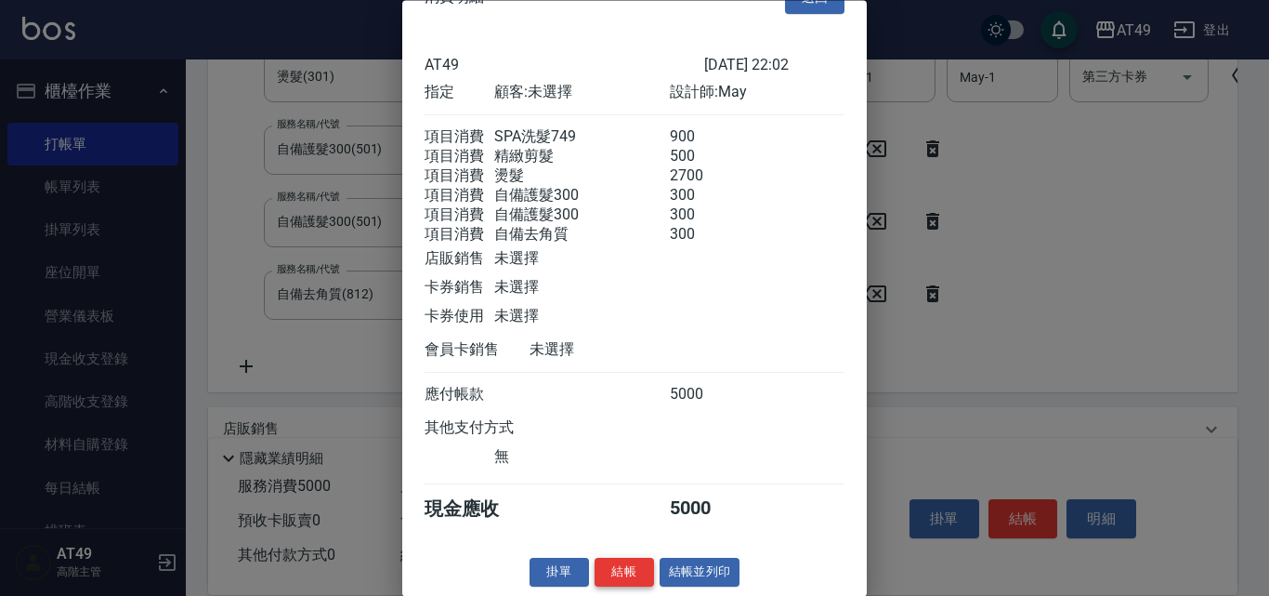
click at [625, 570] on button "結帳" at bounding box center [624, 572] width 59 height 29
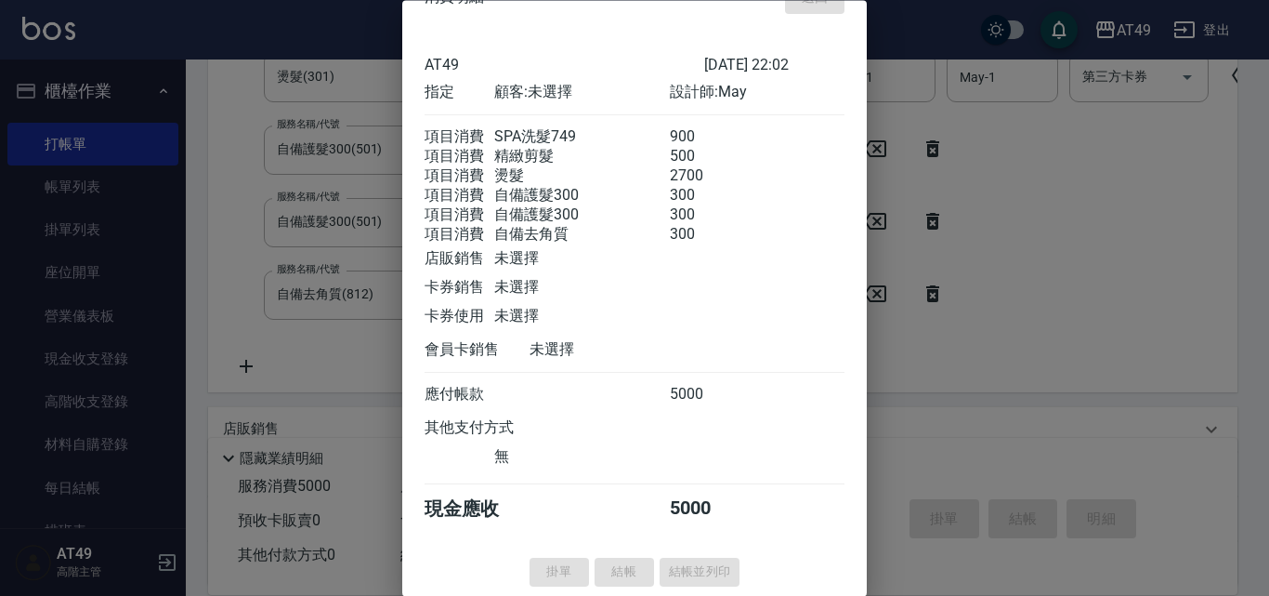
type input "[DATE] 22:12"
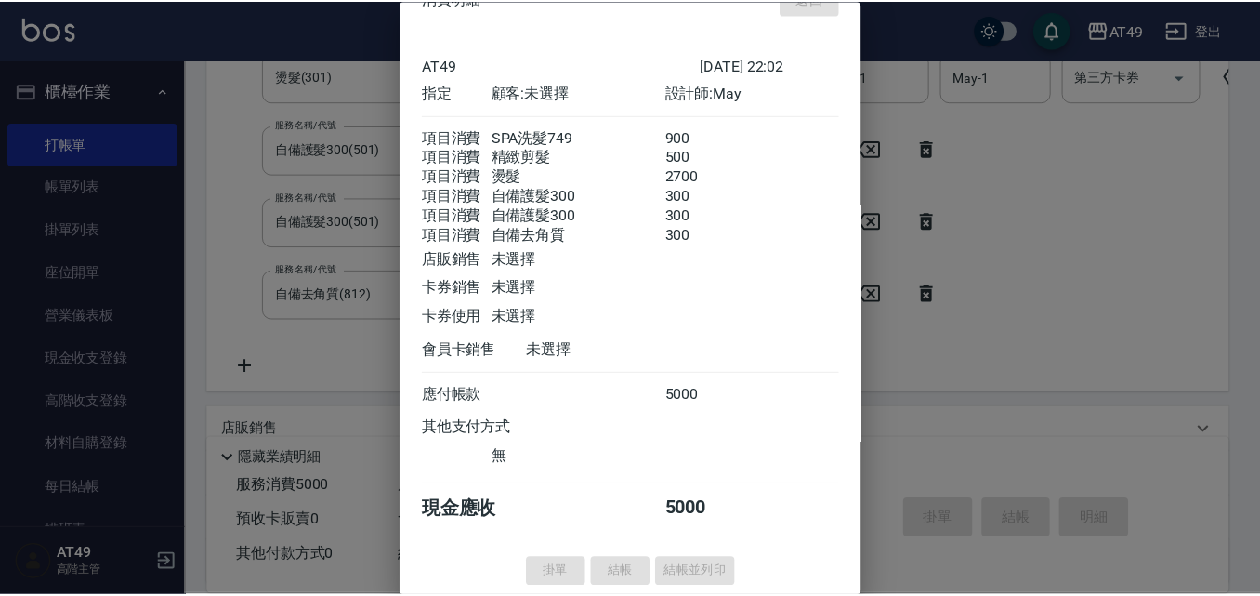
scroll to position [0, 0]
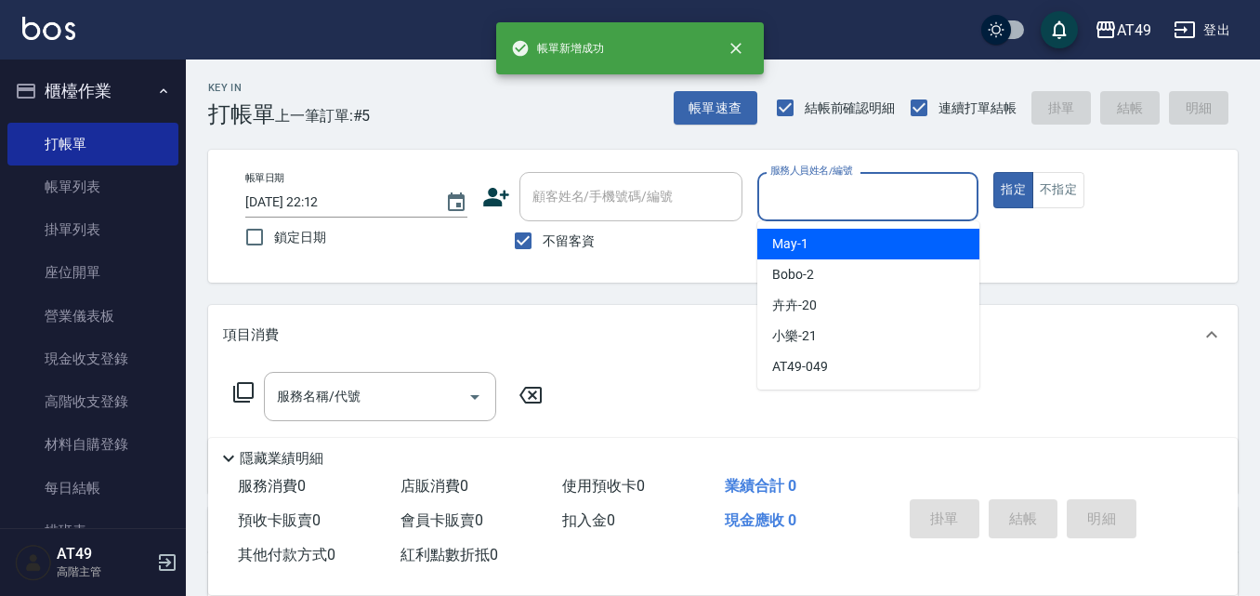
click at [811, 196] on input "服務人員姓名/編號" at bounding box center [868, 196] width 205 height 33
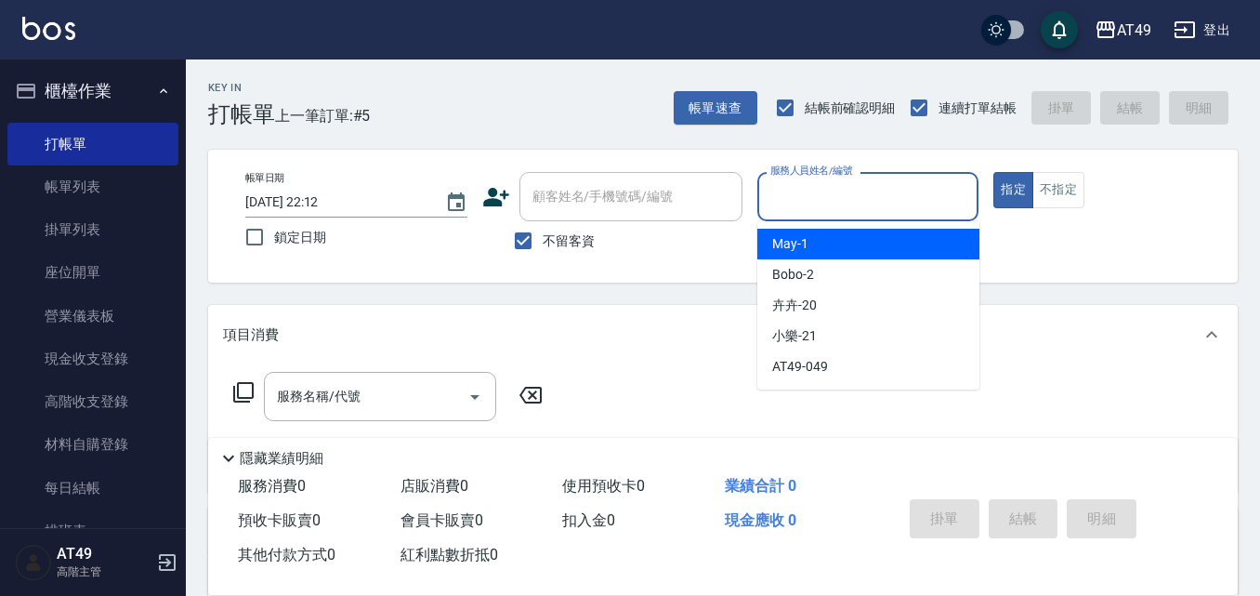
click at [830, 238] on div "May -1" at bounding box center [868, 244] width 222 height 31
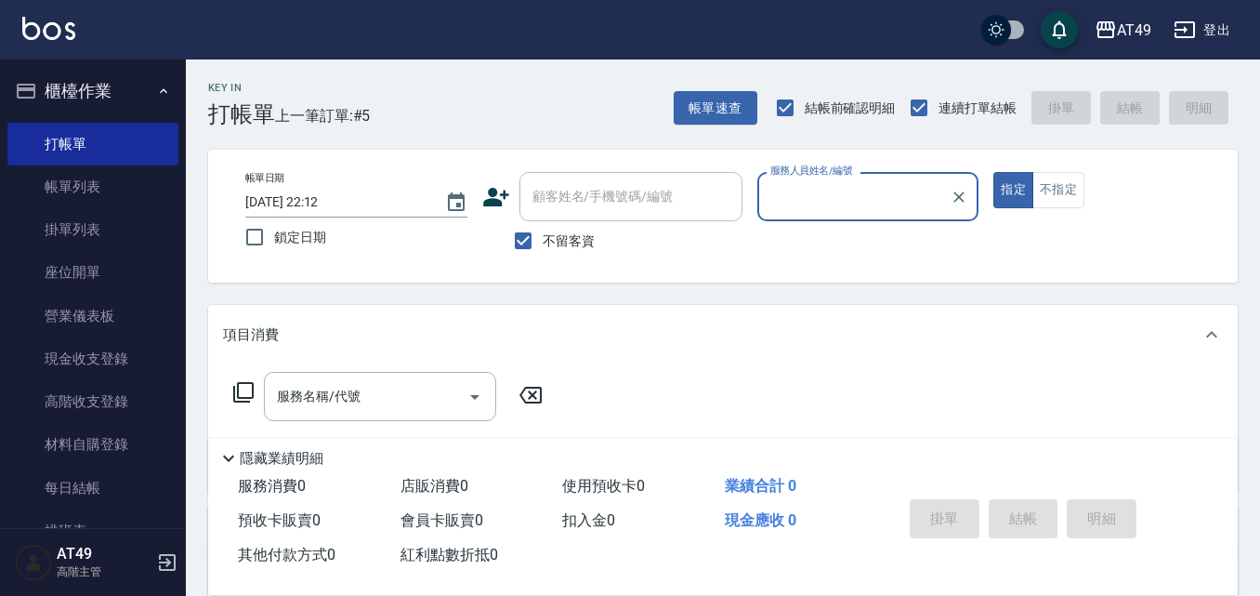
type input "May-1"
click at [234, 392] on icon at bounding box center [243, 392] width 20 height 20
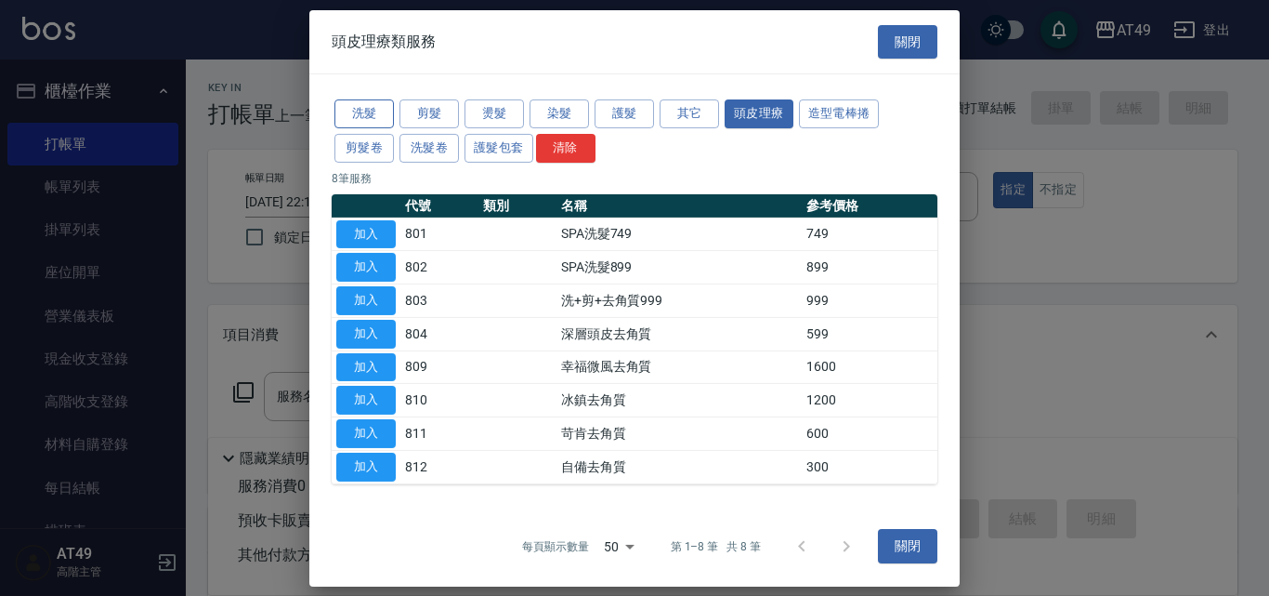
click at [384, 118] on button "洗髮" at bounding box center [363, 113] width 59 height 29
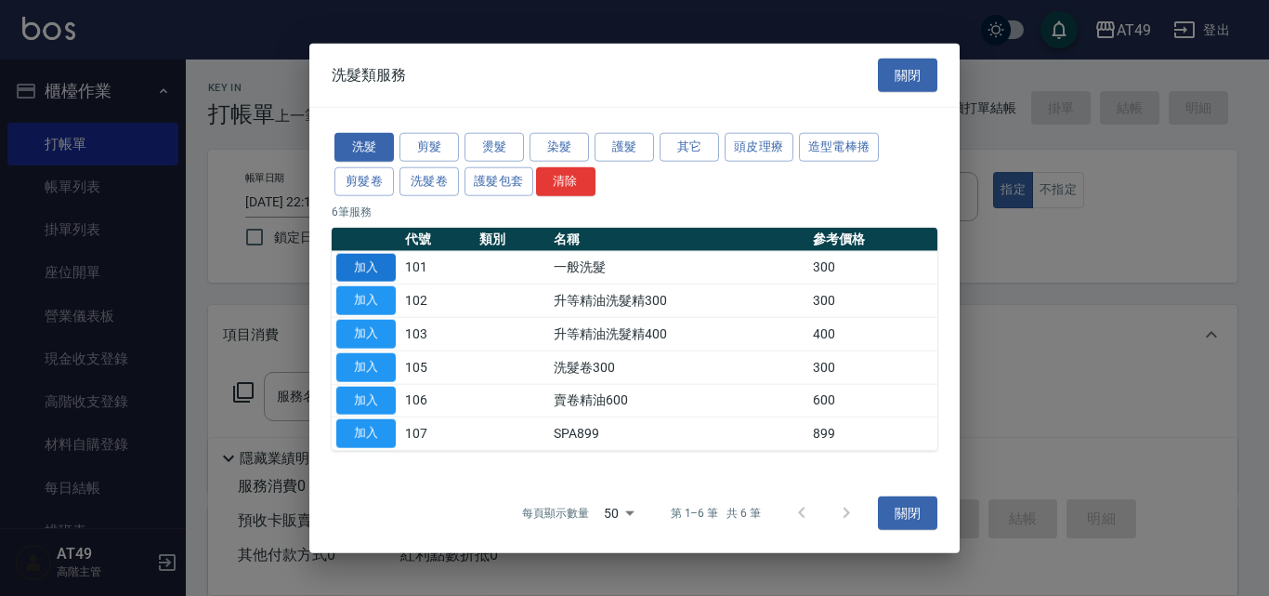
click at [371, 268] on button "加入" at bounding box center [365, 267] width 59 height 29
type input "一般洗髮(101)"
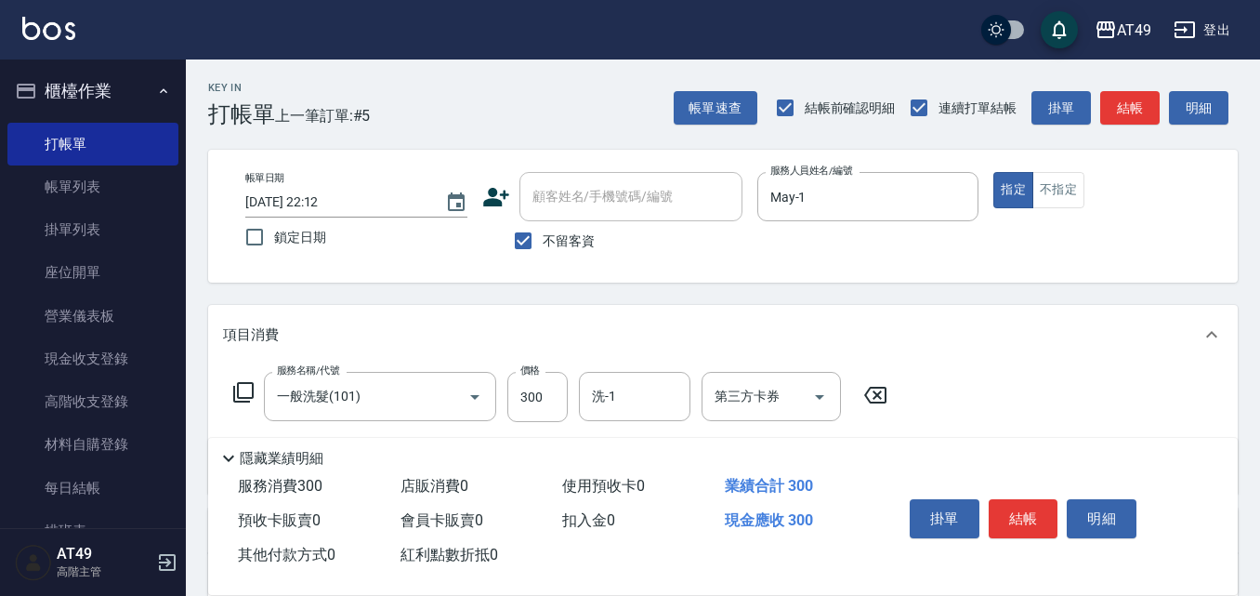
click at [240, 392] on icon at bounding box center [243, 392] width 22 height 22
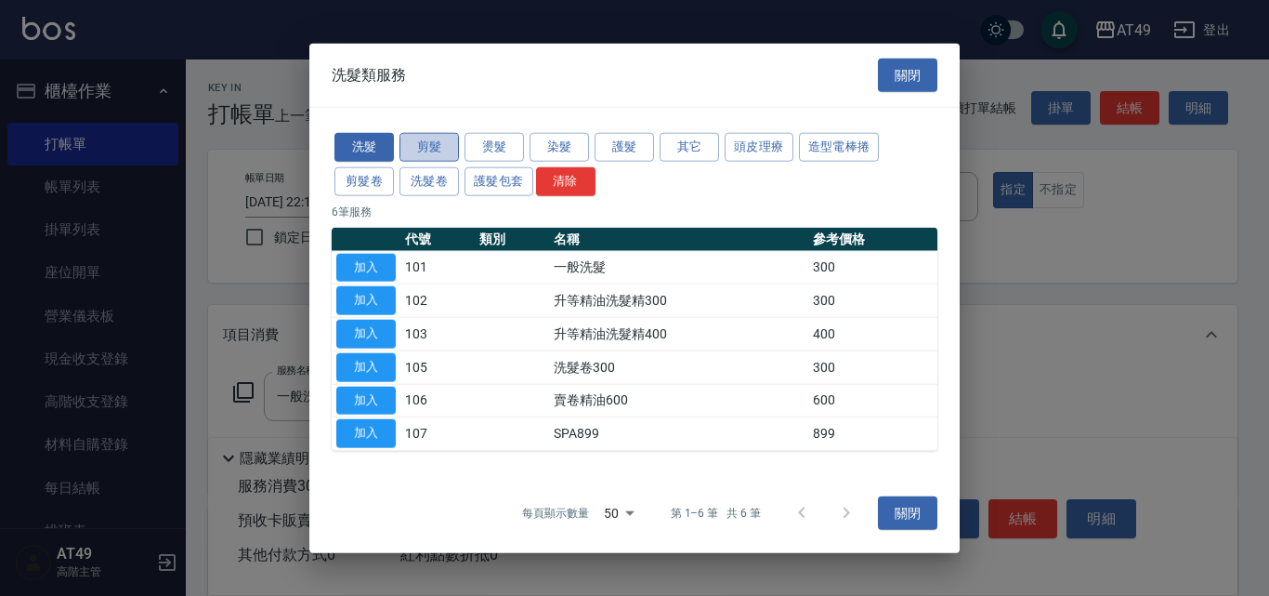
click at [435, 146] on button "剪髮" at bounding box center [429, 147] width 59 height 29
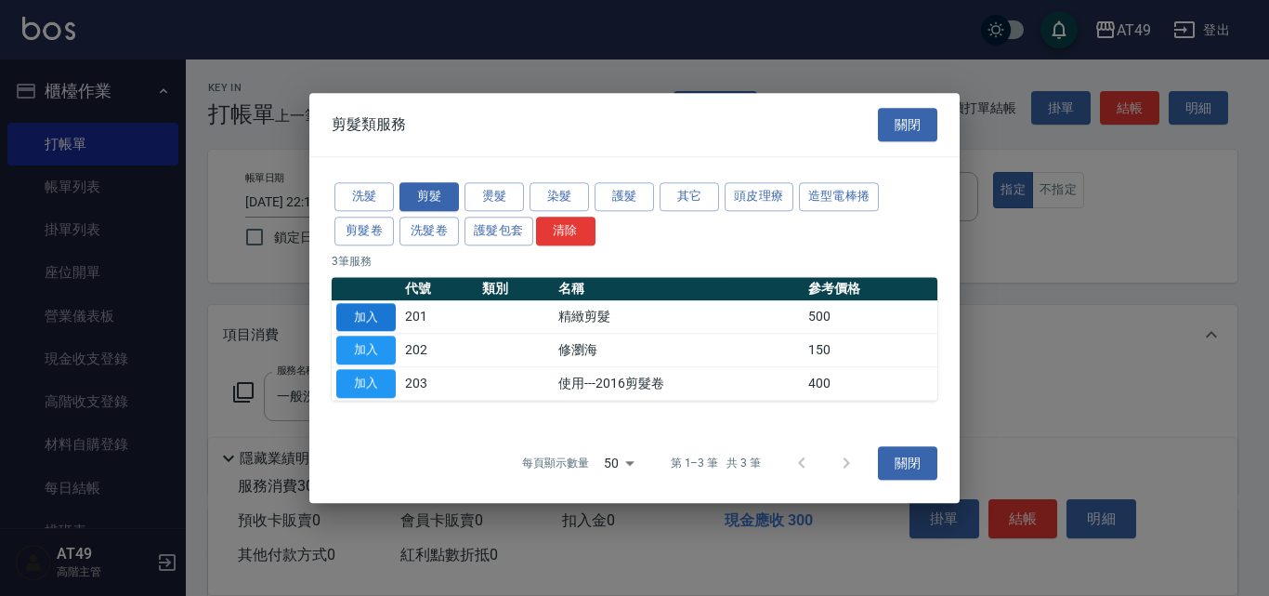
click at [352, 318] on button "加入" at bounding box center [365, 317] width 59 height 29
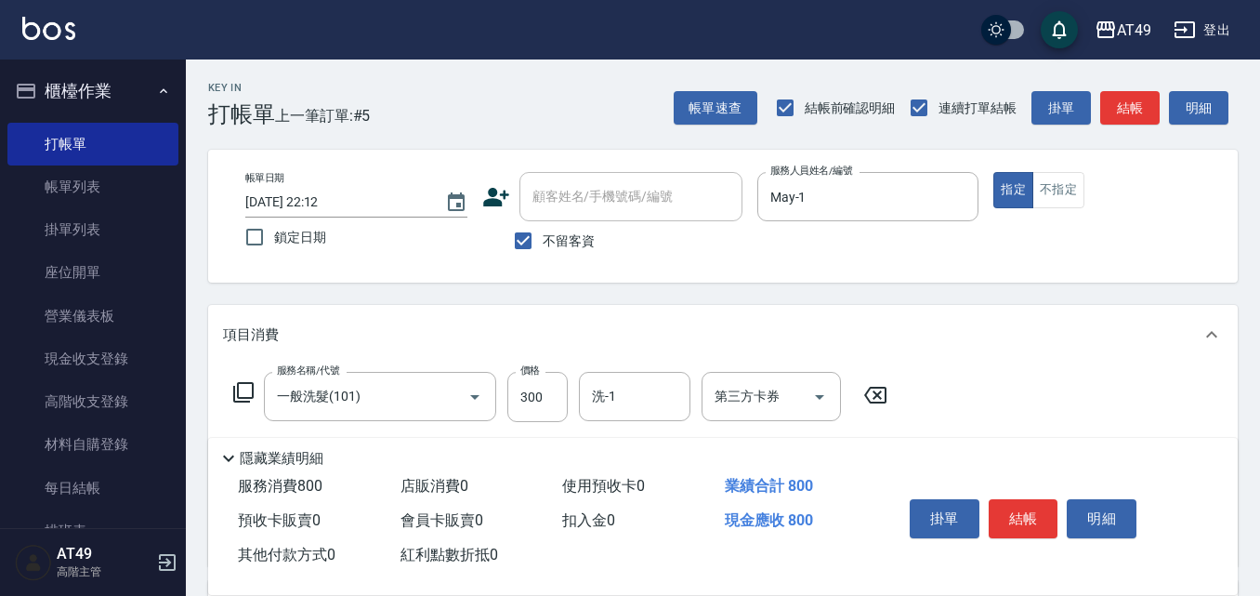
click at [239, 390] on icon at bounding box center [243, 392] width 20 height 20
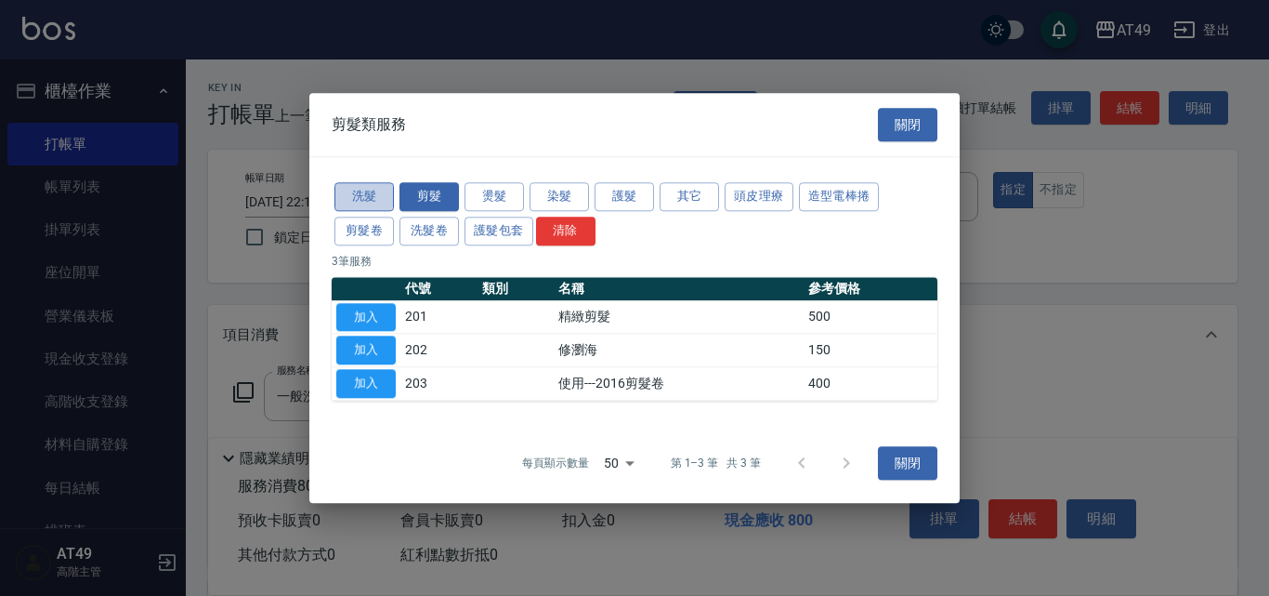
click at [378, 197] on button "洗髮" at bounding box center [363, 196] width 59 height 29
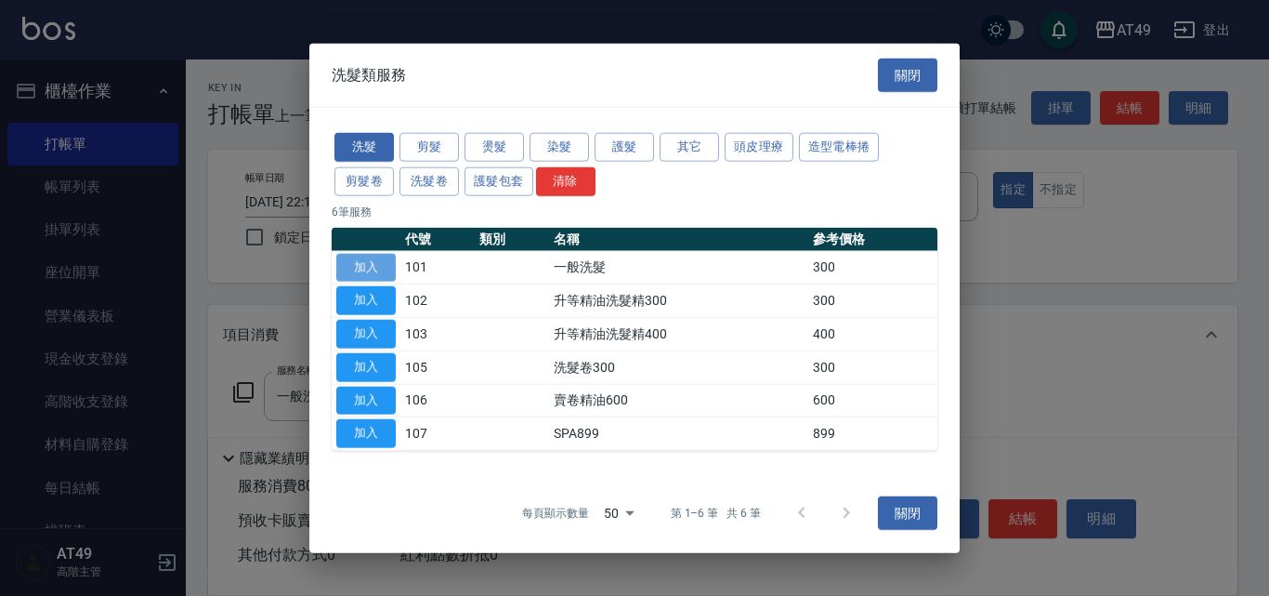
click at [361, 269] on button "加入" at bounding box center [365, 267] width 59 height 29
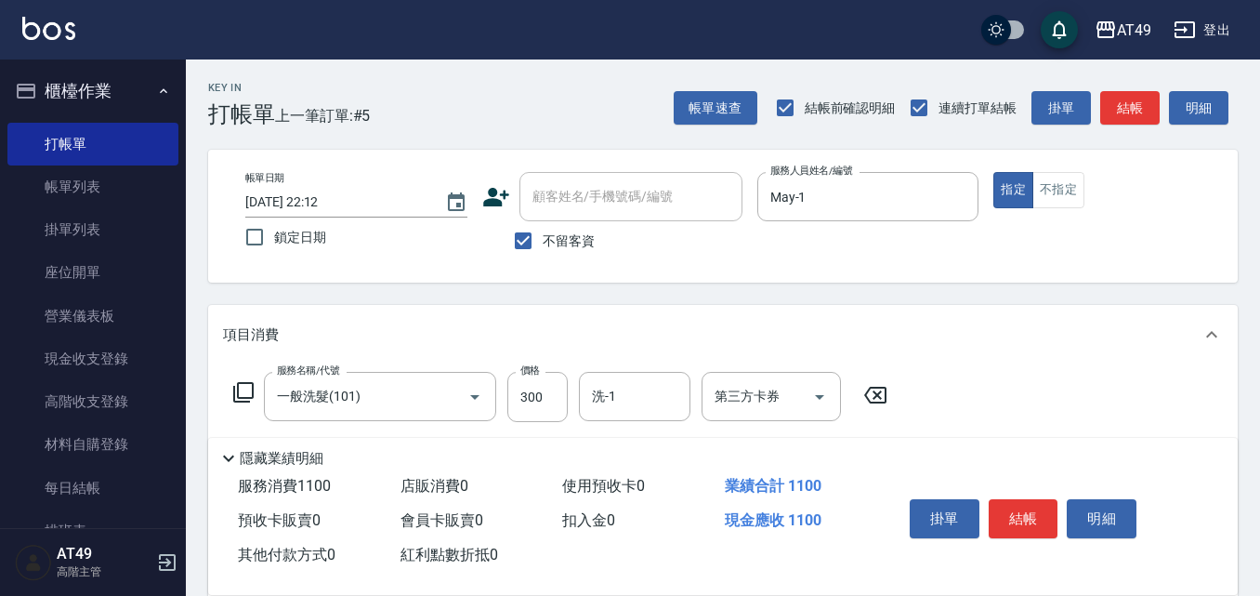
click at [247, 388] on icon at bounding box center [243, 392] width 22 height 22
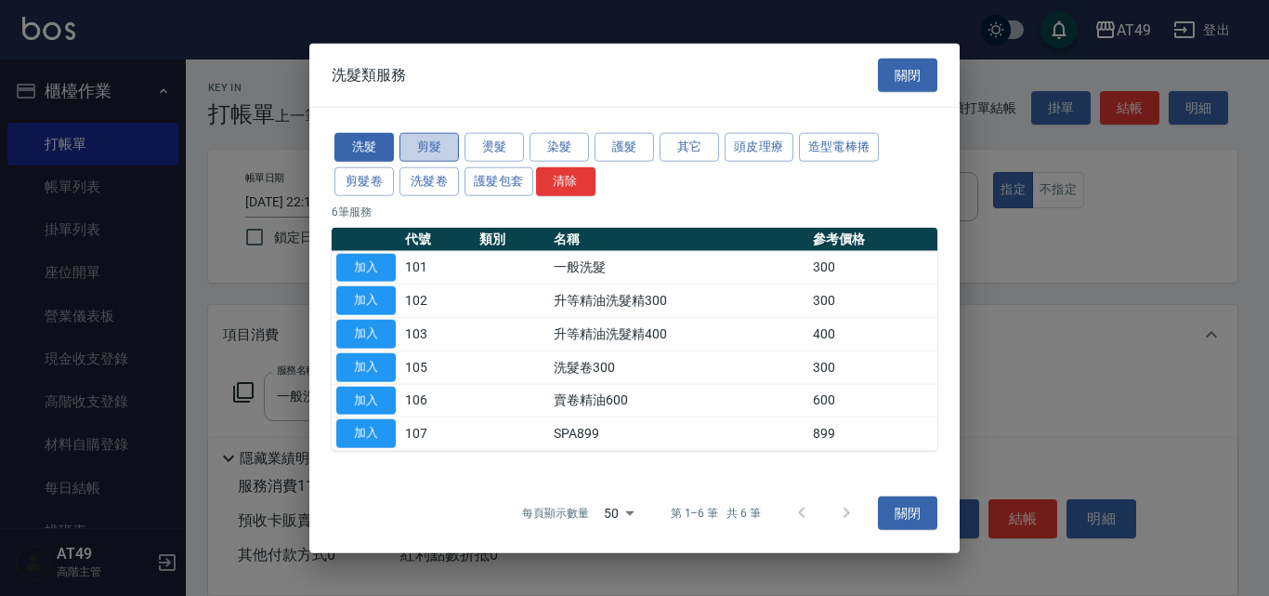
click at [423, 143] on button "剪髮" at bounding box center [429, 147] width 59 height 29
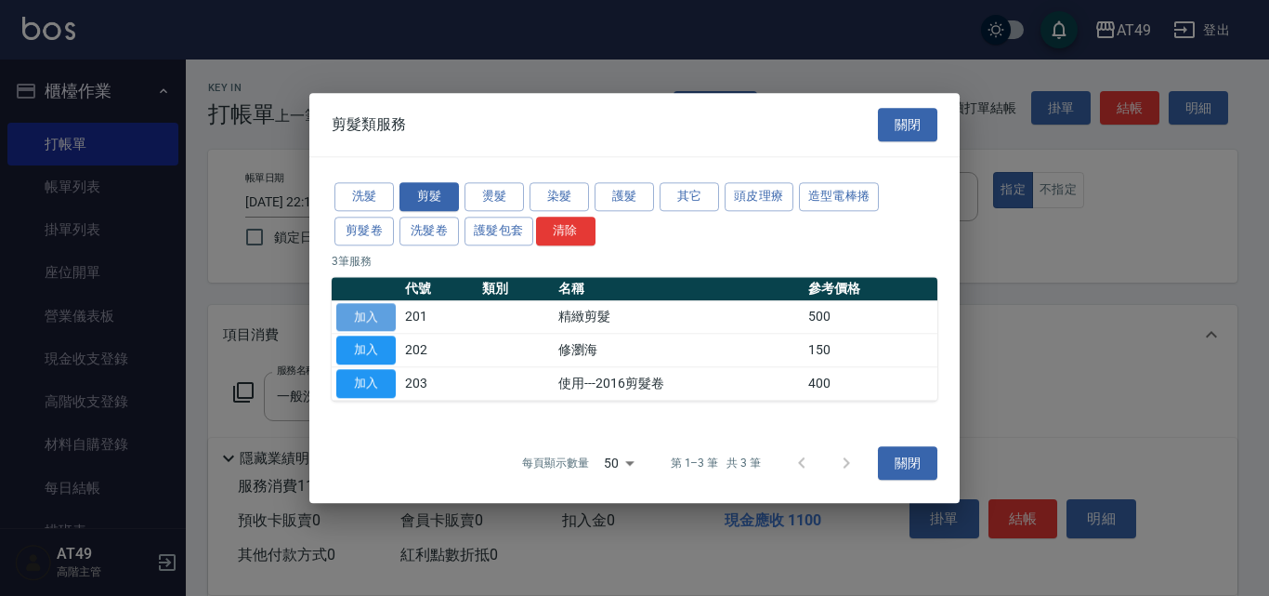
click at [369, 320] on button "加入" at bounding box center [365, 317] width 59 height 29
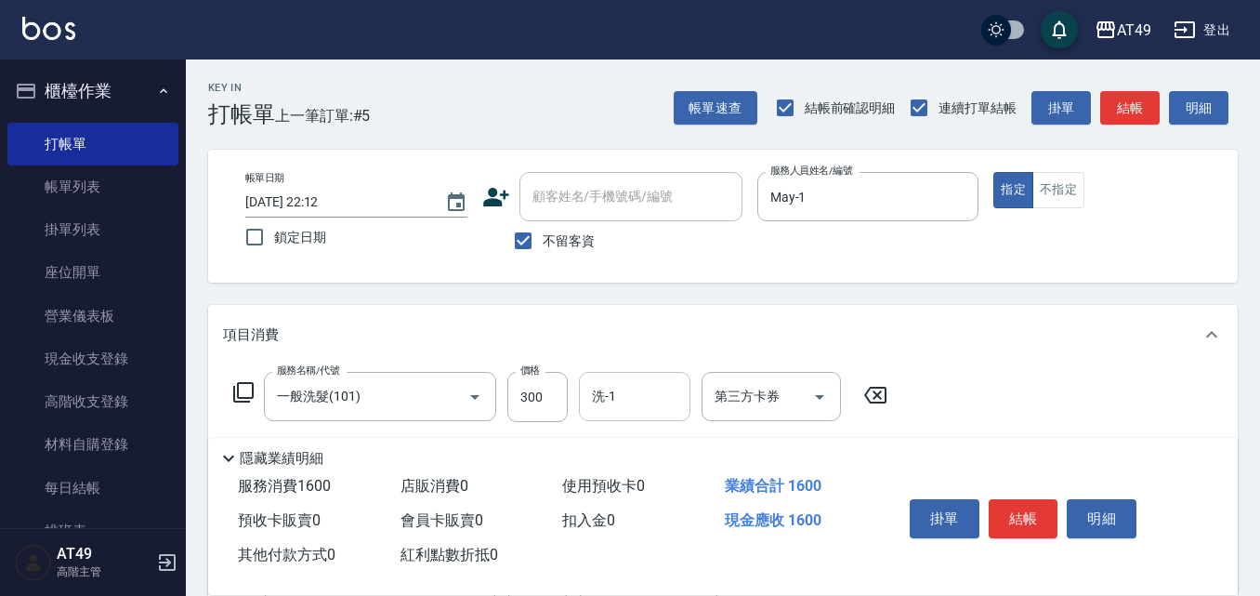
click at [629, 402] on input "洗-1" at bounding box center [634, 396] width 95 height 33
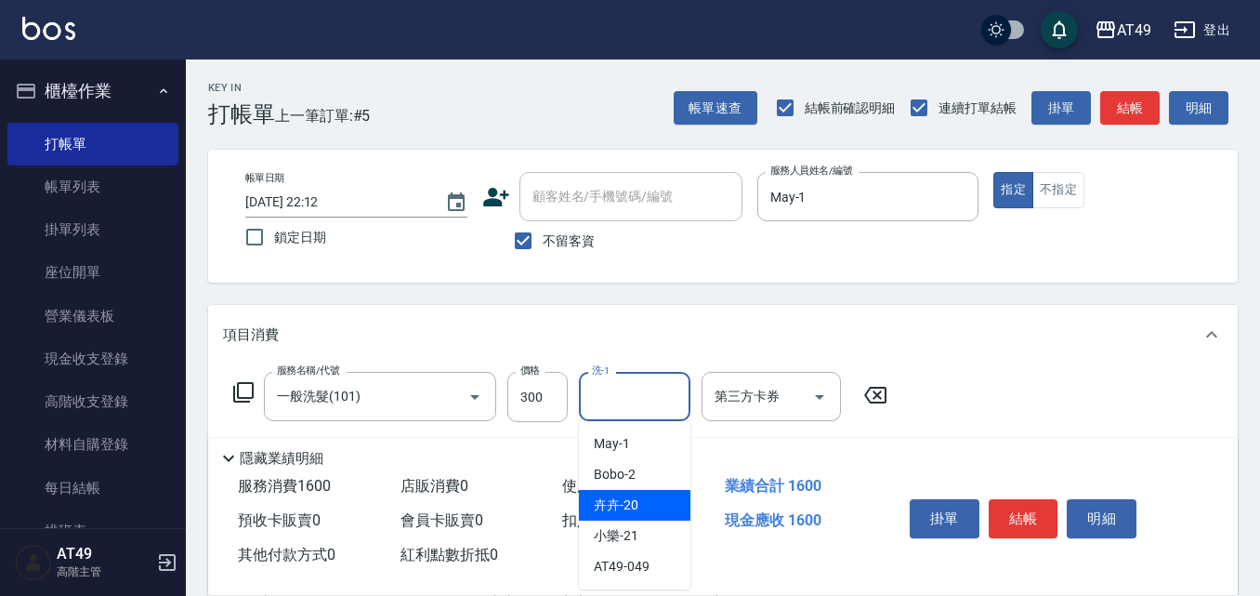
click at [647, 508] on div "卉卉 -20" at bounding box center [634, 505] width 111 height 31
type input "卉卉-20"
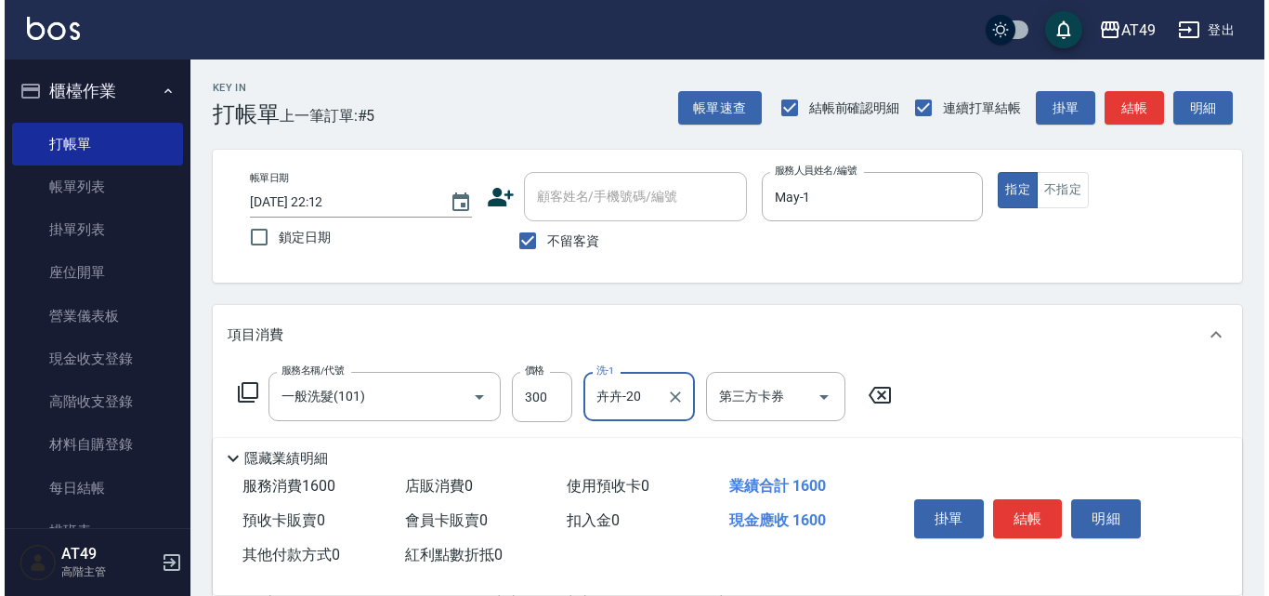
scroll to position [186, 0]
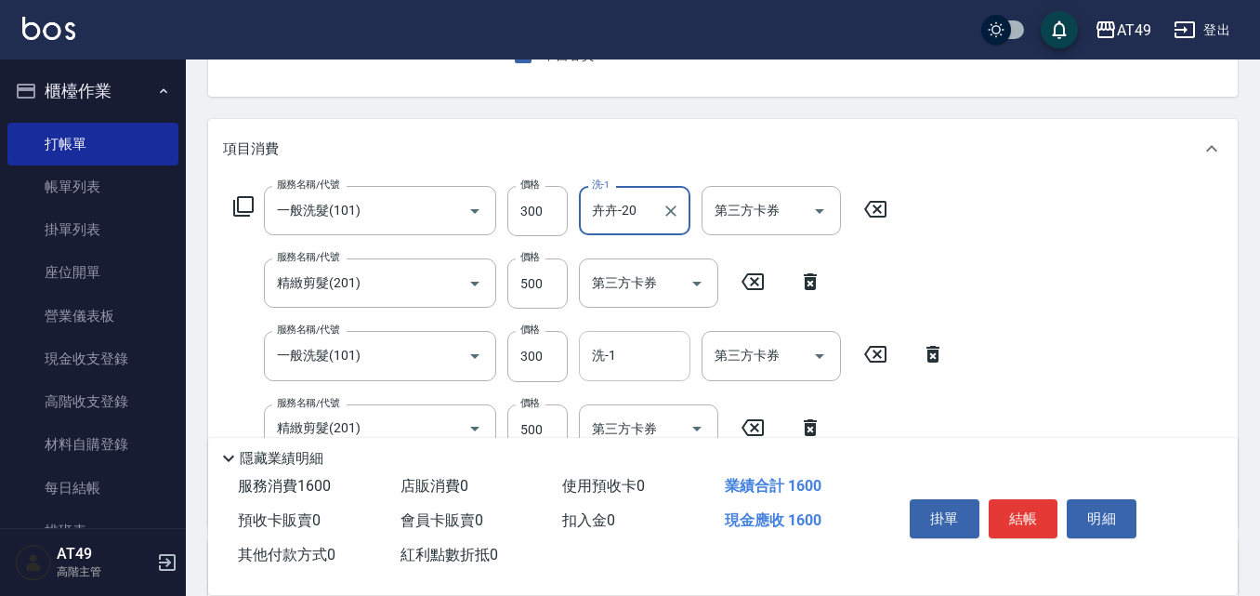
click at [651, 371] on input "洗-1" at bounding box center [634, 355] width 95 height 33
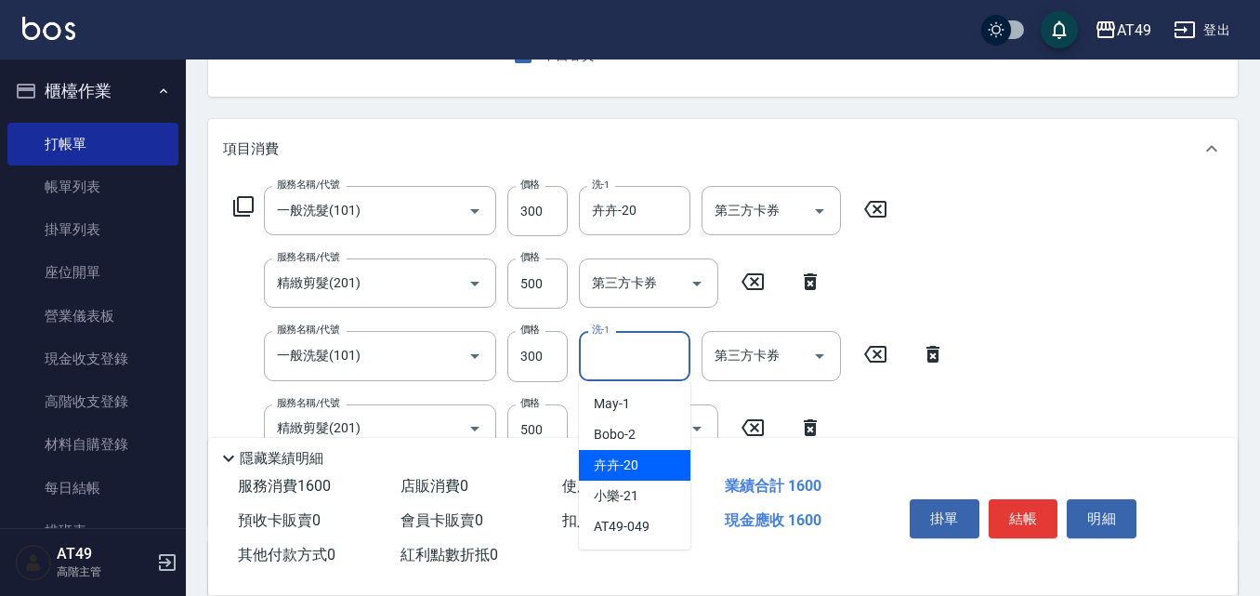
click at [623, 466] on span "卉卉 -20" at bounding box center [616, 465] width 45 height 20
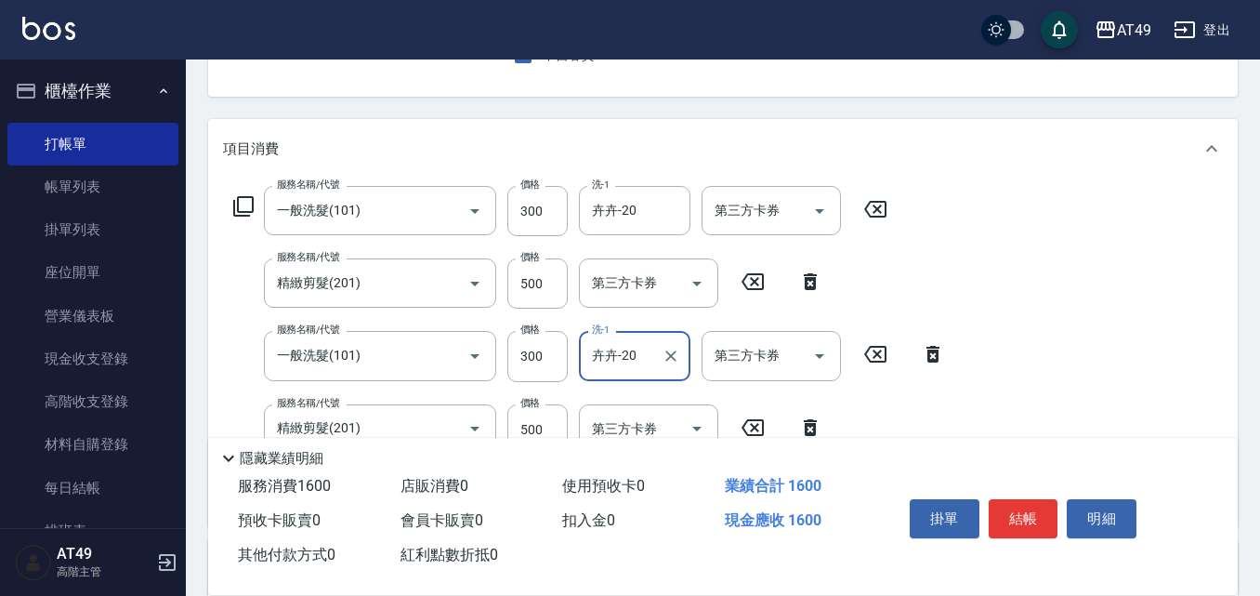
type input "卉卉-20"
click at [993, 506] on button "結帳" at bounding box center [1024, 518] width 70 height 39
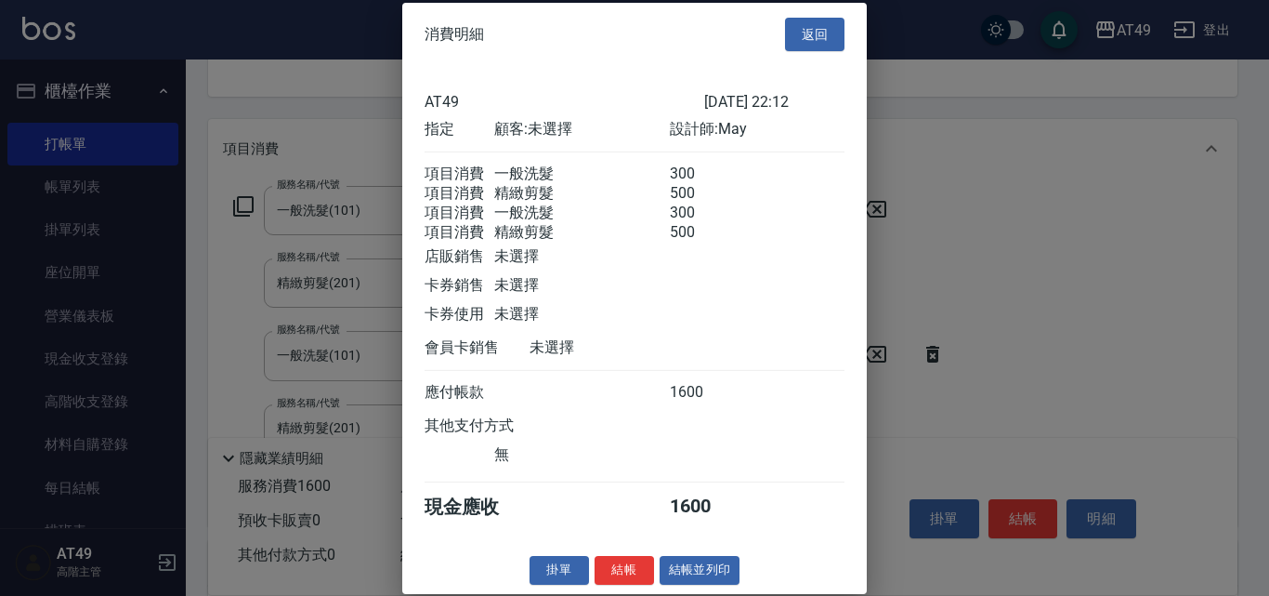
scroll to position [31, 0]
click at [621, 570] on button "結帳" at bounding box center [624, 570] width 59 height 29
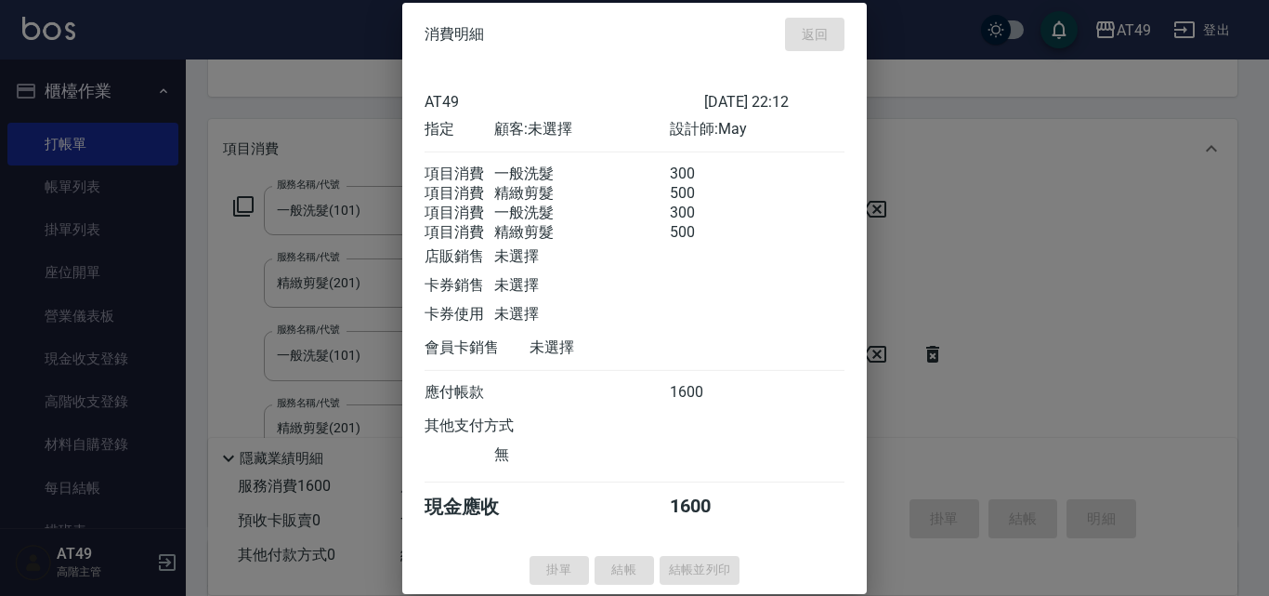
type input "[DATE] 22:13"
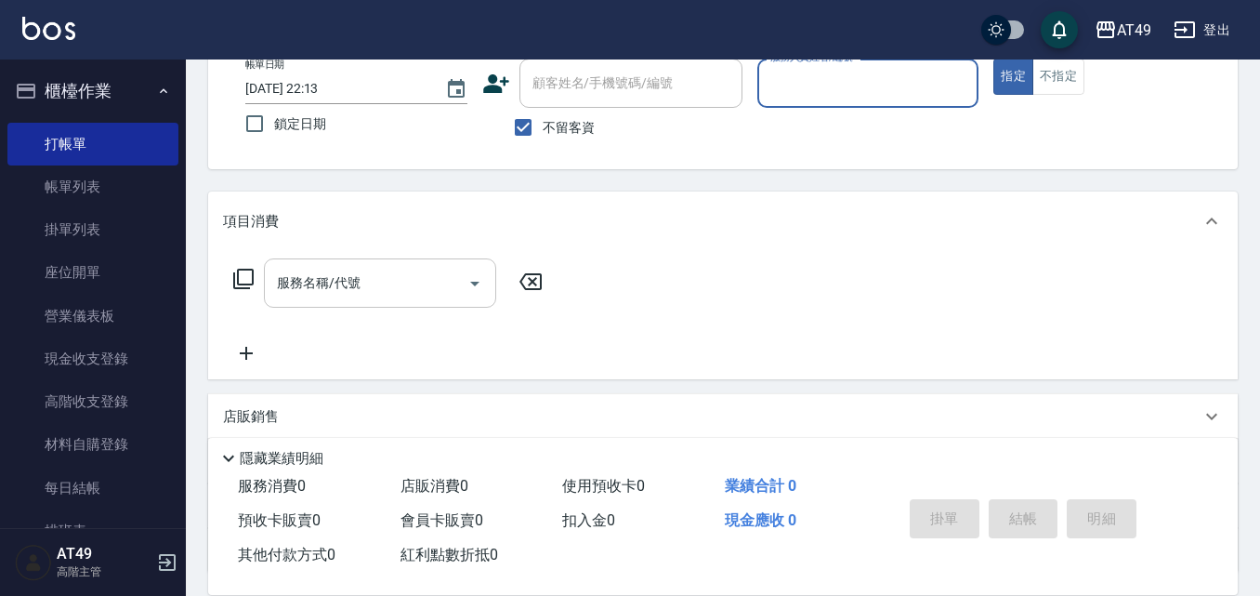
scroll to position [0, 0]
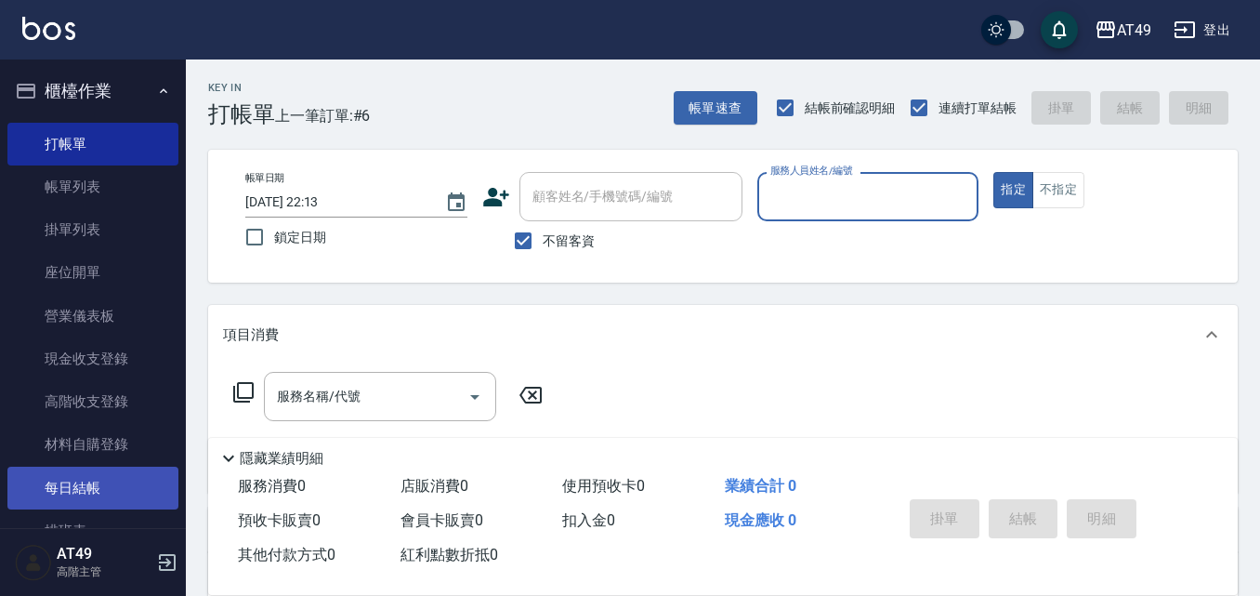
click at [126, 487] on link "每日結帳" at bounding box center [92, 487] width 171 height 43
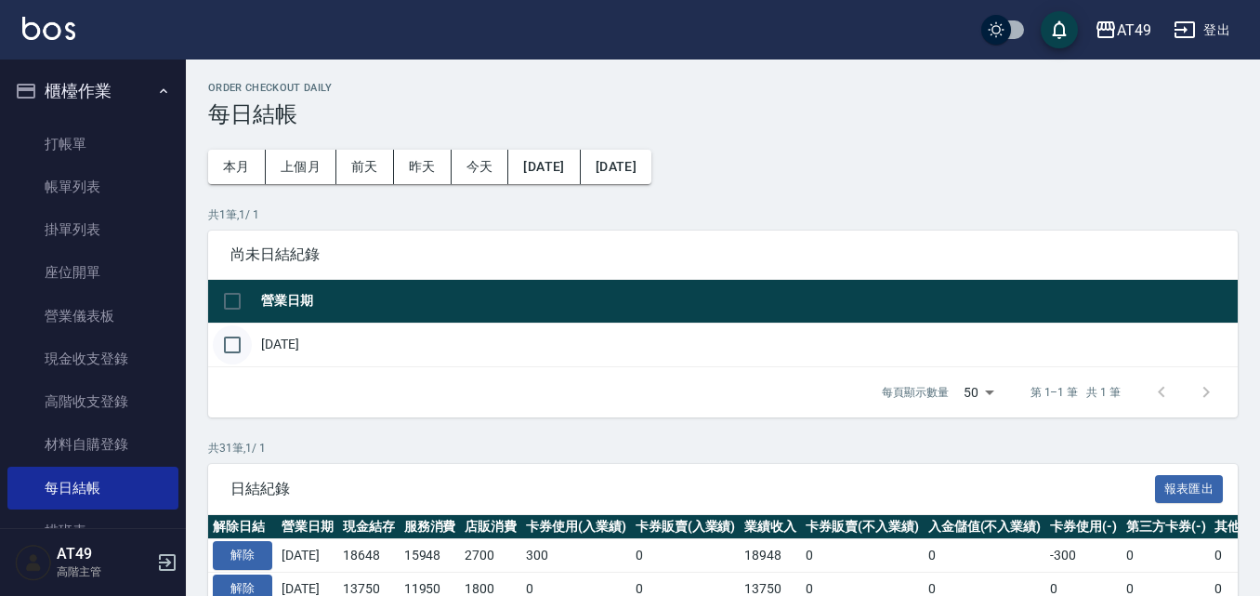
click at [238, 348] on input "checkbox" at bounding box center [232, 344] width 39 height 39
checkbox input "true"
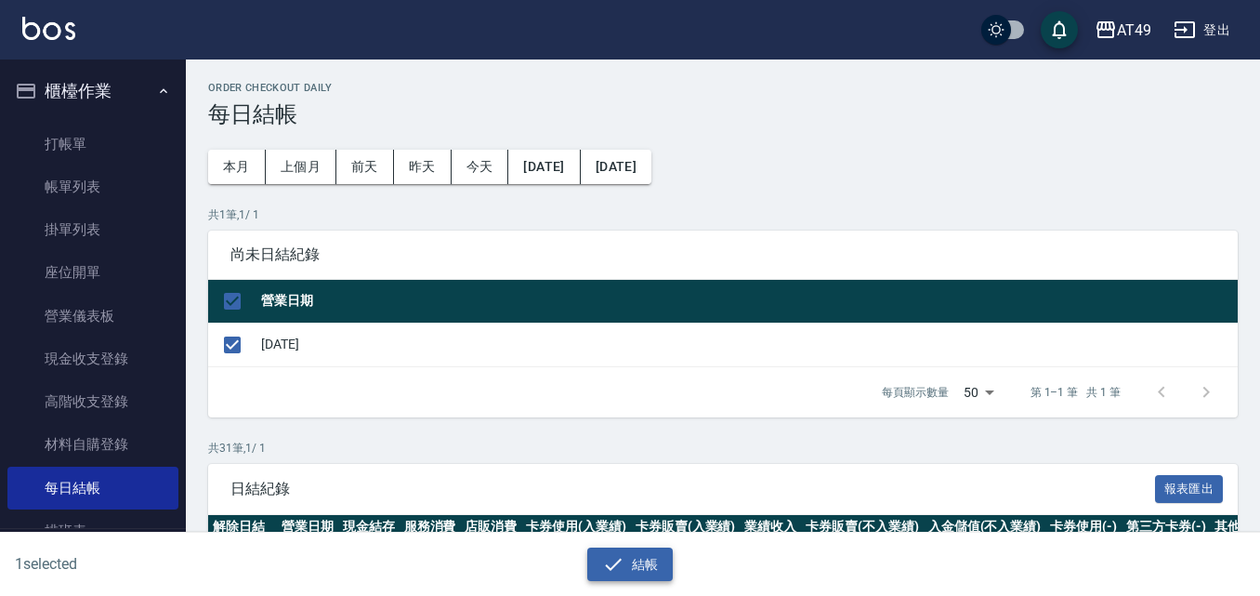
click at [654, 562] on button "結帳" at bounding box center [630, 564] width 86 height 34
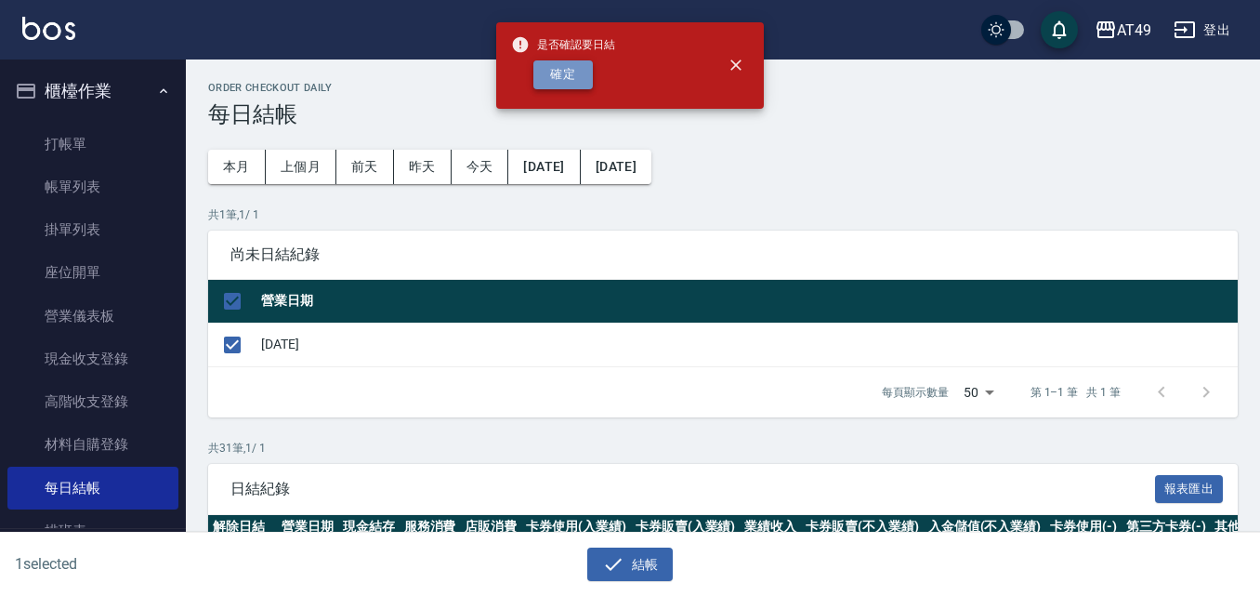
click at [578, 71] on button "確定" at bounding box center [562, 74] width 59 height 29
checkbox input "false"
